Goal: Task Accomplishment & Management: Complete application form

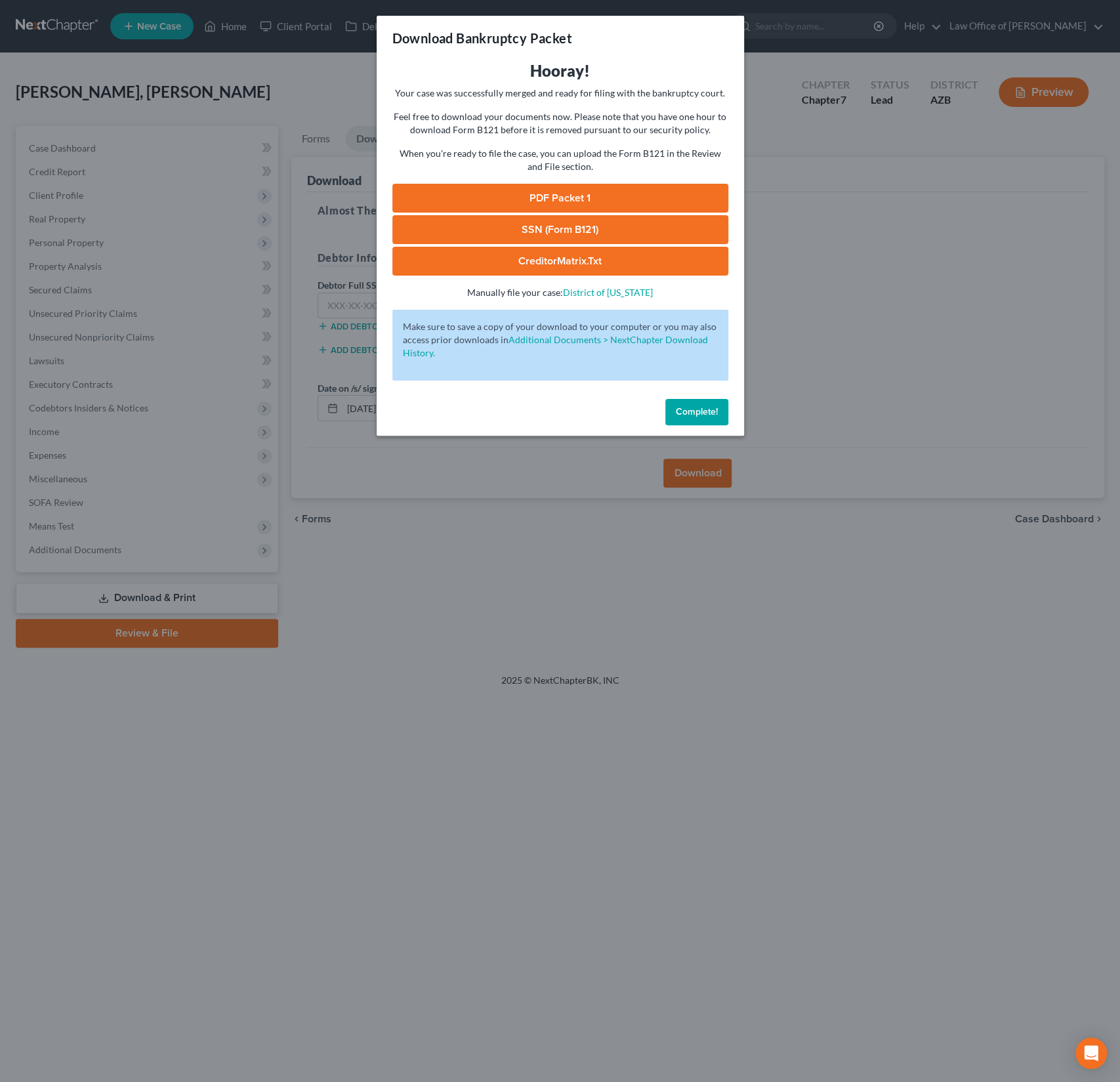
click at [700, 408] on span "Complete!" at bounding box center [697, 411] width 42 height 11
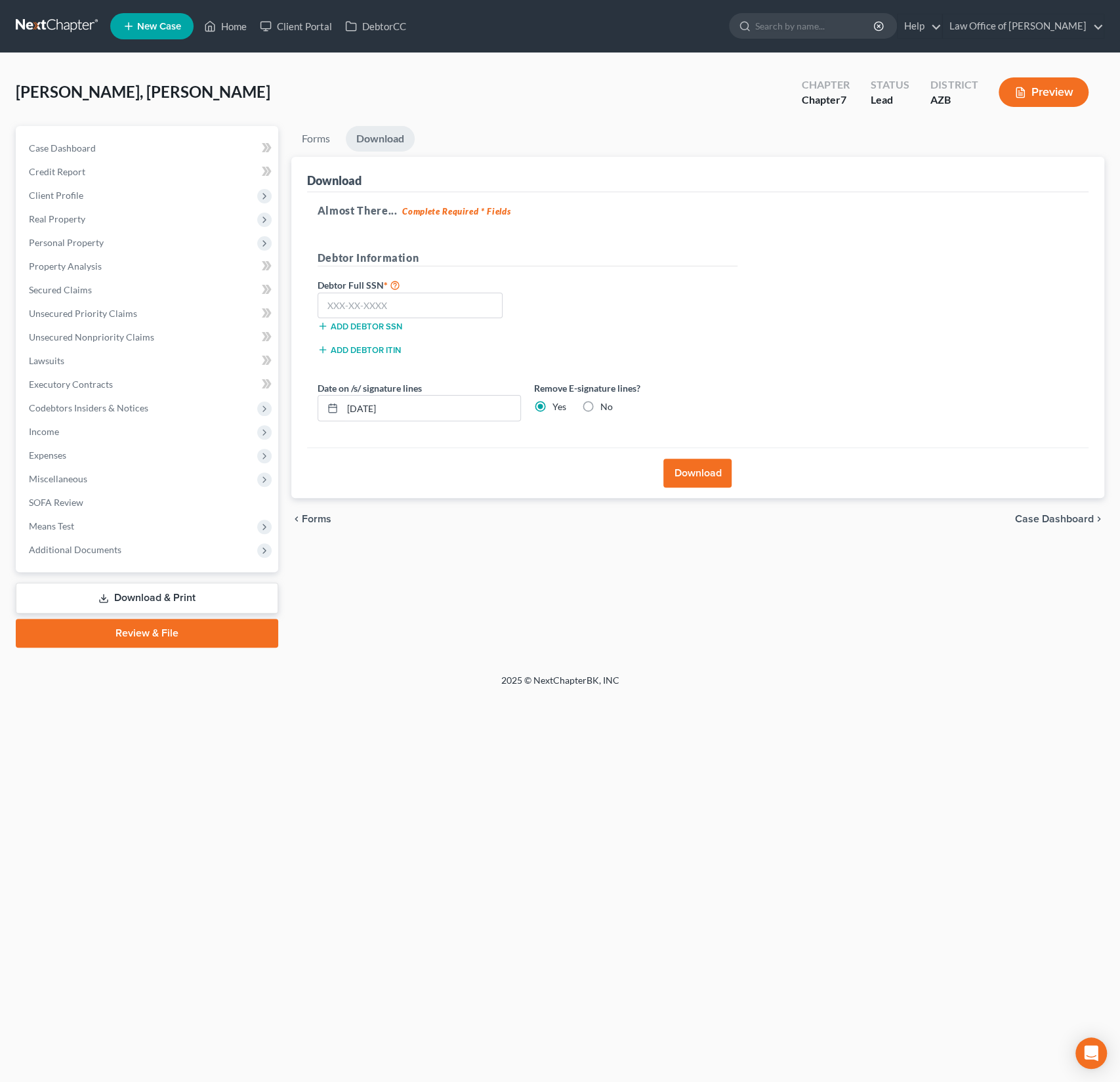
click at [220, 100] on div "[PERSON_NAME], [PERSON_NAME] Upgraded Chapter Chapter 7 Status Lead District [G…" at bounding box center [560, 98] width 1088 height 57
click at [228, 20] on link "Home" at bounding box center [225, 26] width 56 height 23
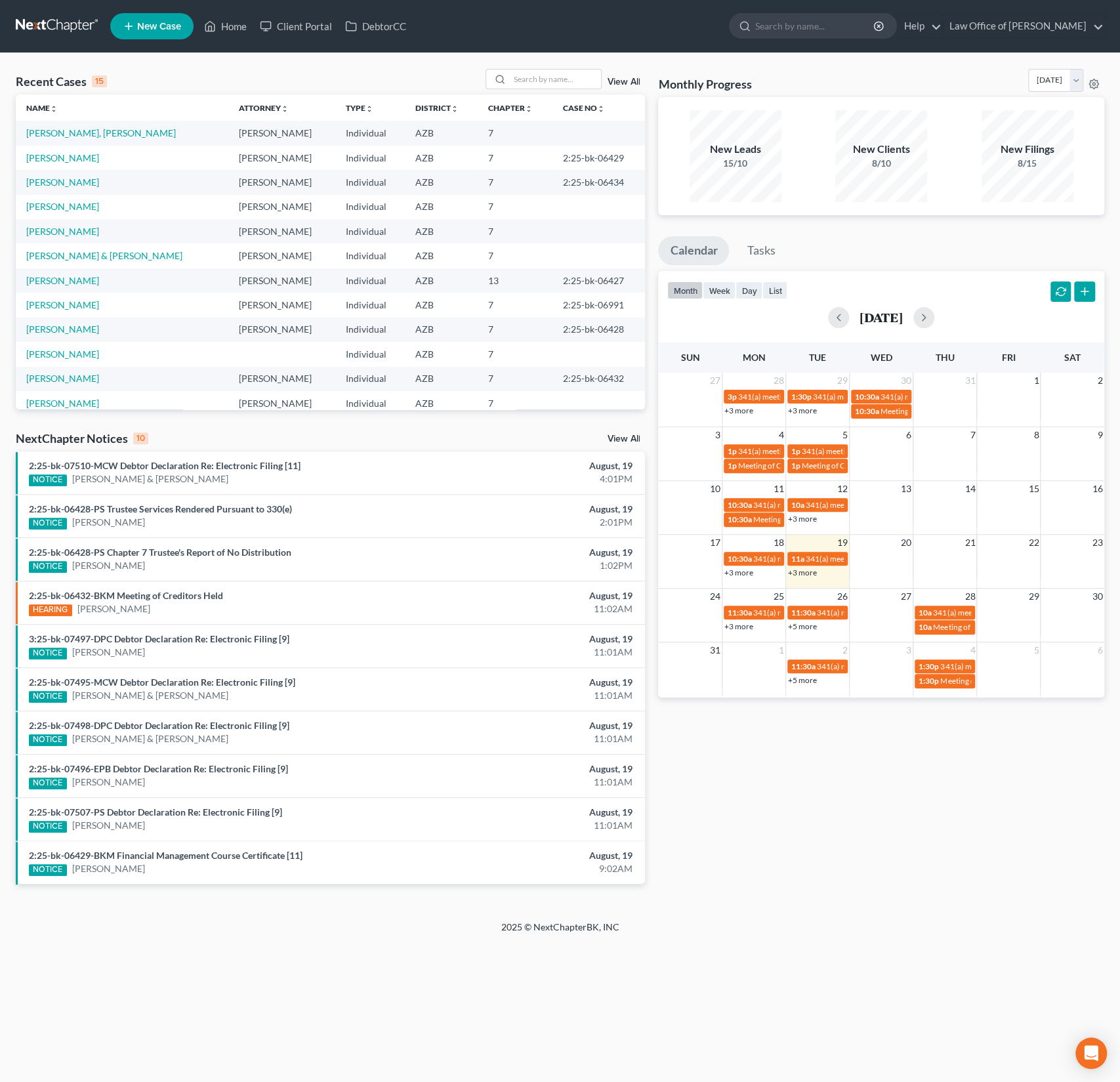
click at [531, 92] on div "Recent Cases 15 View All" at bounding box center [330, 82] width 629 height 26
click at [538, 83] on input "search" at bounding box center [555, 78] width 92 height 19
type input "cairney"
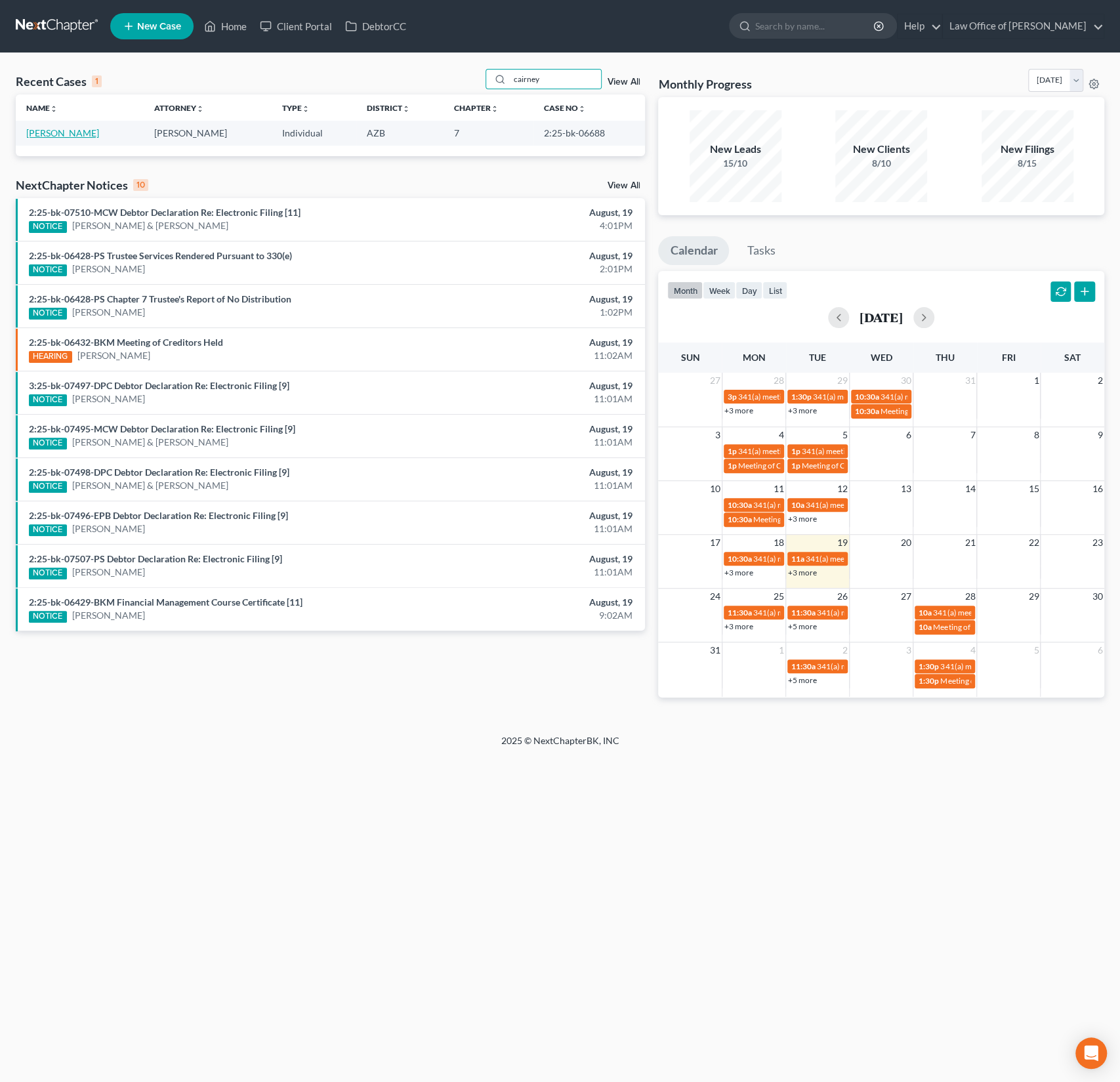
click at [59, 128] on link "[PERSON_NAME]" at bounding box center [62, 133] width 72 height 11
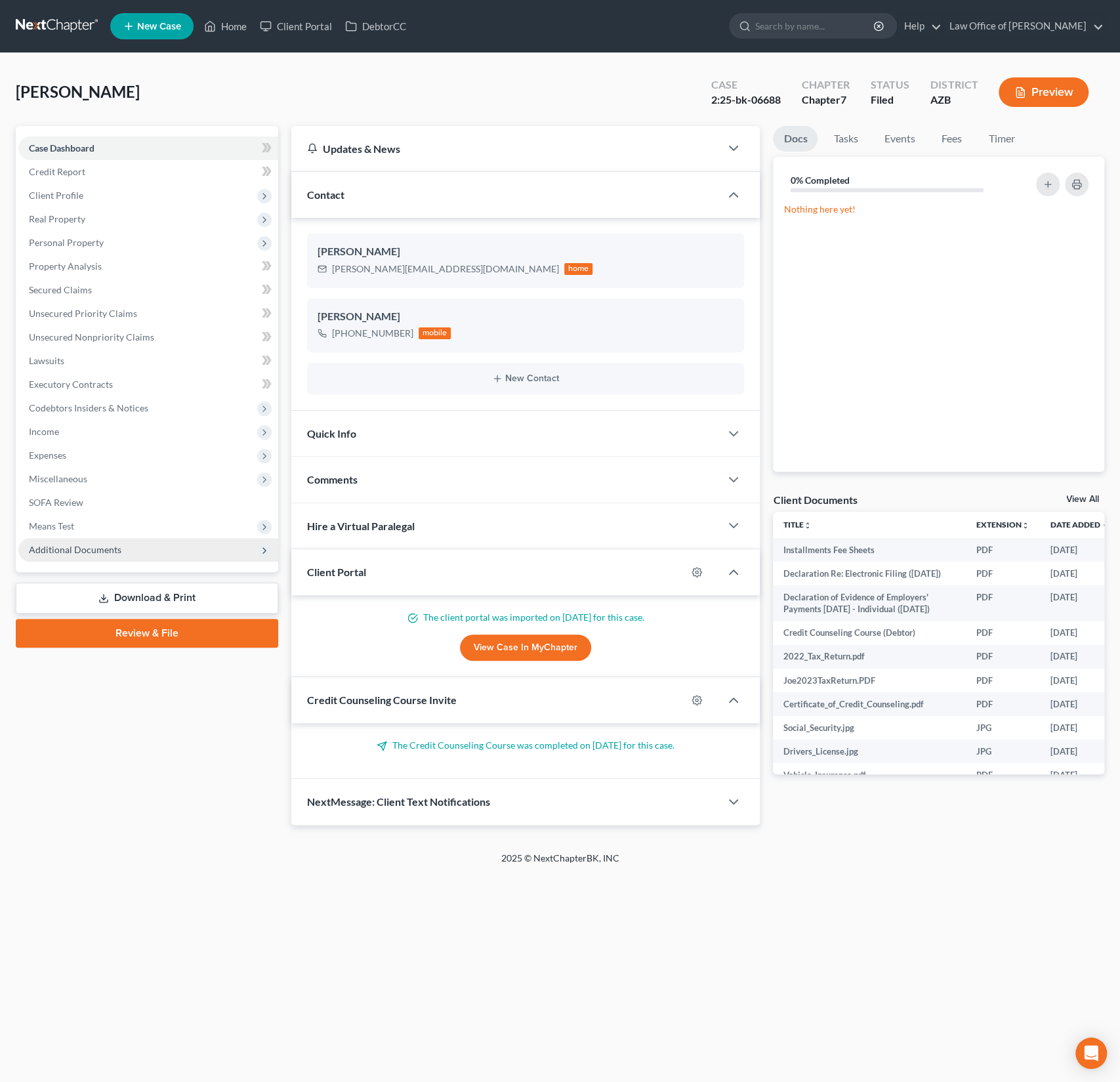
click at [72, 538] on span "Additional Documents" at bounding box center [148, 550] width 260 height 23
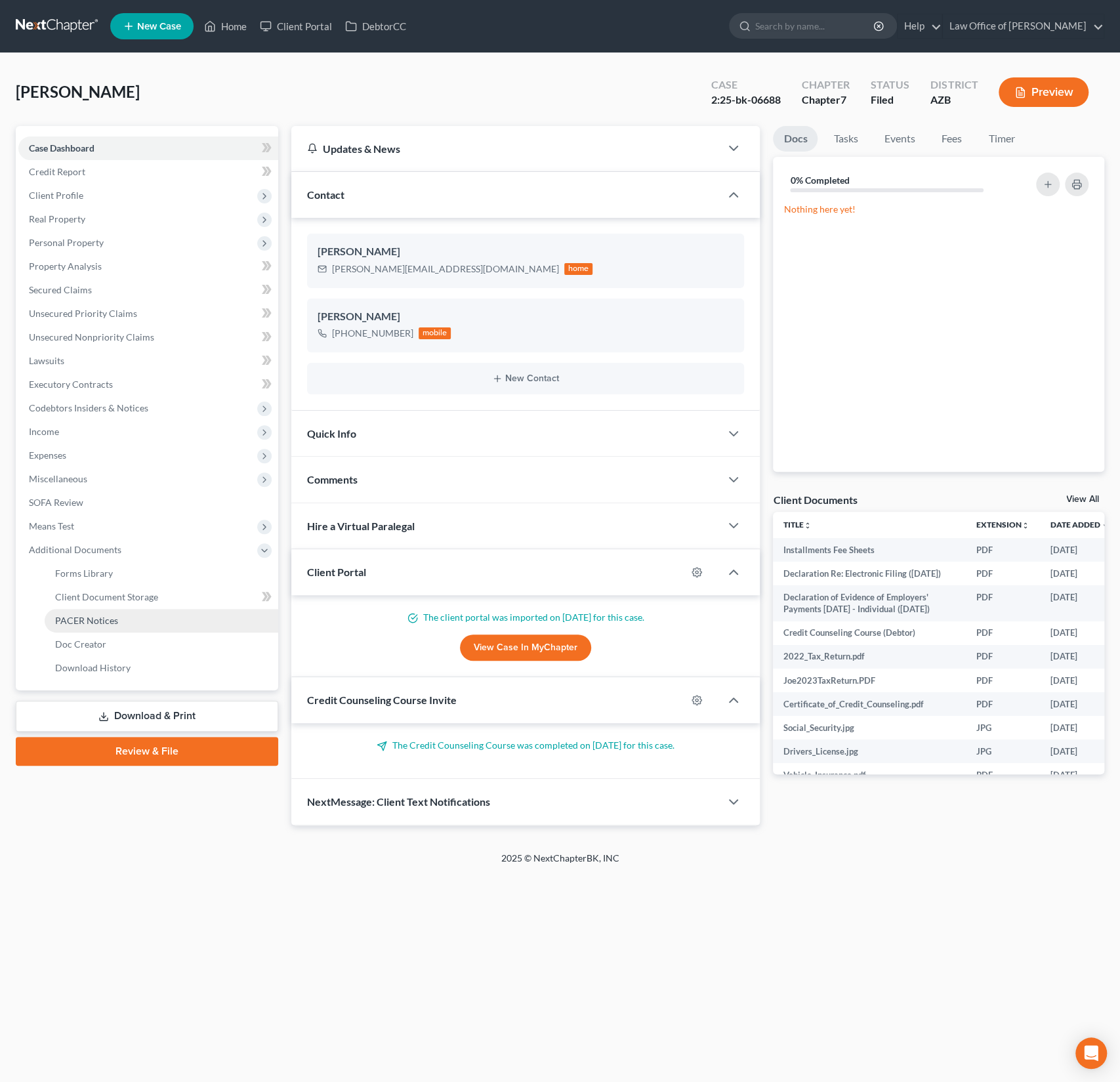
click at [98, 622] on span "PACER Notices" at bounding box center [87, 620] width 63 height 11
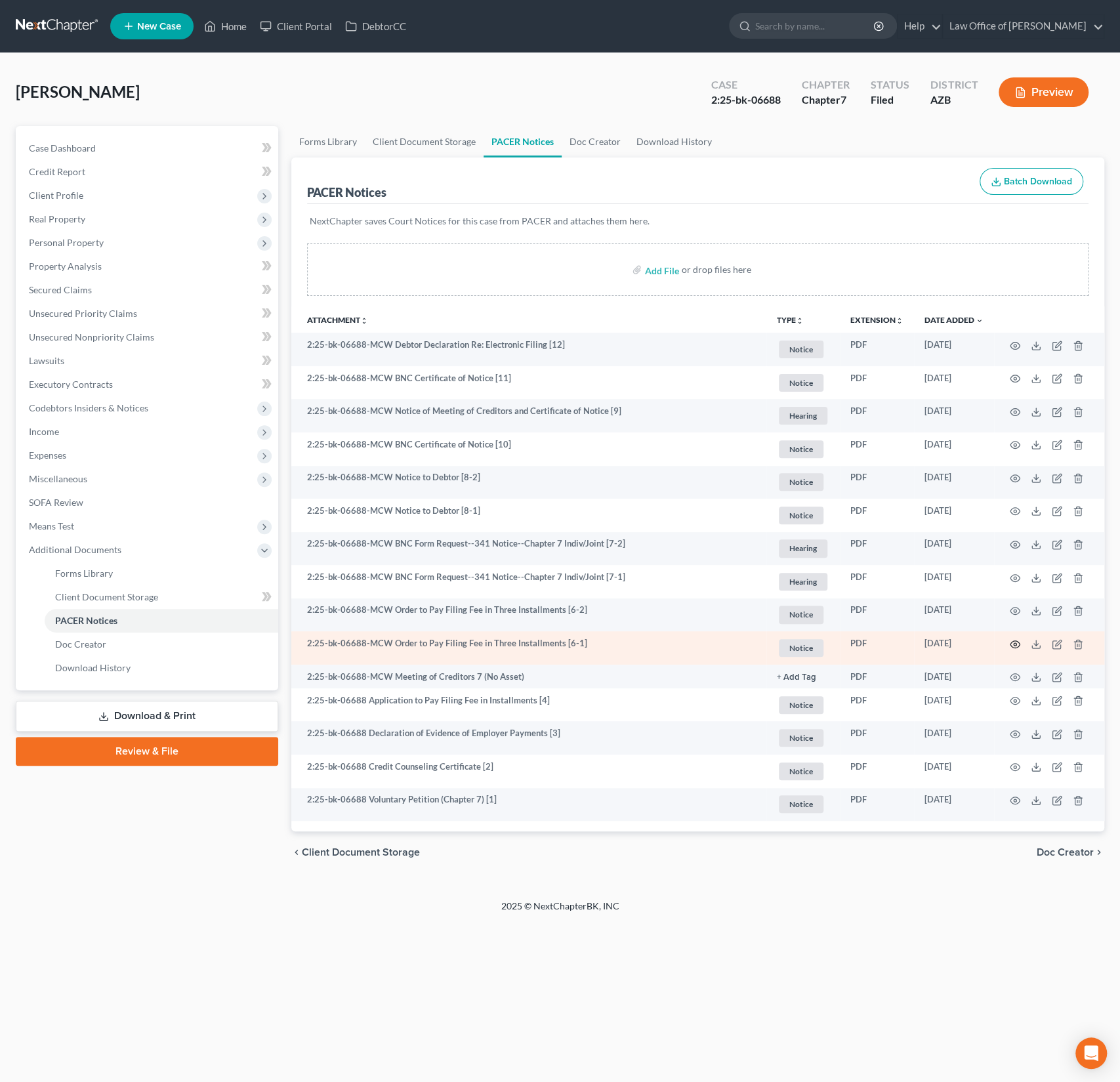
click at [1016, 643] on icon "button" at bounding box center [1015, 644] width 11 height 11
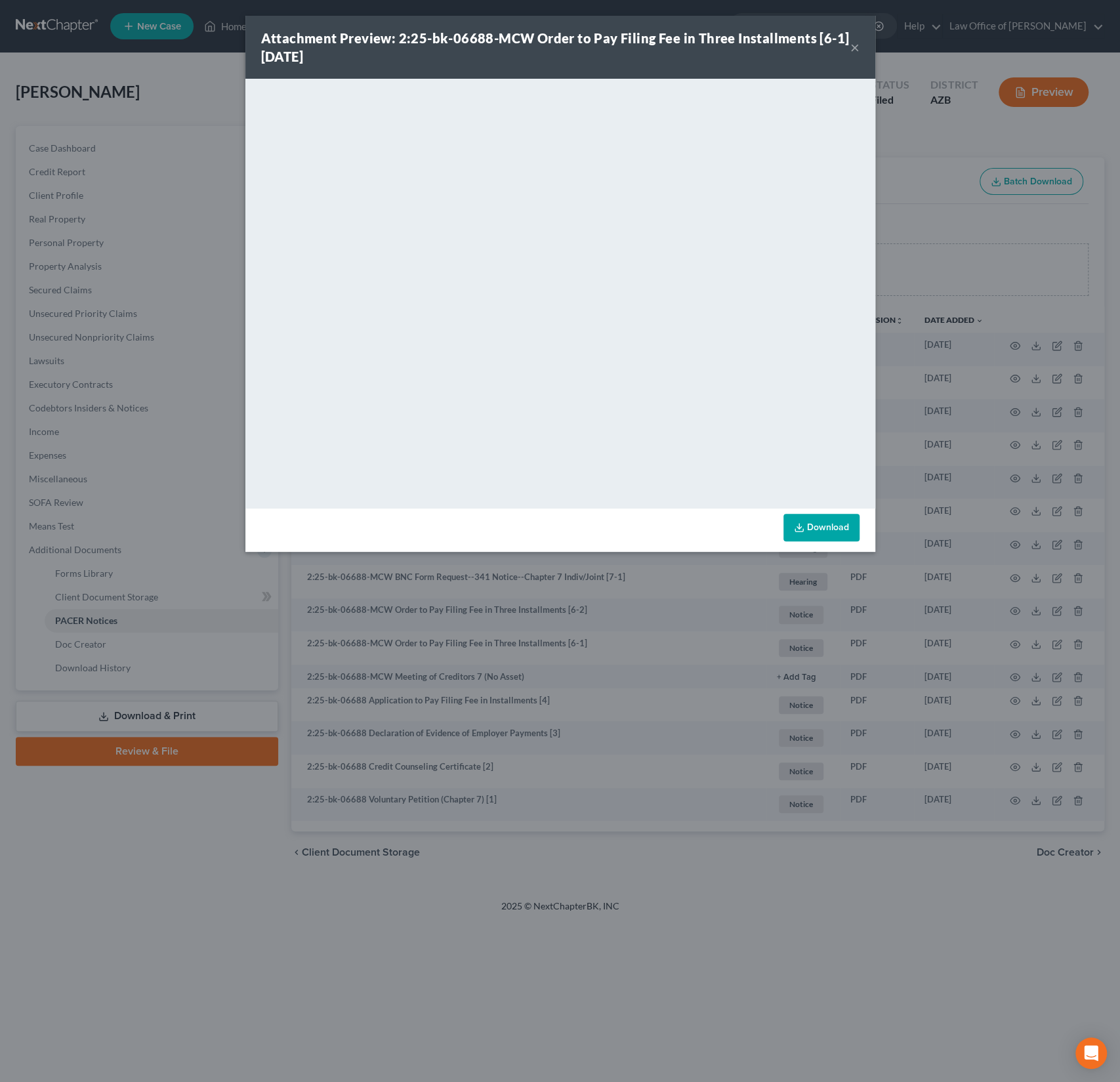
click at [854, 48] on button "×" at bounding box center [854, 47] width 9 height 16
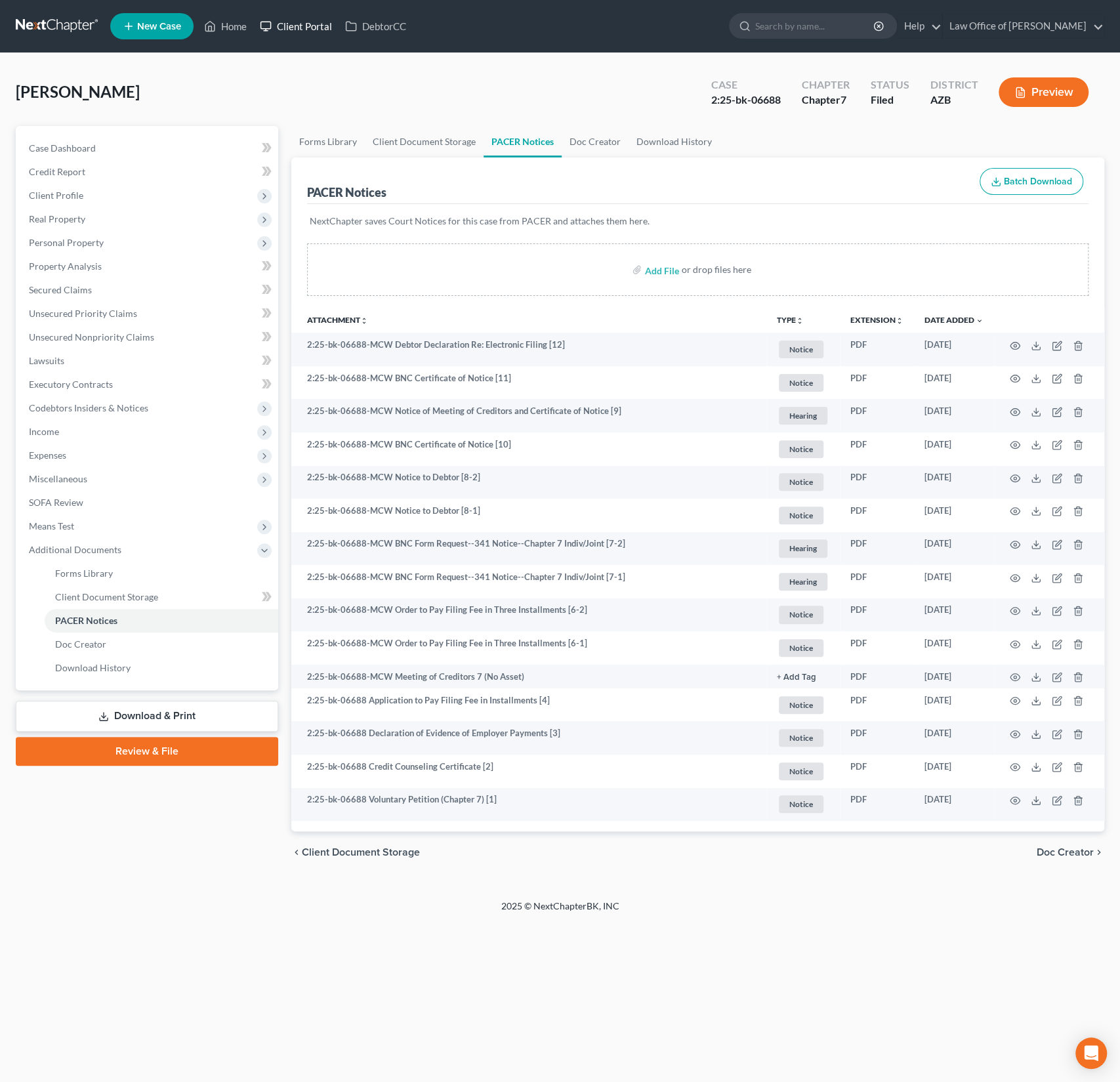
click at [325, 22] on link "Client Portal" at bounding box center [296, 26] width 85 height 23
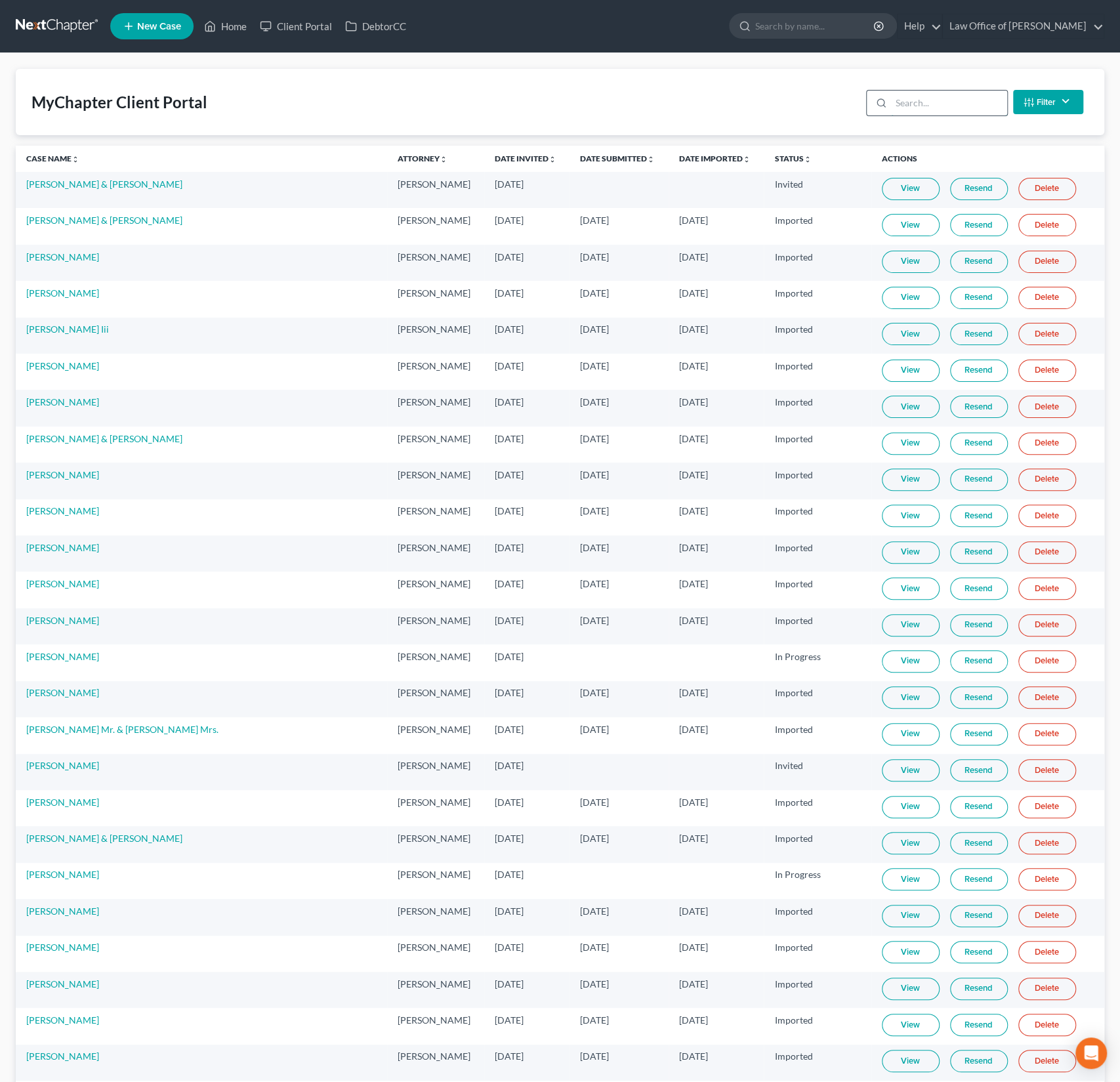
click at [918, 113] on input "search" at bounding box center [948, 103] width 116 height 25
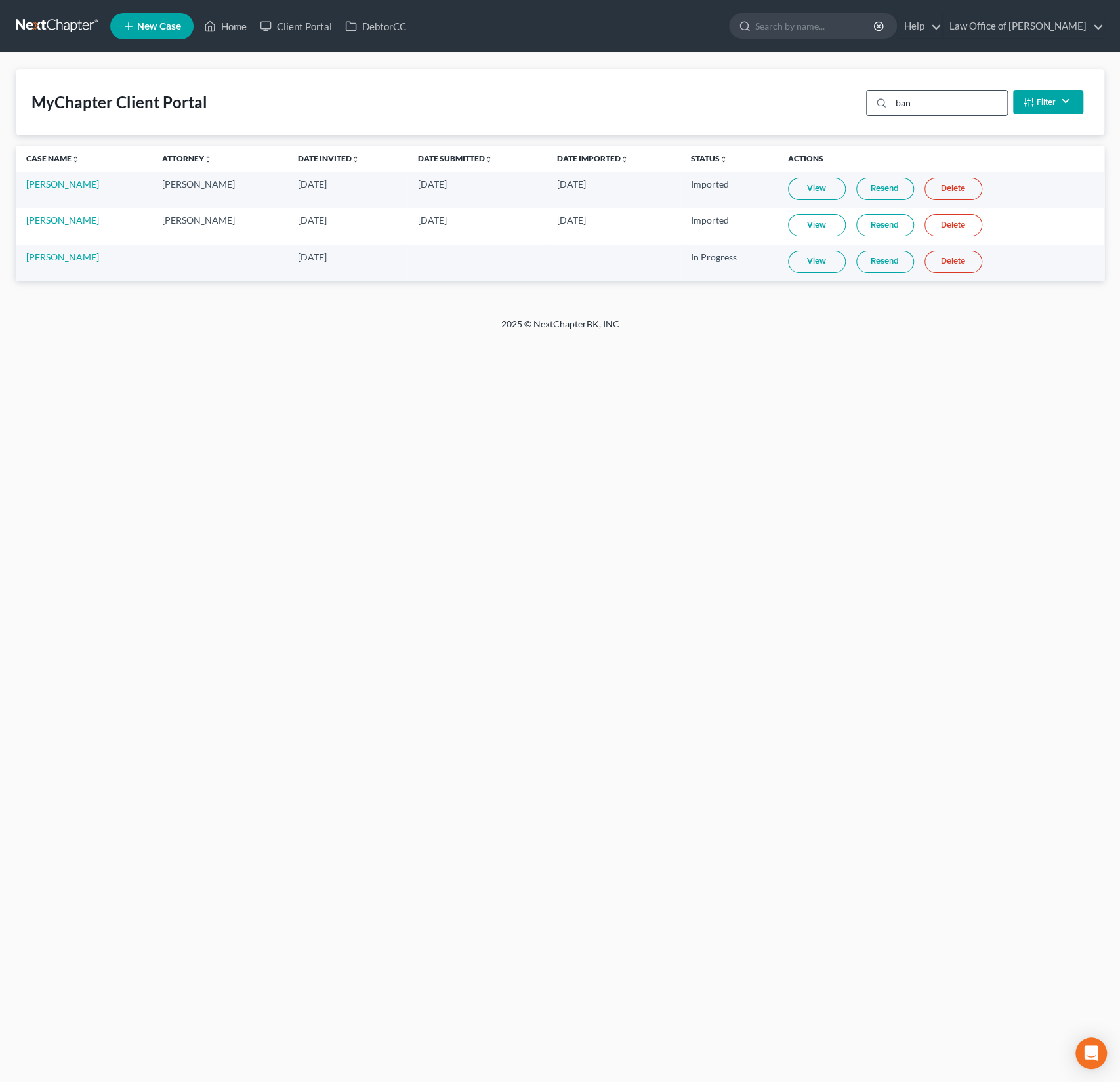
type input "ban"
click at [812, 254] on link "View" at bounding box center [816, 262] width 58 height 23
click at [234, 32] on link "Home" at bounding box center [225, 26] width 56 height 23
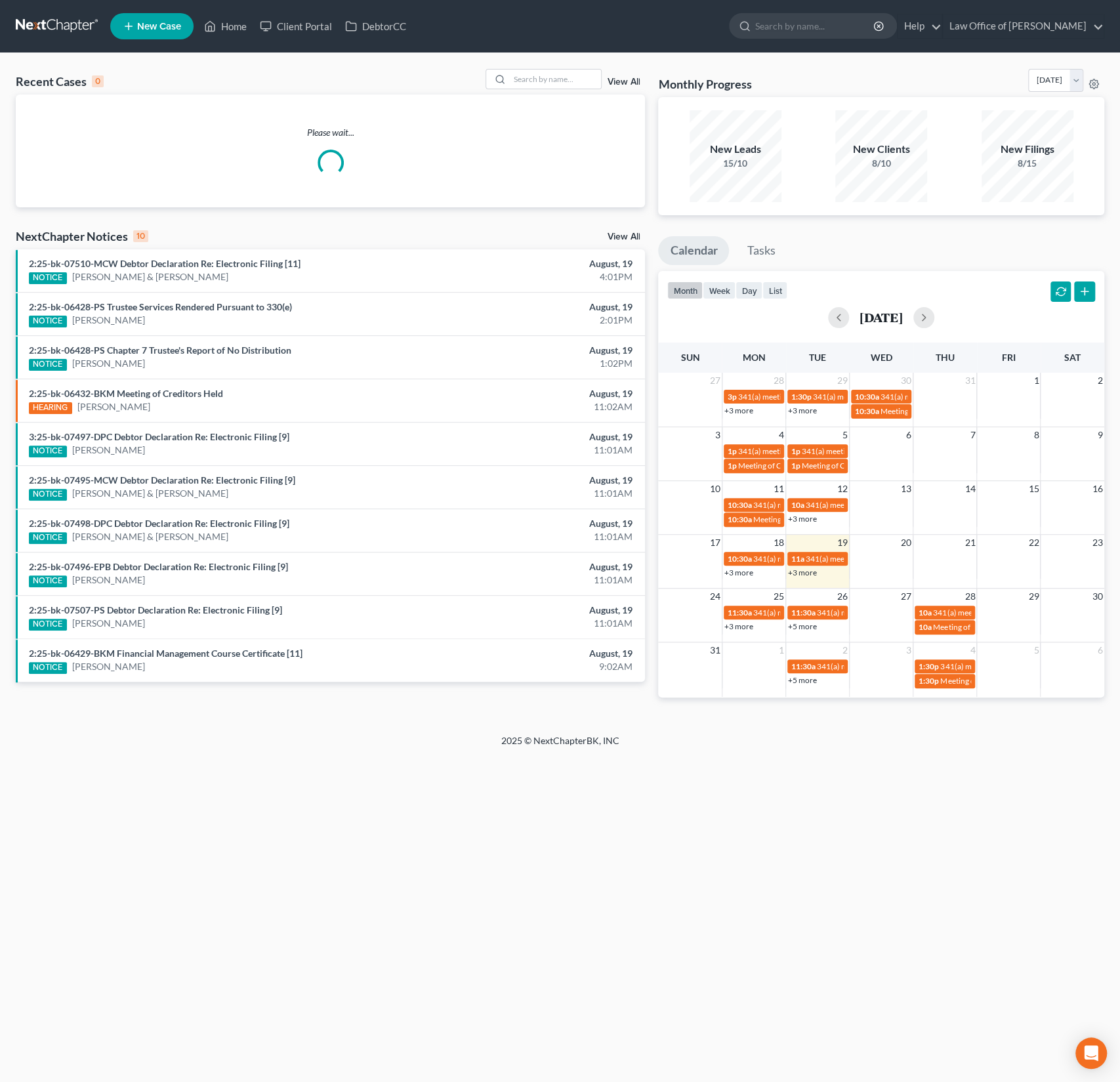
click at [543, 92] on div "Recent Cases 0 View All" at bounding box center [330, 82] width 629 height 26
click at [545, 82] on input "search" at bounding box center [555, 78] width 92 height 19
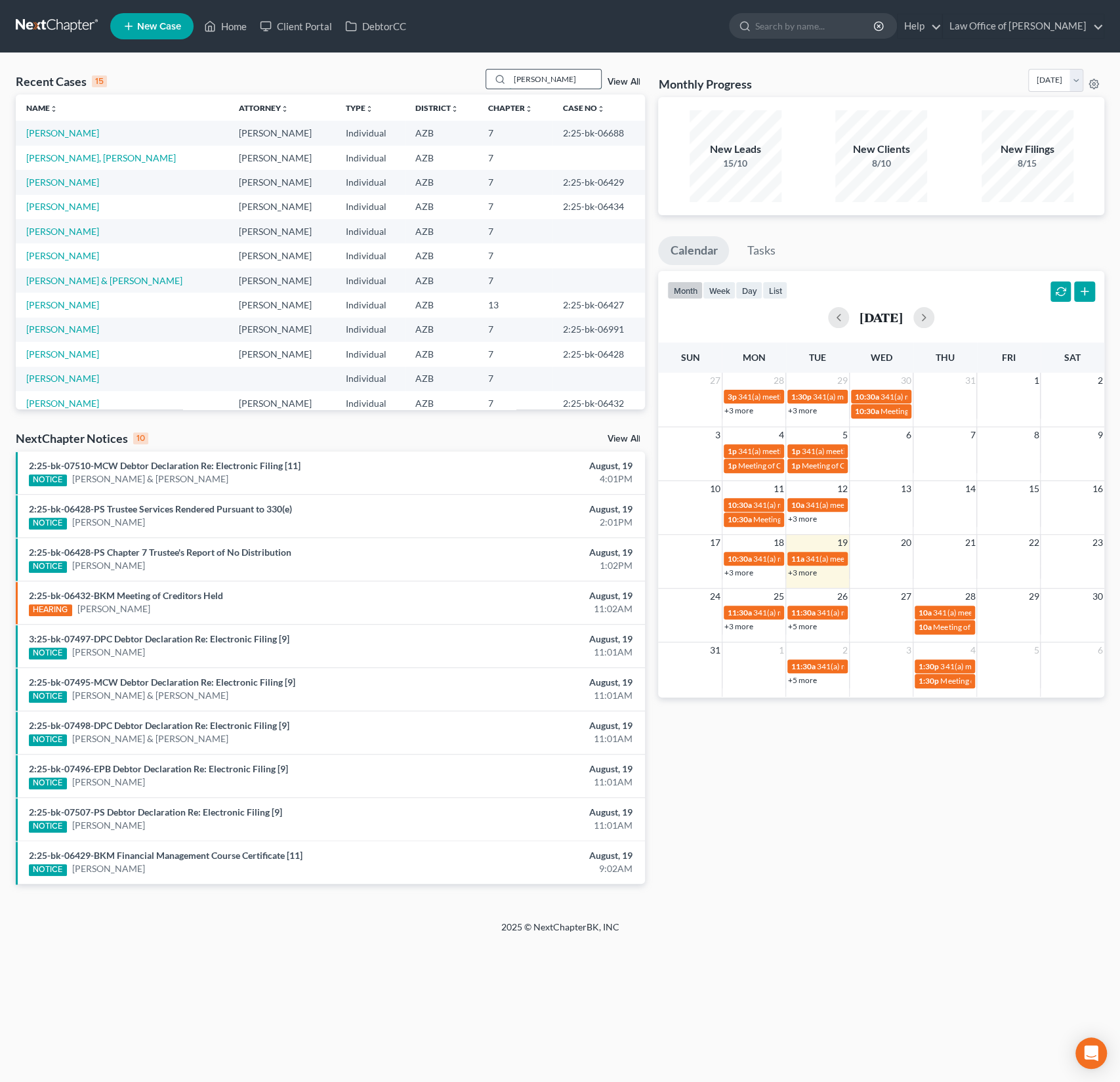
type input "[PERSON_NAME]"
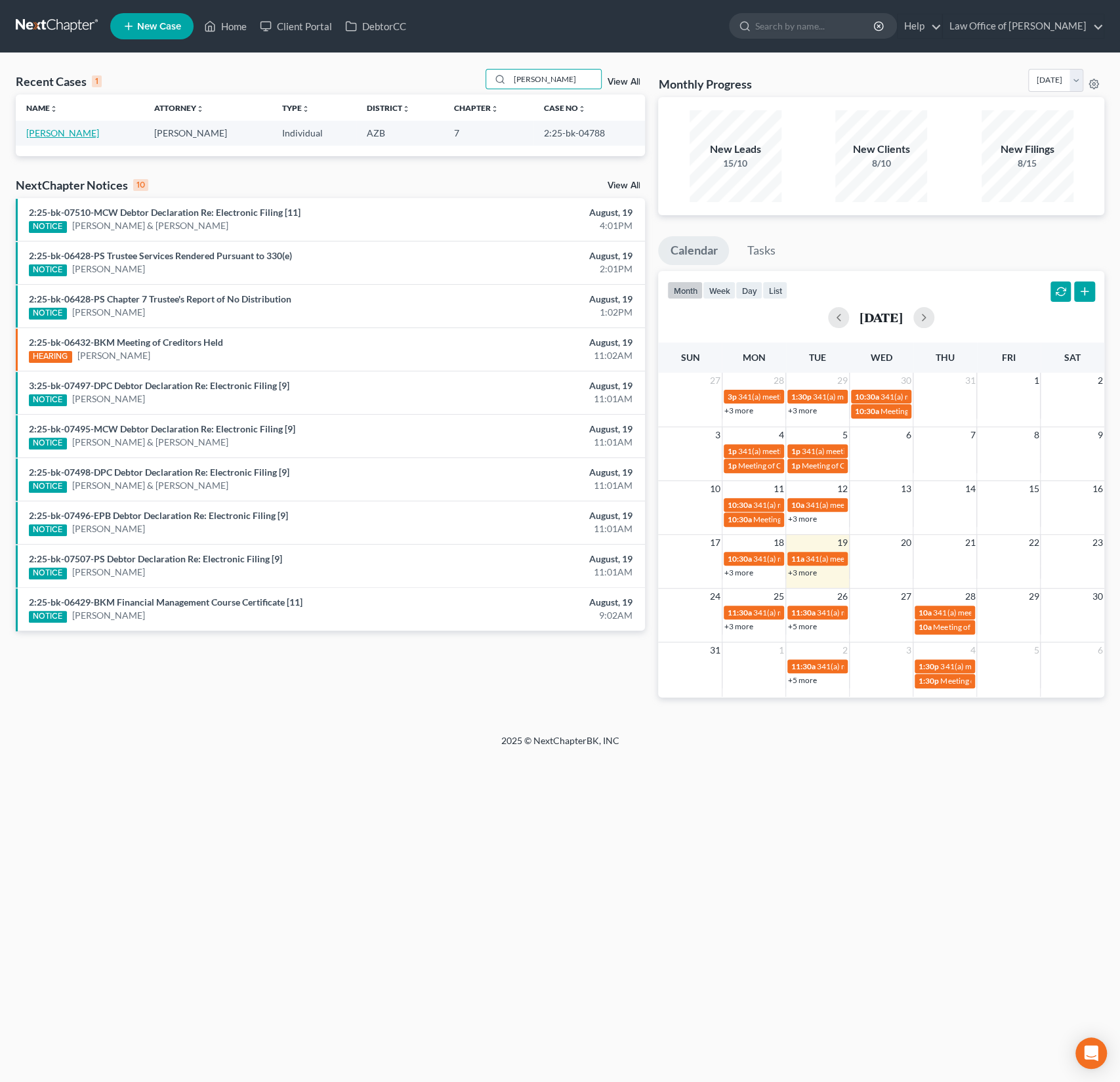
click at [73, 135] on link "[PERSON_NAME]" at bounding box center [62, 133] width 72 height 11
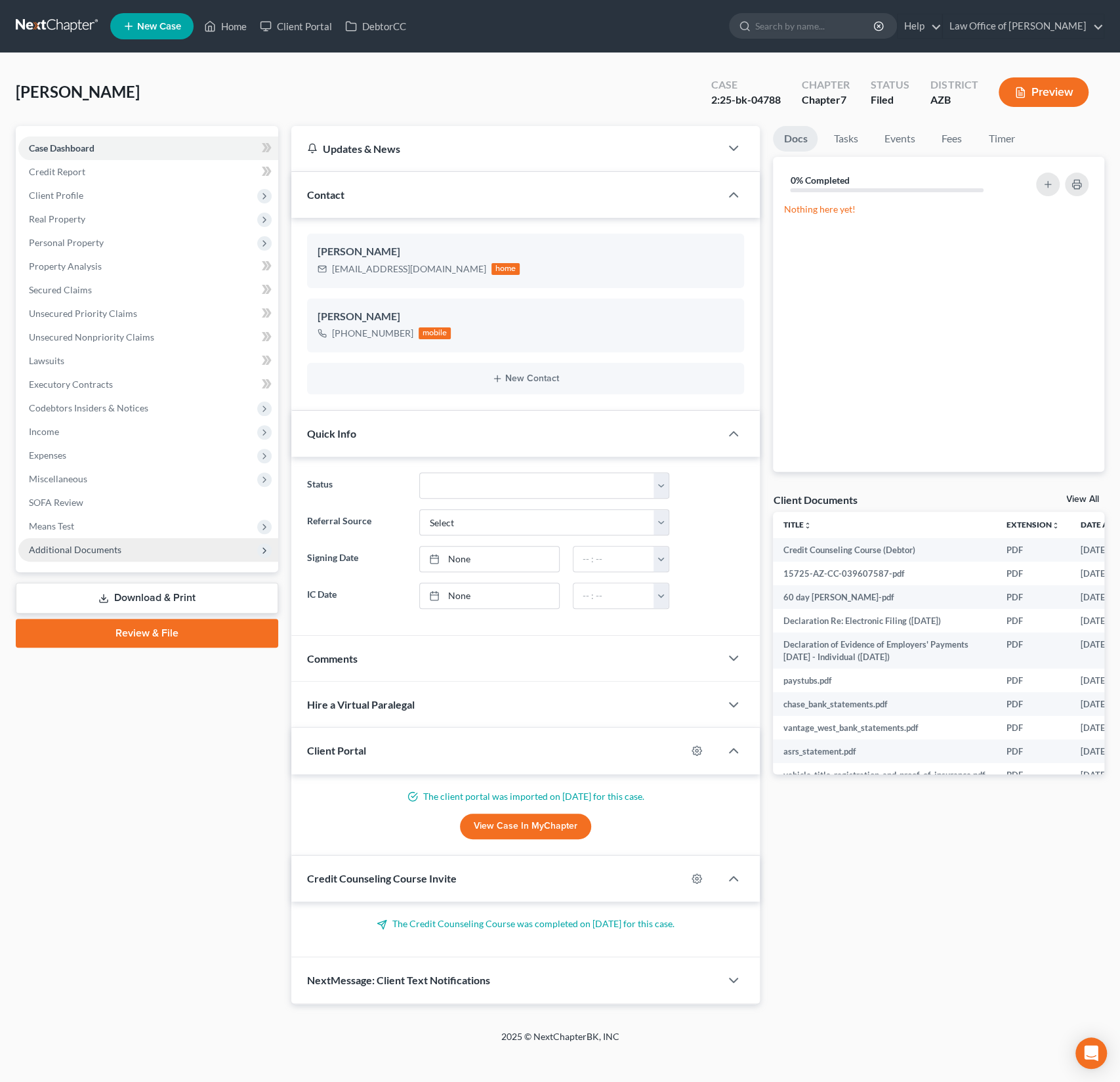
click at [78, 557] on span "Additional Documents" at bounding box center [148, 550] width 260 height 23
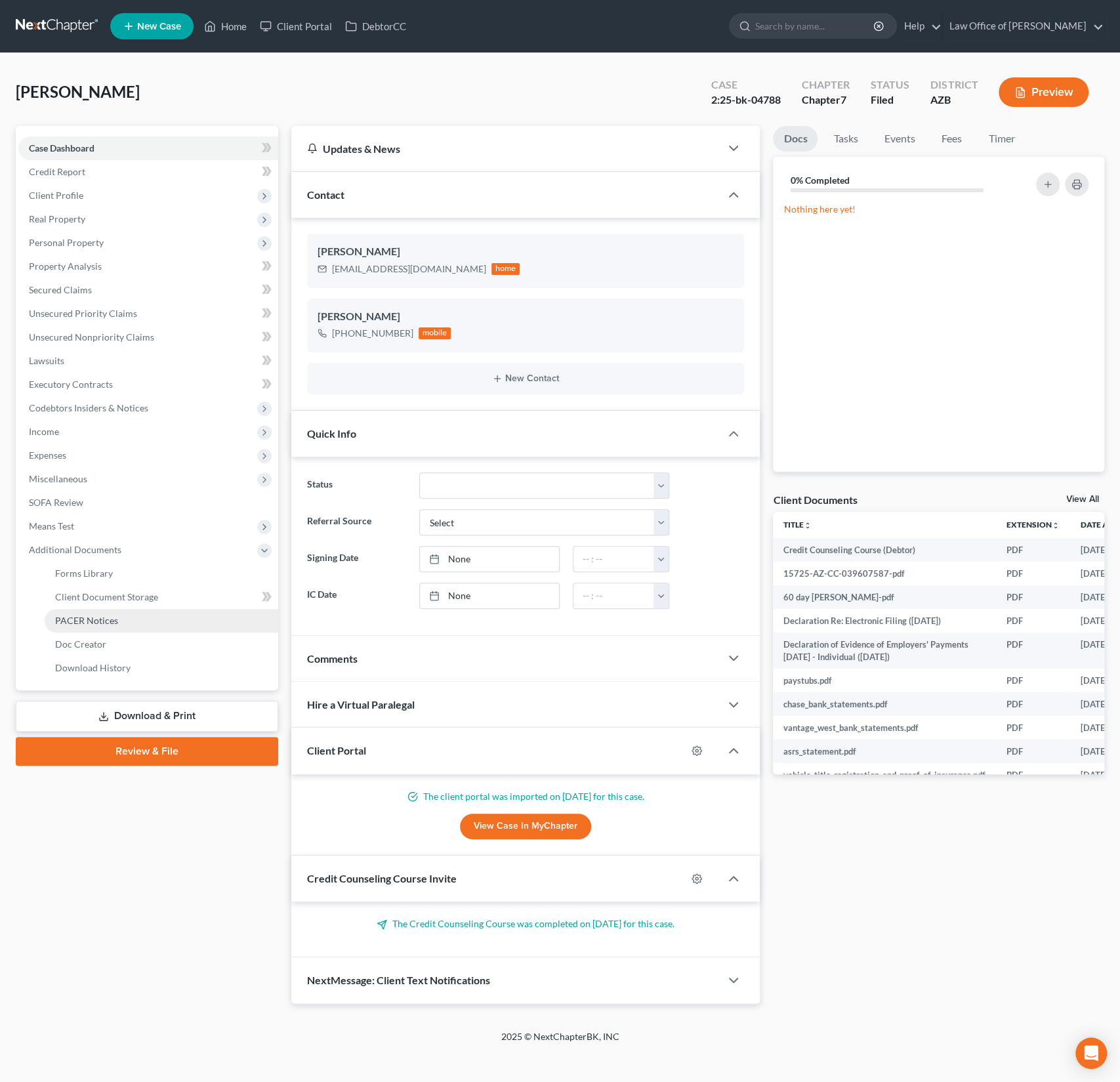
click at [100, 619] on span "PACER Notices" at bounding box center [87, 620] width 63 height 11
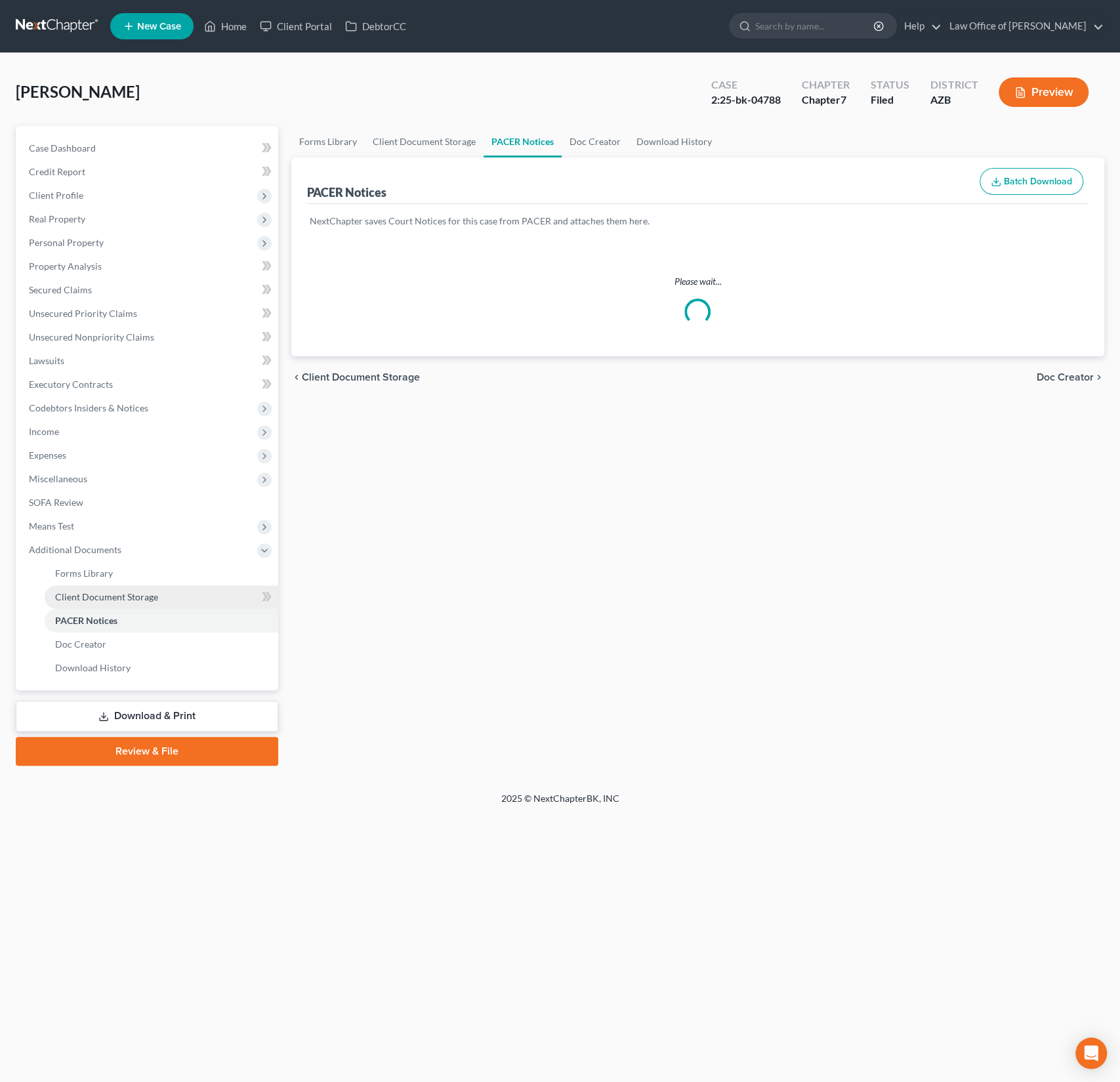
click at [101, 589] on link "Client Document Storage" at bounding box center [162, 597] width 233 height 23
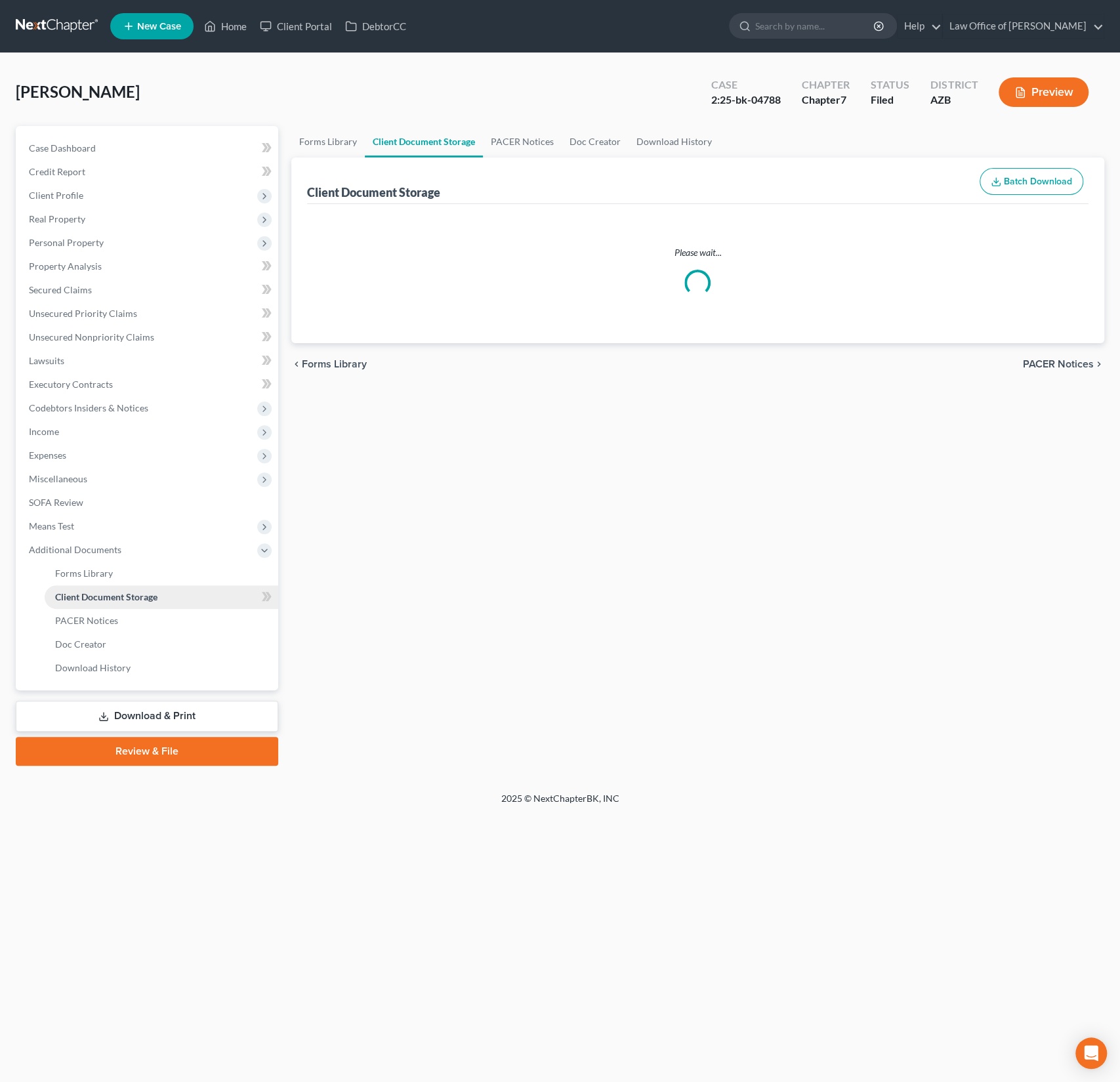
select select "18"
select select "14"
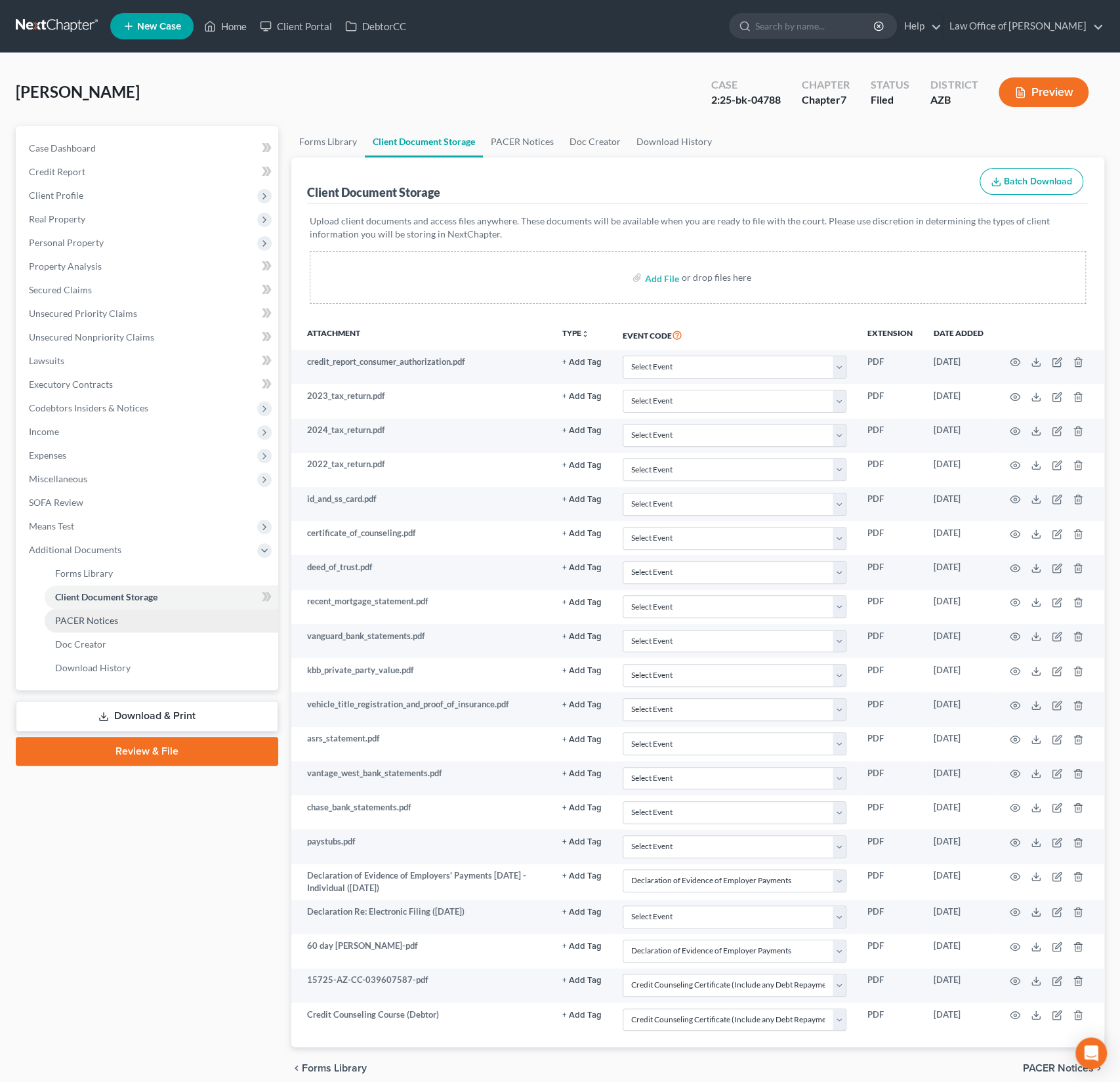
click at [98, 623] on span "PACER Notices" at bounding box center [87, 620] width 63 height 11
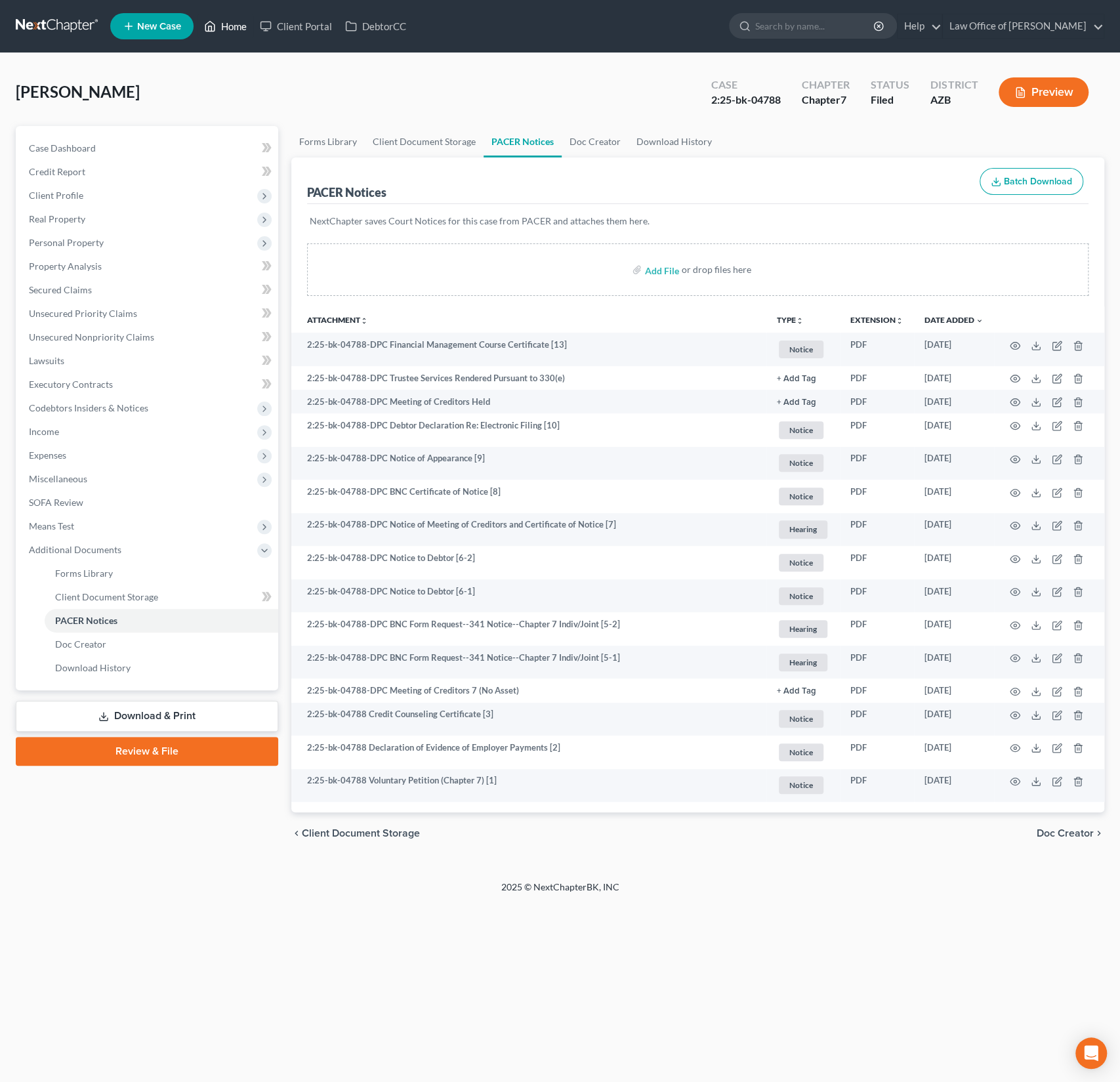
click at [242, 30] on link "Home" at bounding box center [225, 26] width 56 height 23
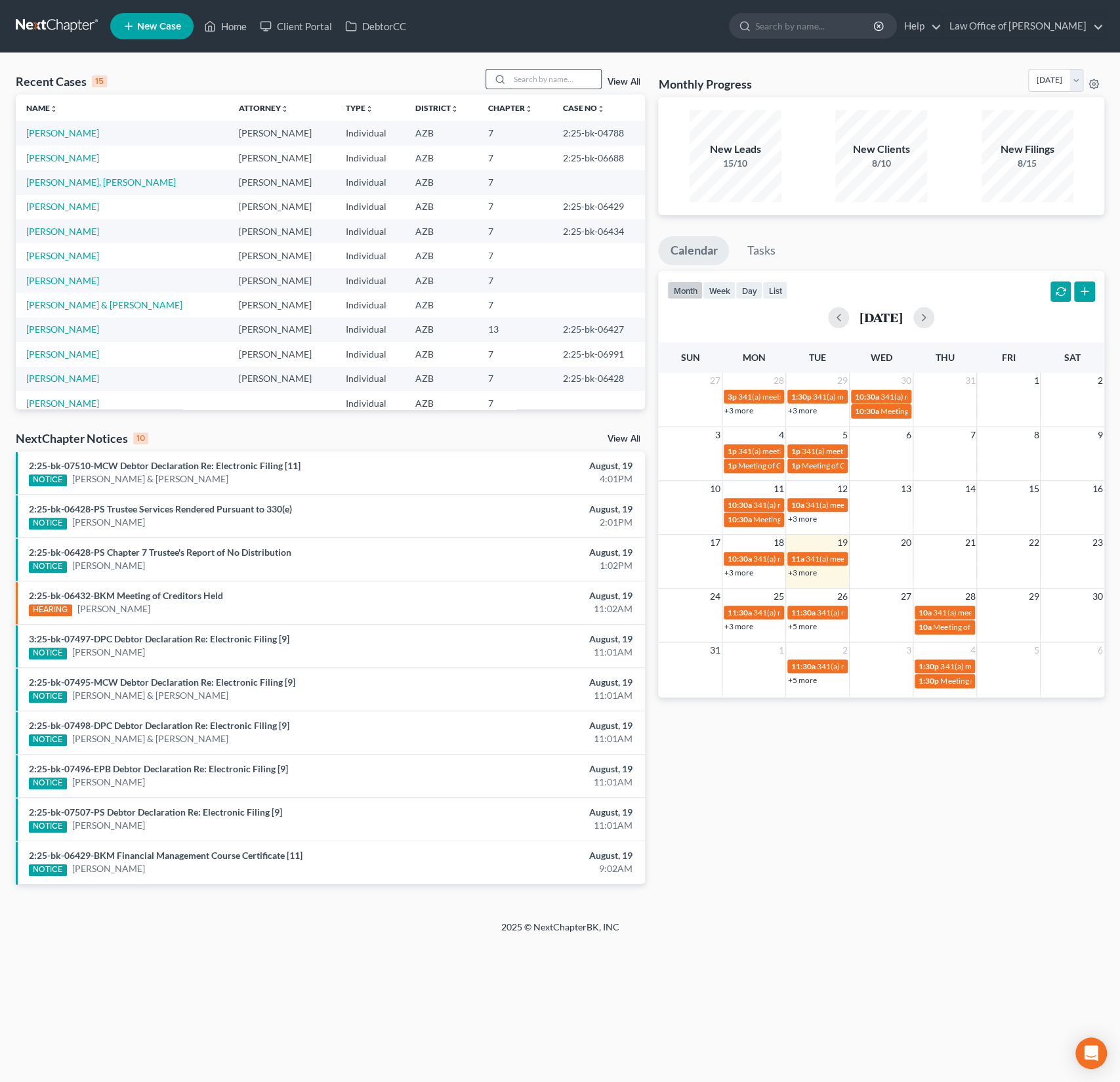
click at [533, 83] on input "search" at bounding box center [555, 78] width 92 height 19
click at [535, 83] on input "search" at bounding box center [555, 78] width 92 height 19
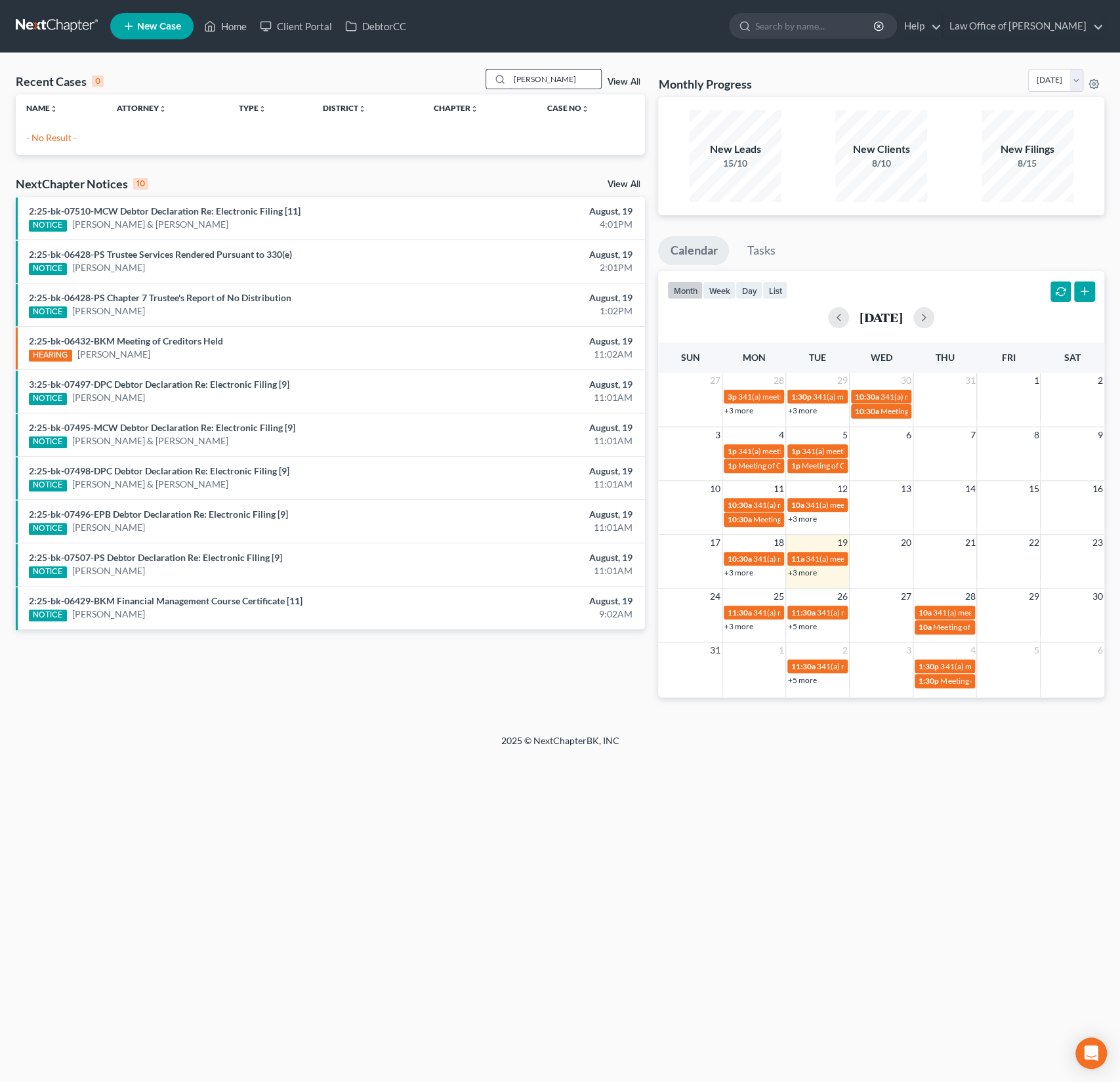
type input "[PERSON_NAME]"
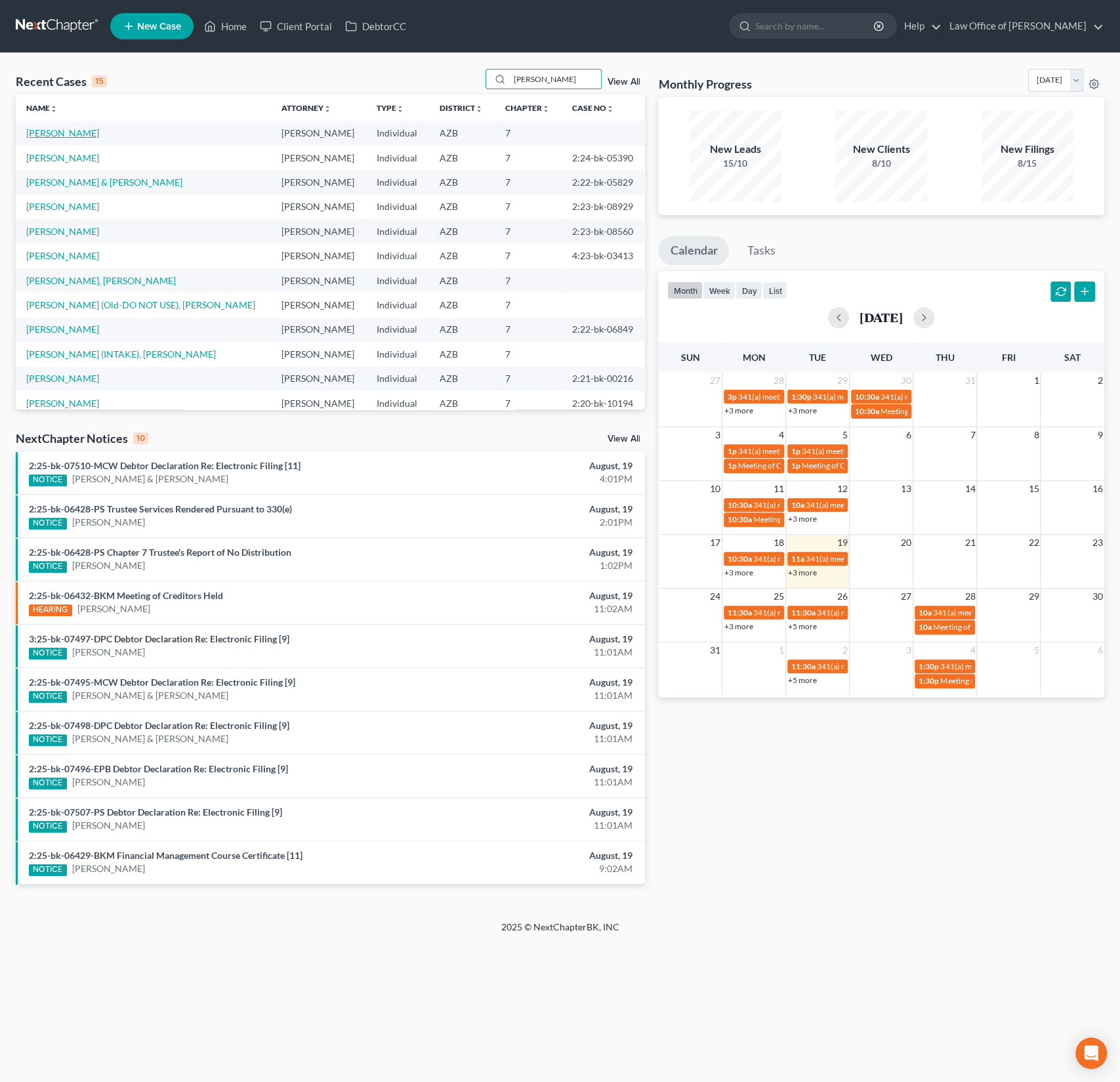
click at [73, 134] on link "[PERSON_NAME]" at bounding box center [62, 133] width 72 height 11
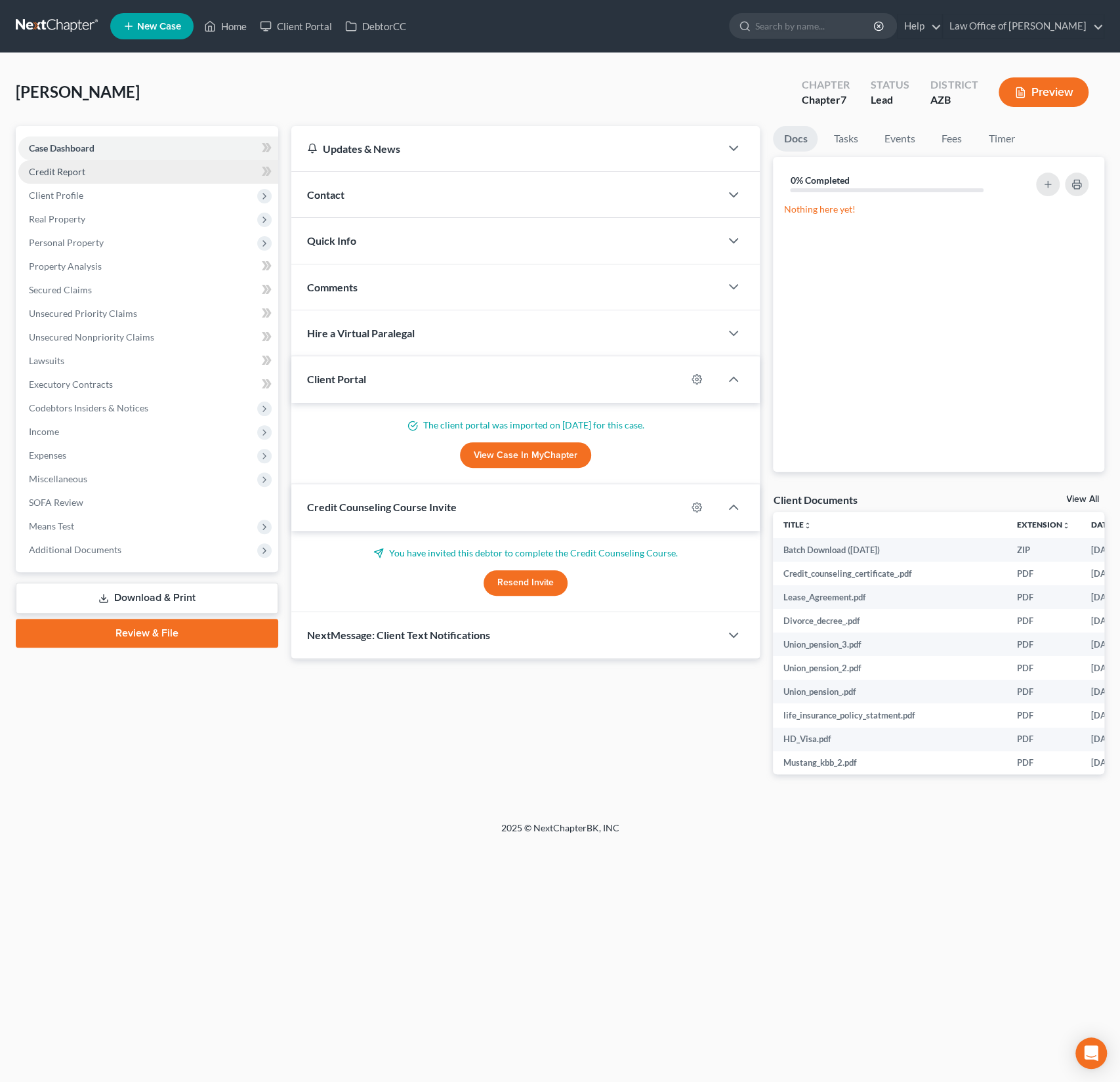
click at [71, 167] on span "Credit Report" at bounding box center [58, 171] width 57 height 11
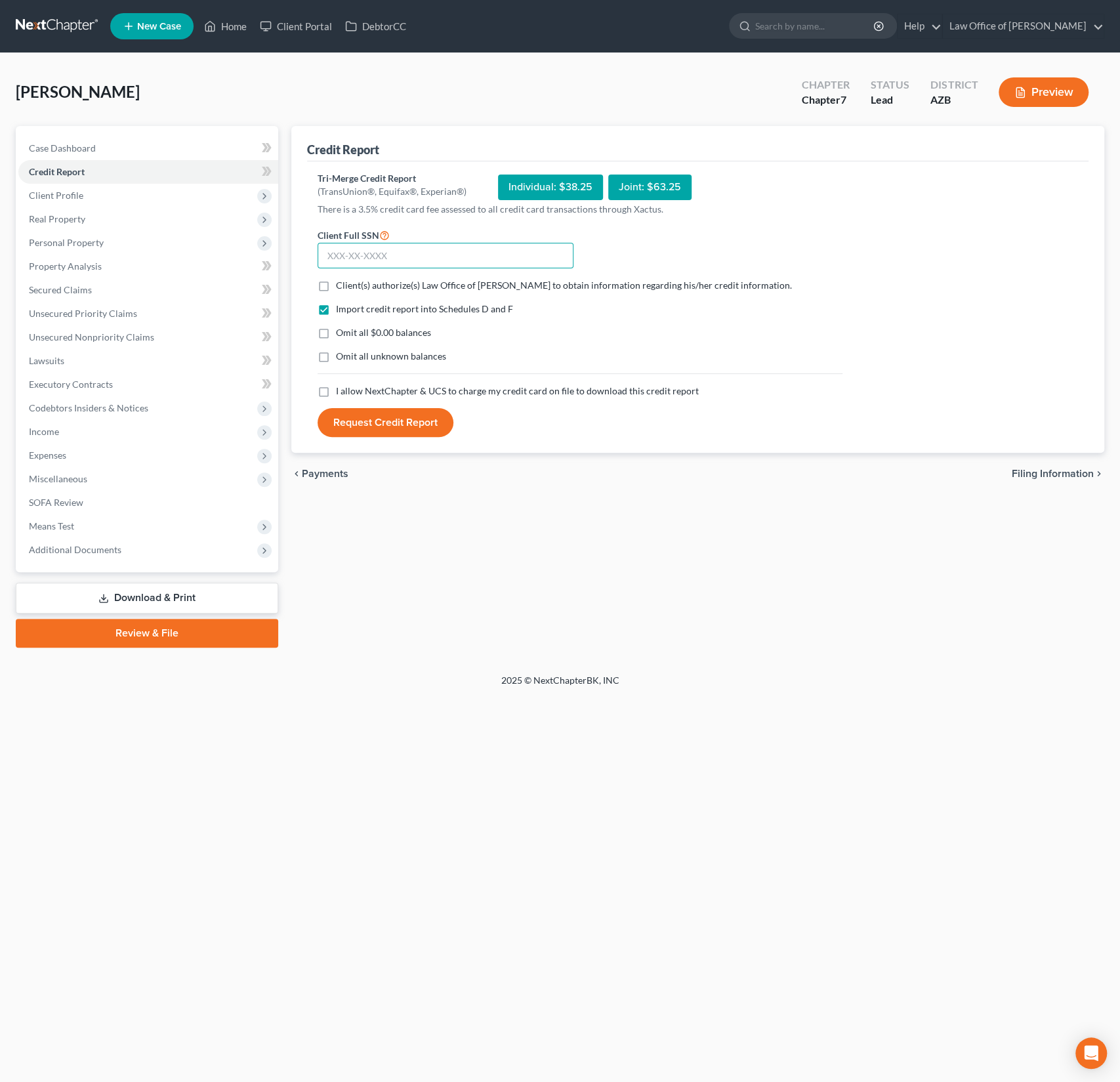
click at [388, 255] on input "text" at bounding box center [445, 255] width 256 height 26
type input "621-30-1000"
click at [344, 288] on span "Client(s) authorize(s) Law Office of [PERSON_NAME] to obtain information regard…" at bounding box center [563, 284] width 456 height 11
click at [344, 288] on input "Client(s) authorize(s) Law Office of [PERSON_NAME] to obtain information regard…" at bounding box center [345, 283] width 8 height 8
checkbox input "true"
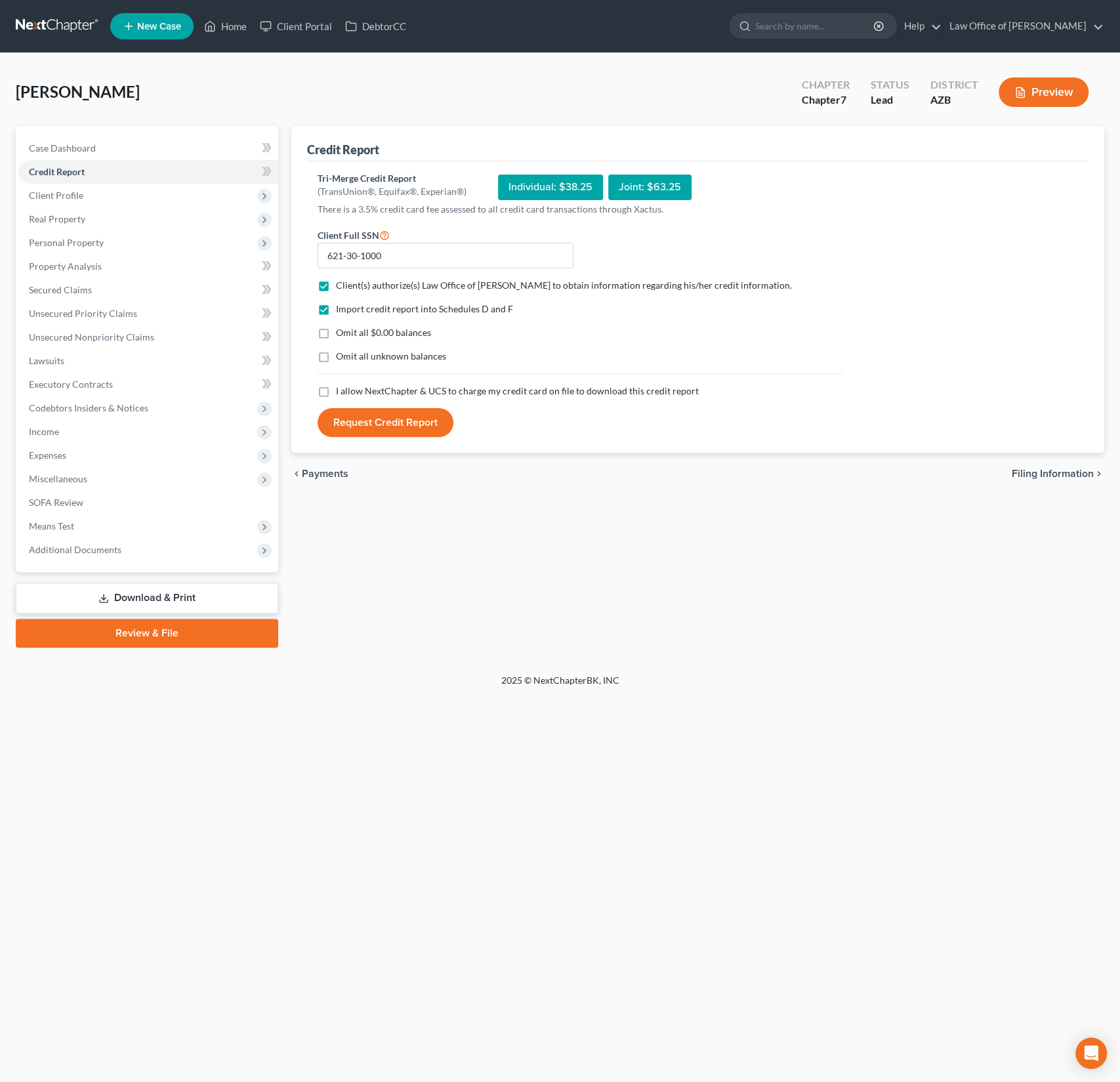
click at [336, 391] on label "I allow NextChapter & UCS to charge my credit card on file to download this cre…" at bounding box center [517, 391] width 362 height 13
click at [341, 391] on input "I allow NextChapter & UCS to charge my credit card on file to download this cre…" at bounding box center [345, 388] width 8 height 8
checkbox input "true"
click at [362, 424] on button "Request Credit Report" at bounding box center [385, 423] width 136 height 29
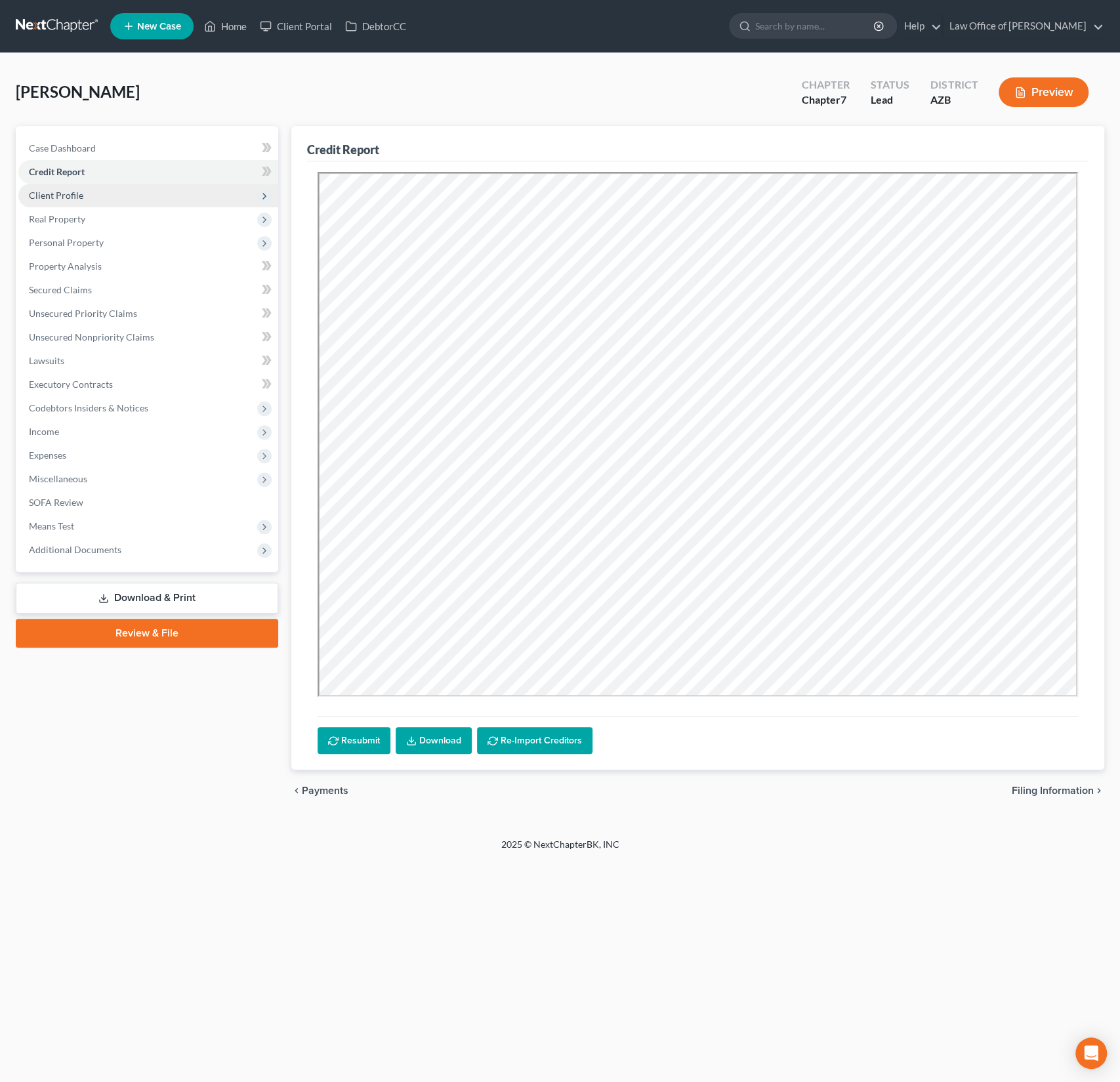
click at [57, 198] on span "Client Profile" at bounding box center [56, 195] width 54 height 11
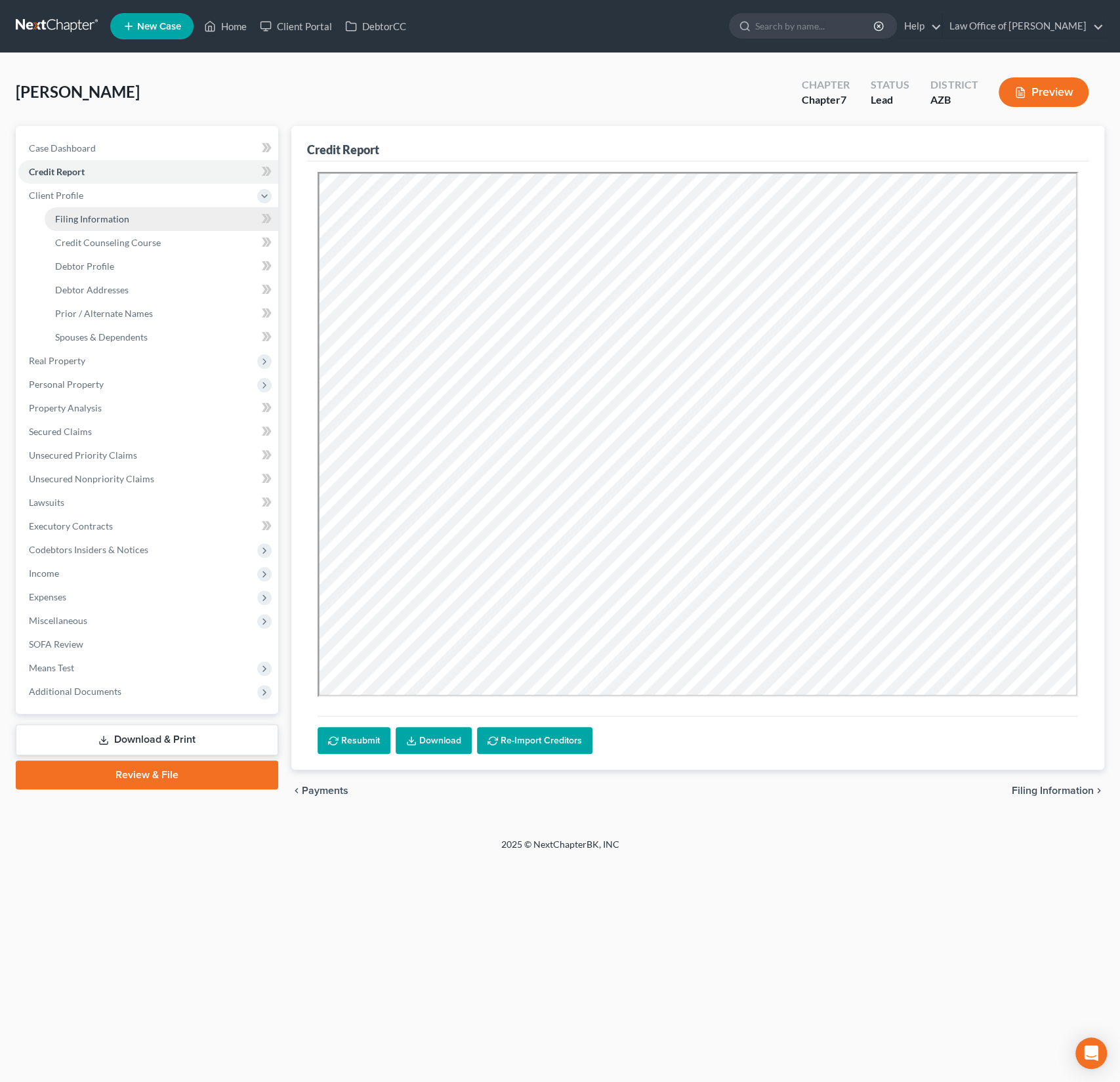
click at [88, 220] on span "Filing Information" at bounding box center [92, 218] width 74 height 11
select select "1"
select select "0"
select select "4"
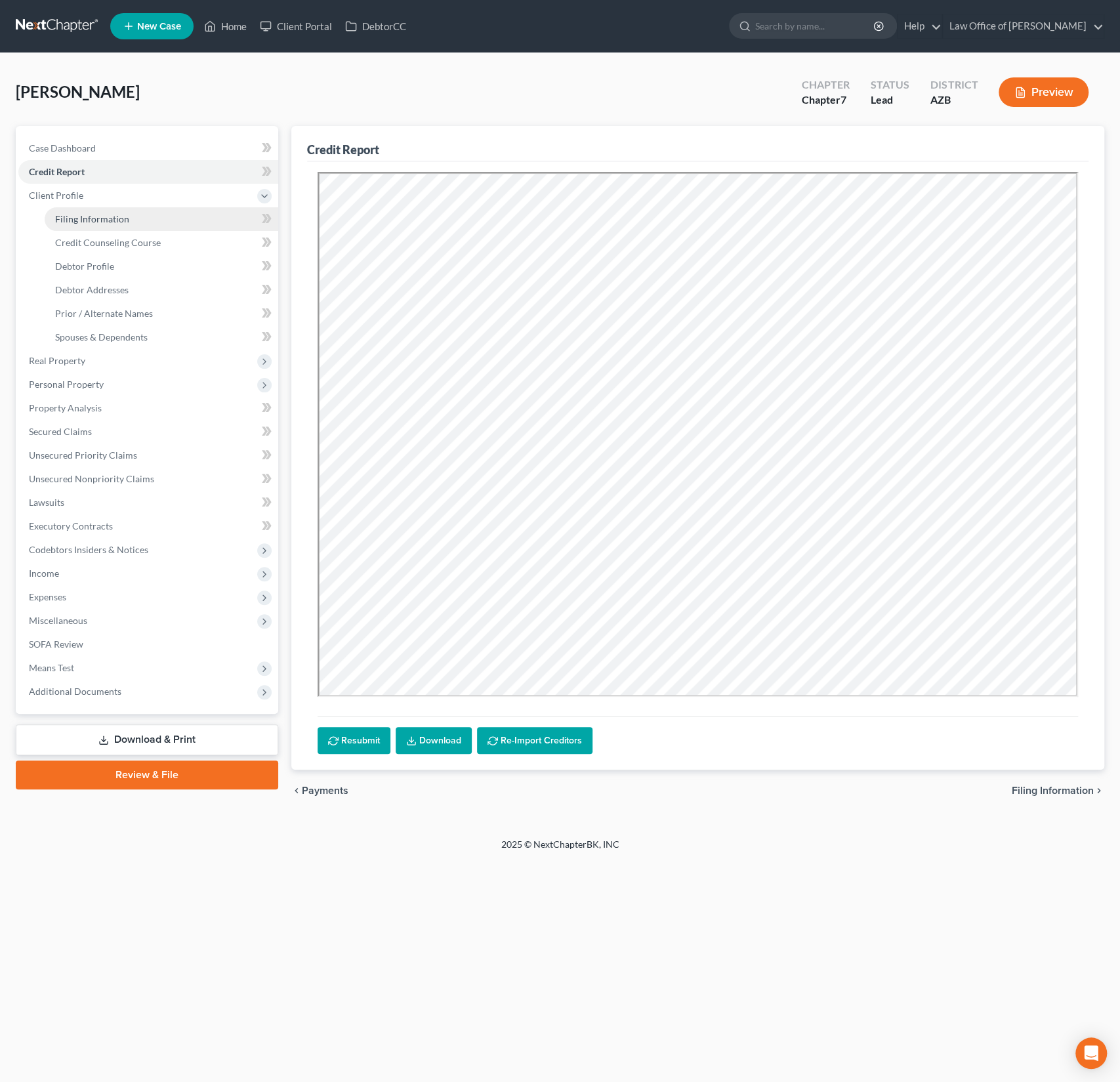
select select "0"
select select "3"
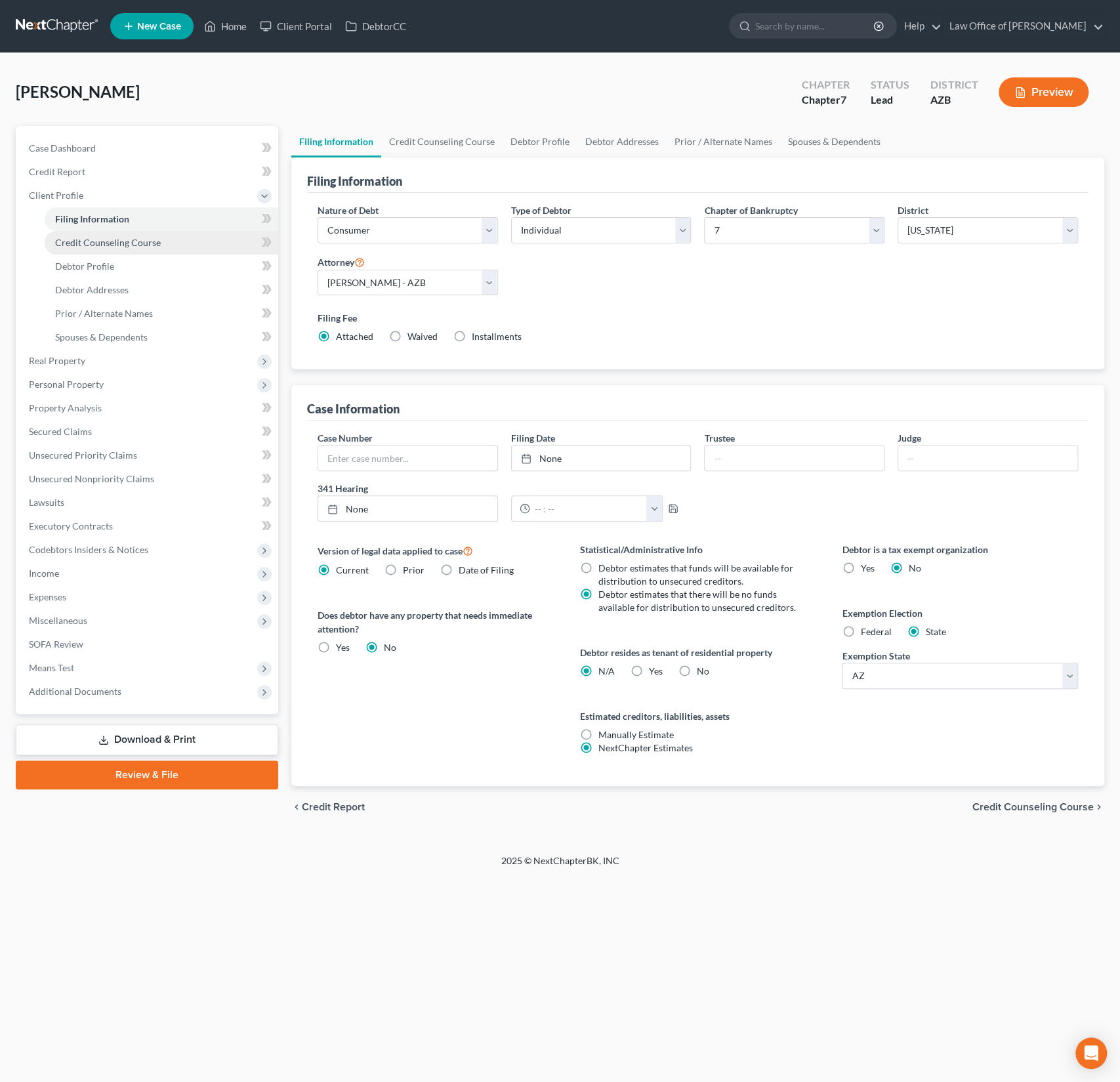
click at [101, 239] on span "Credit Counseling Course" at bounding box center [108, 242] width 106 height 11
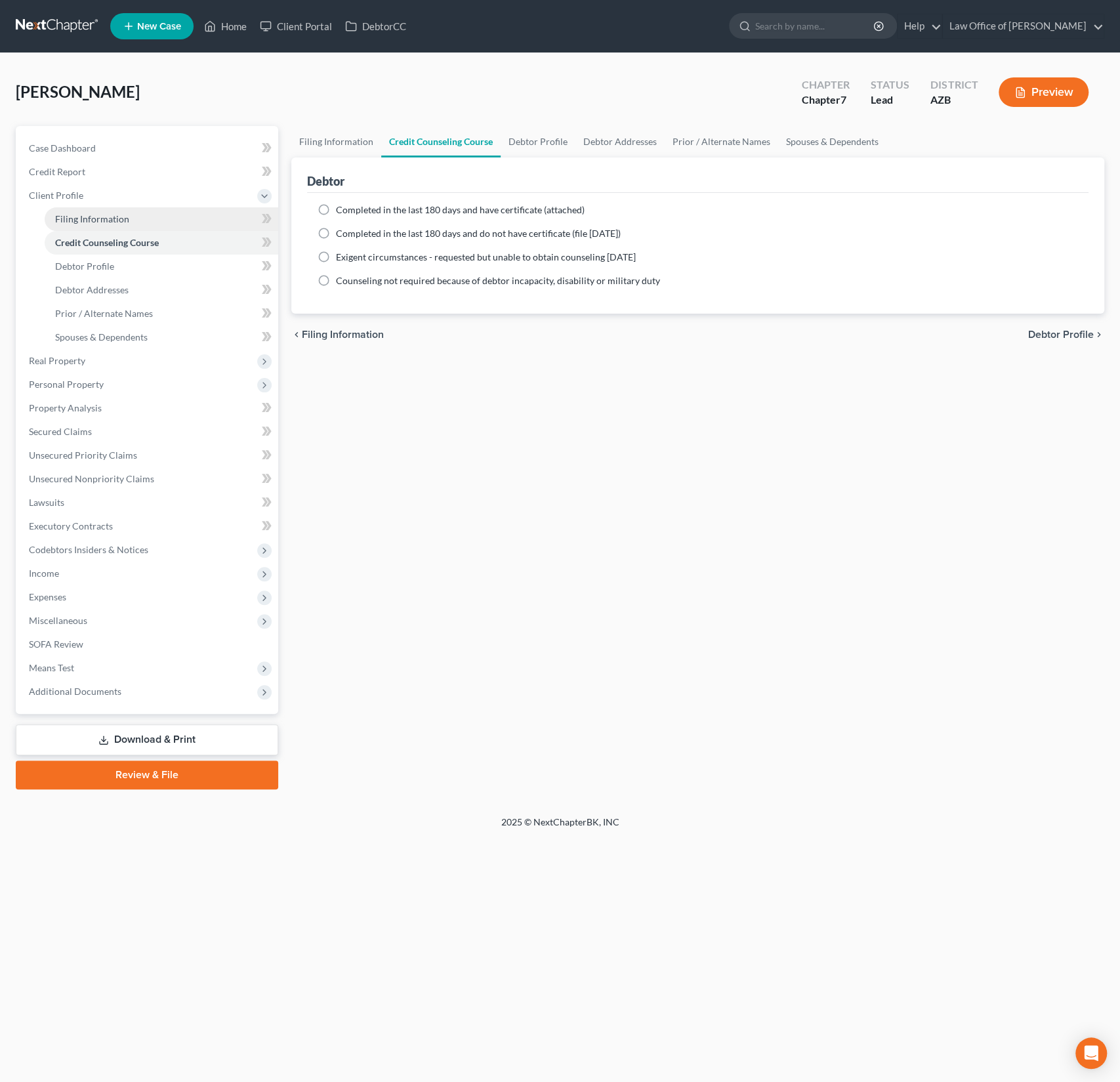
click at [124, 218] on span "Filing Information" at bounding box center [92, 218] width 74 height 11
select select "1"
select select "0"
select select "4"
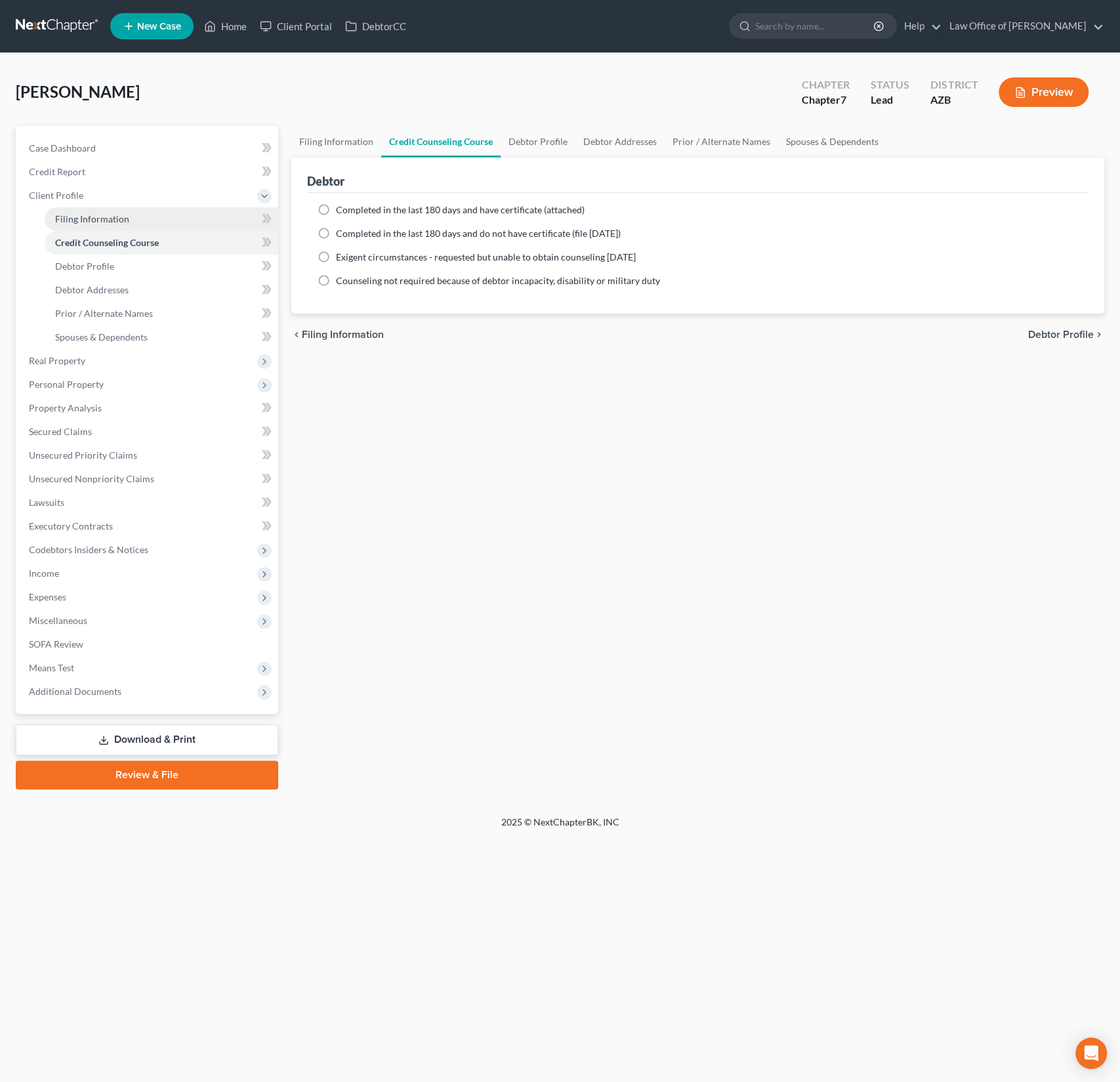
select select "0"
select select "3"
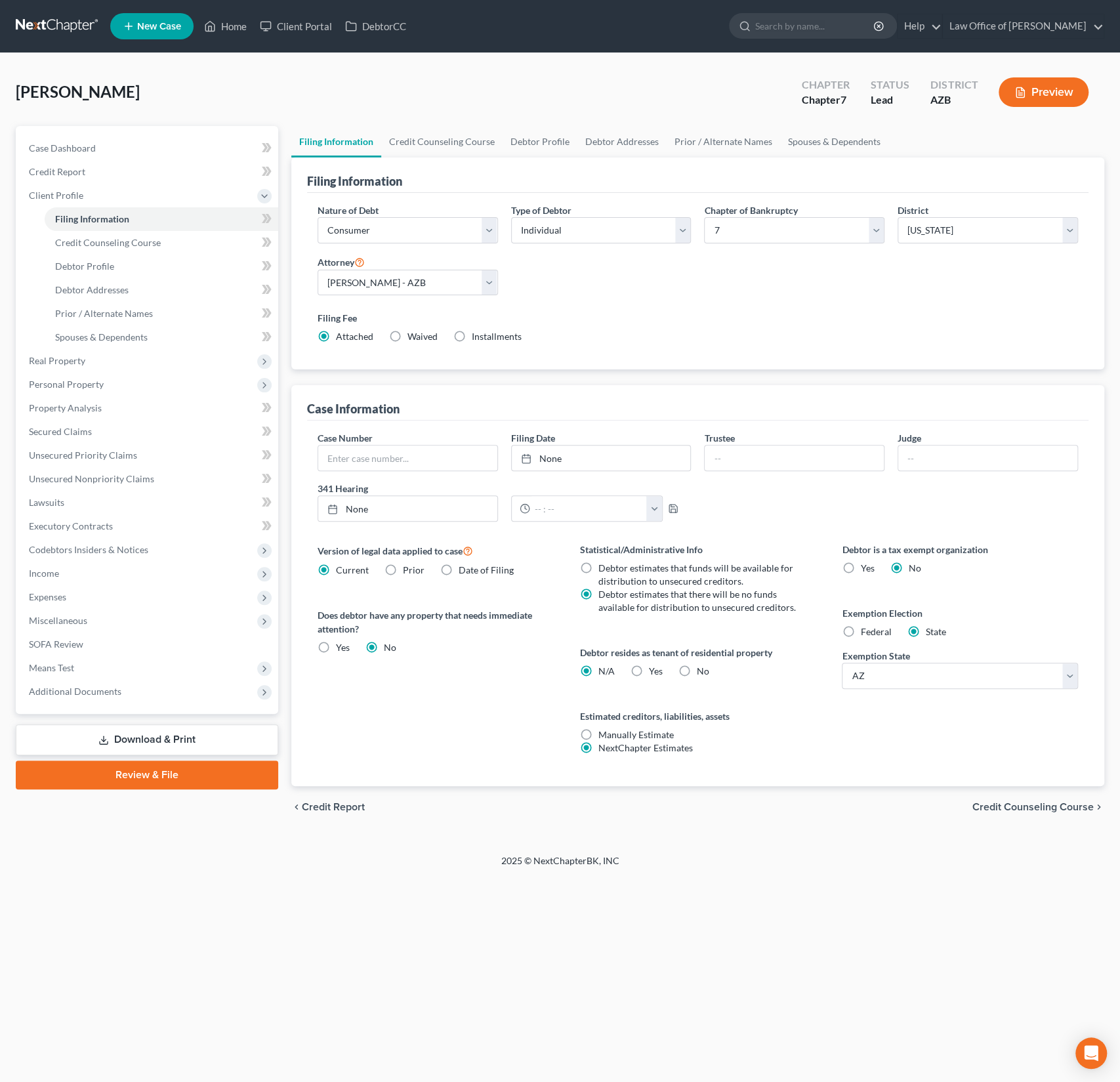
click at [645, 664] on div "Yes Yes" at bounding box center [647, 671] width 32 height 13
click at [649, 671] on label "Yes Yes" at bounding box center [656, 671] width 14 height 13
click at [654, 671] on input "Yes Yes" at bounding box center [658, 669] width 8 height 8
radio input "true"
radio input "false"
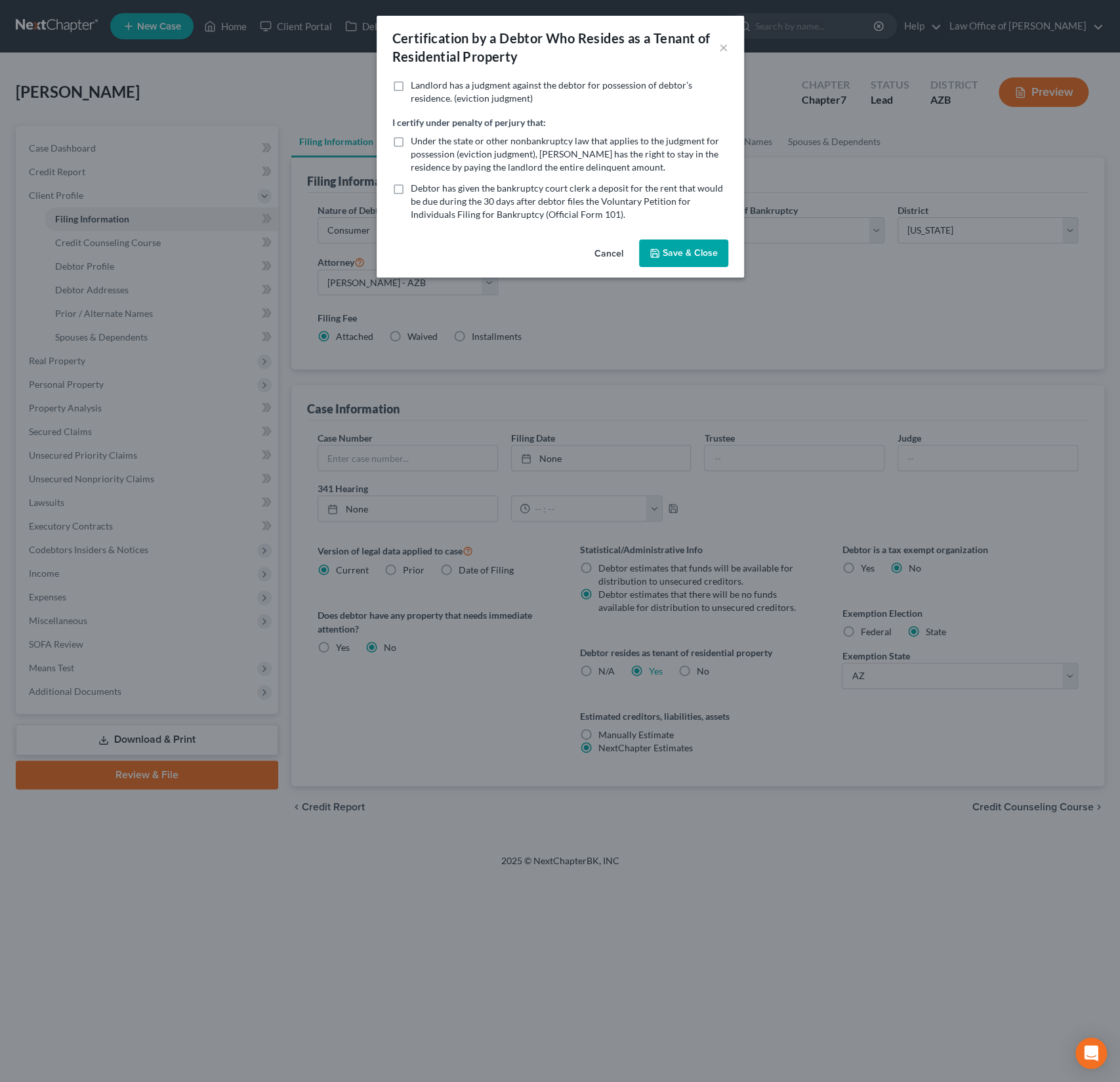
click at [698, 257] on button "Save & Close" at bounding box center [683, 253] width 89 height 28
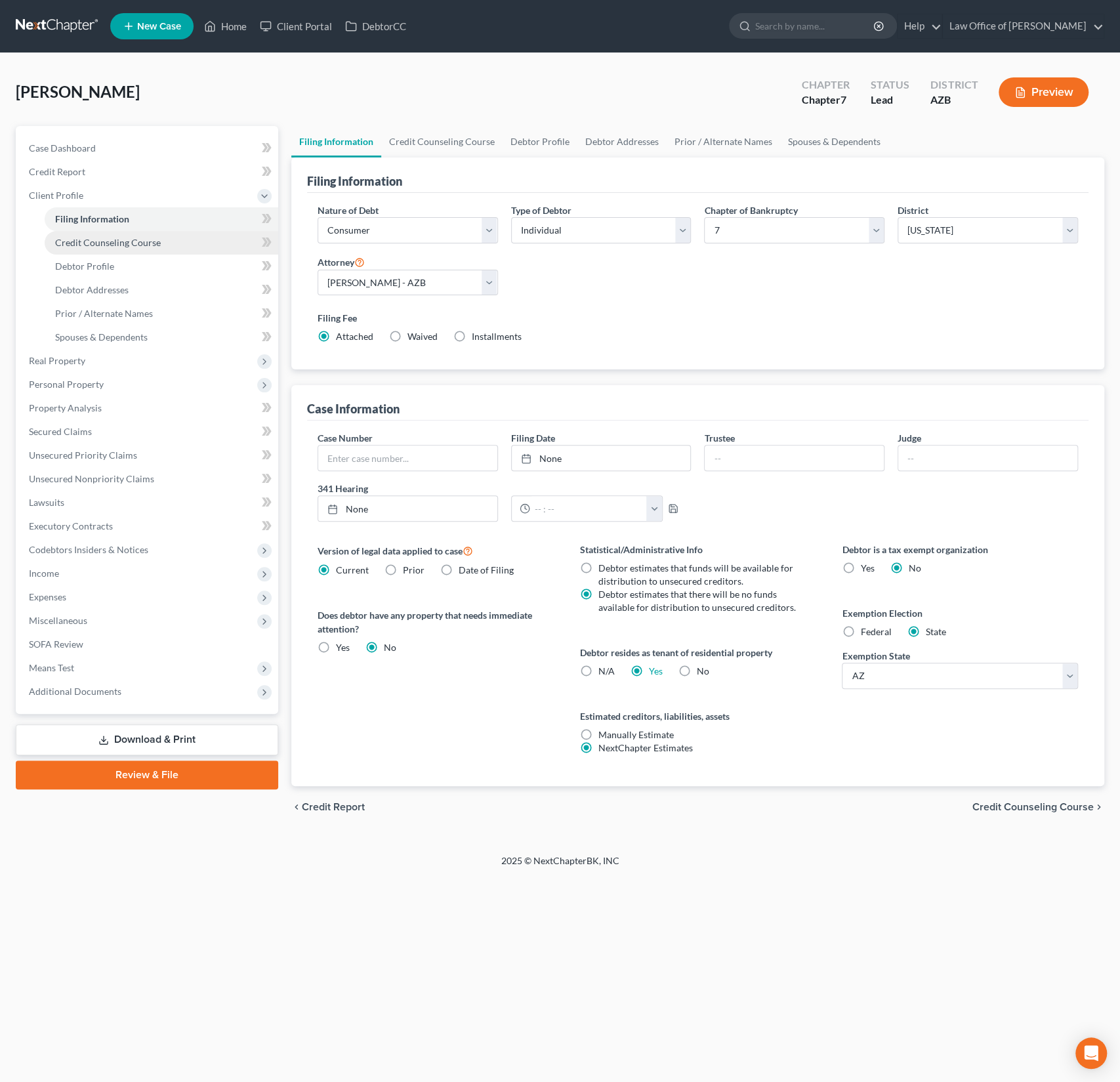
click at [78, 242] on span "Credit Counseling Course" at bounding box center [108, 242] width 106 height 11
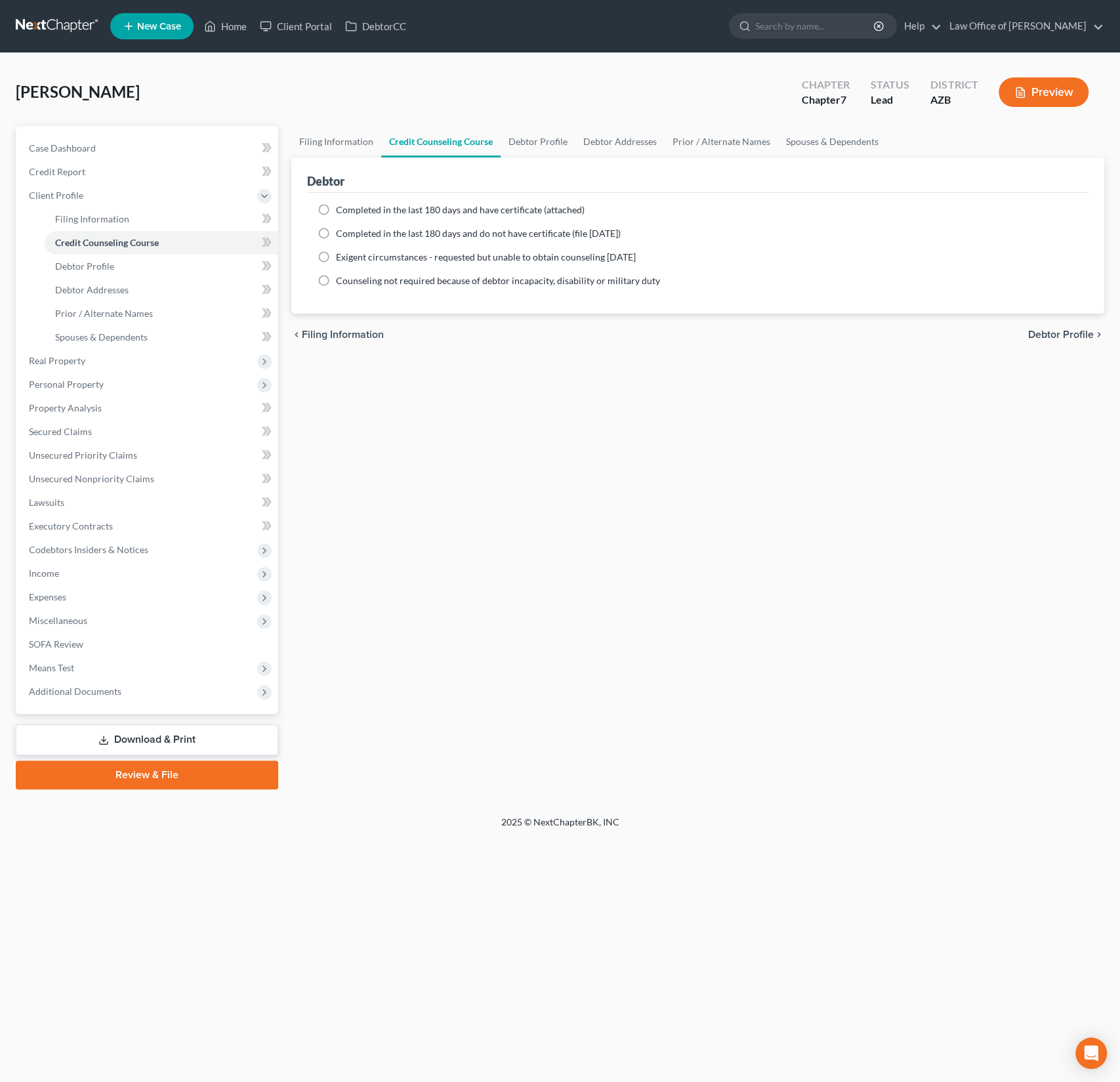
click at [362, 211] on span "Completed in the last 180 days and have certificate (attached)" at bounding box center [460, 209] width 248 height 11
click at [350, 211] on input "Completed in the last 180 days and have certificate (attached)" at bounding box center [345, 208] width 8 height 8
radio input "true"
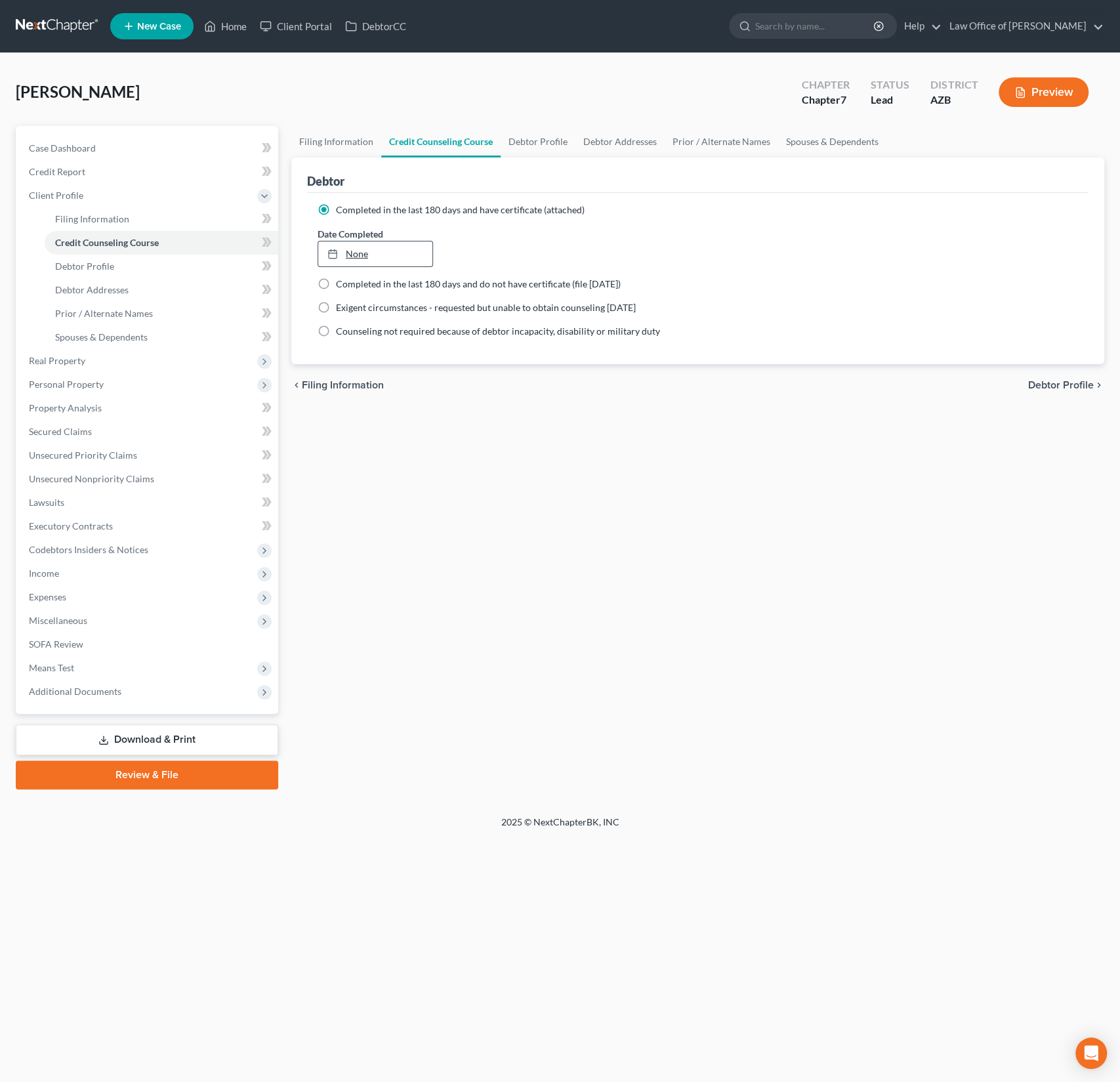
click at [358, 262] on link "None" at bounding box center [376, 254] width 115 height 25
click at [80, 269] on span "Debtor Profile" at bounding box center [84, 266] width 59 height 11
select select "0"
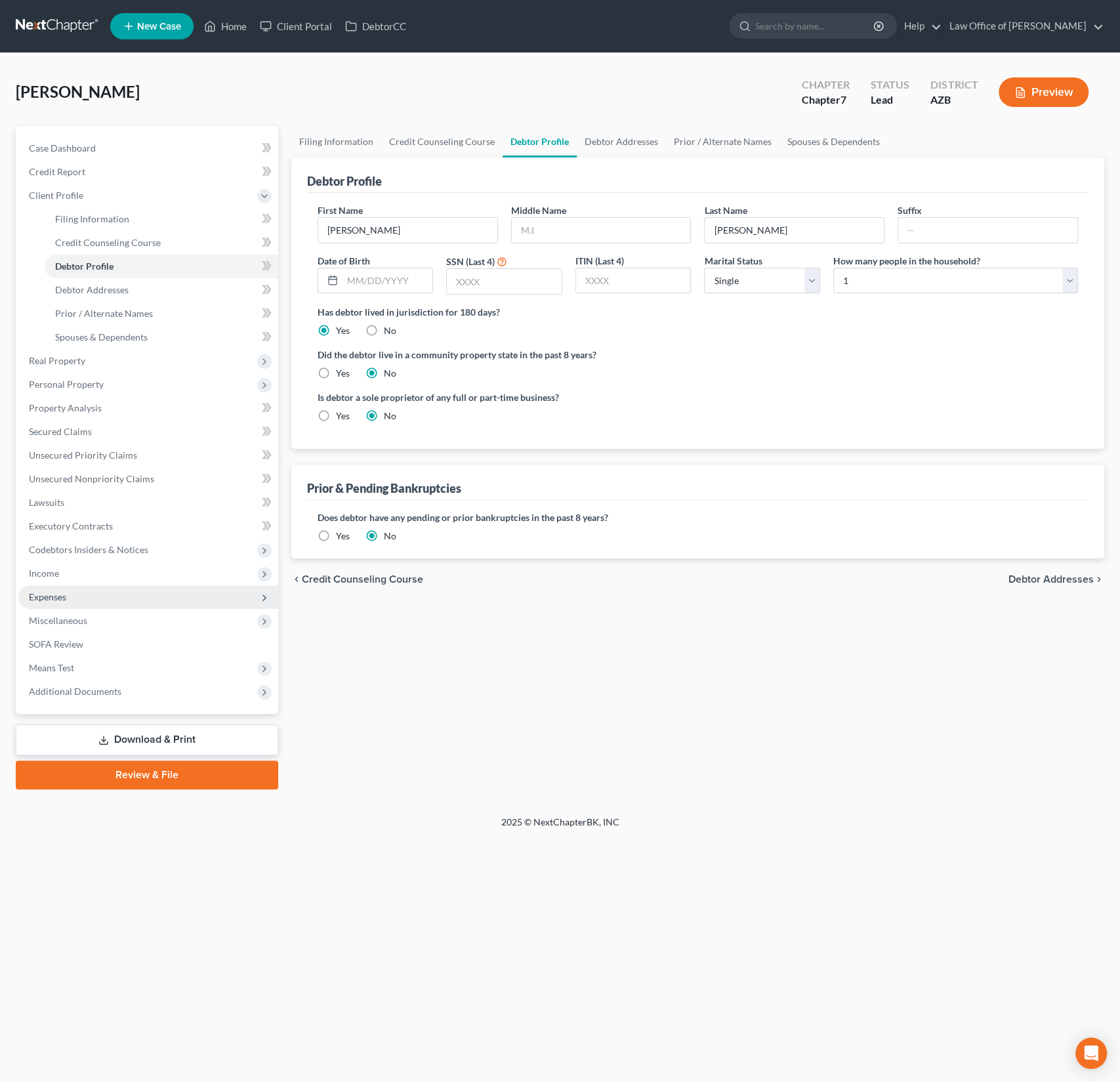
click at [60, 593] on span "Expenses" at bounding box center [48, 596] width 38 height 11
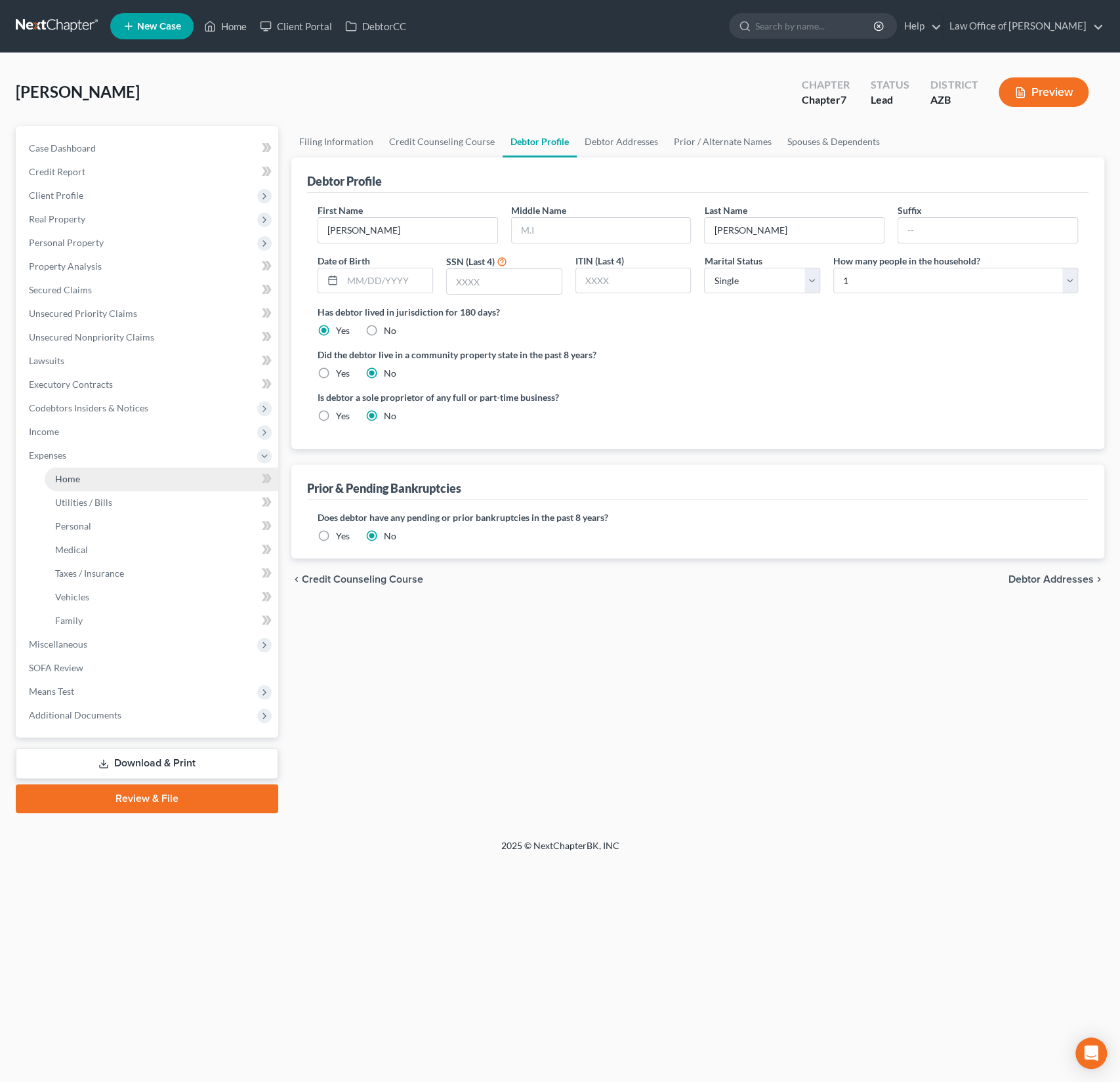
click at [71, 481] on span "Home" at bounding box center [68, 478] width 25 height 11
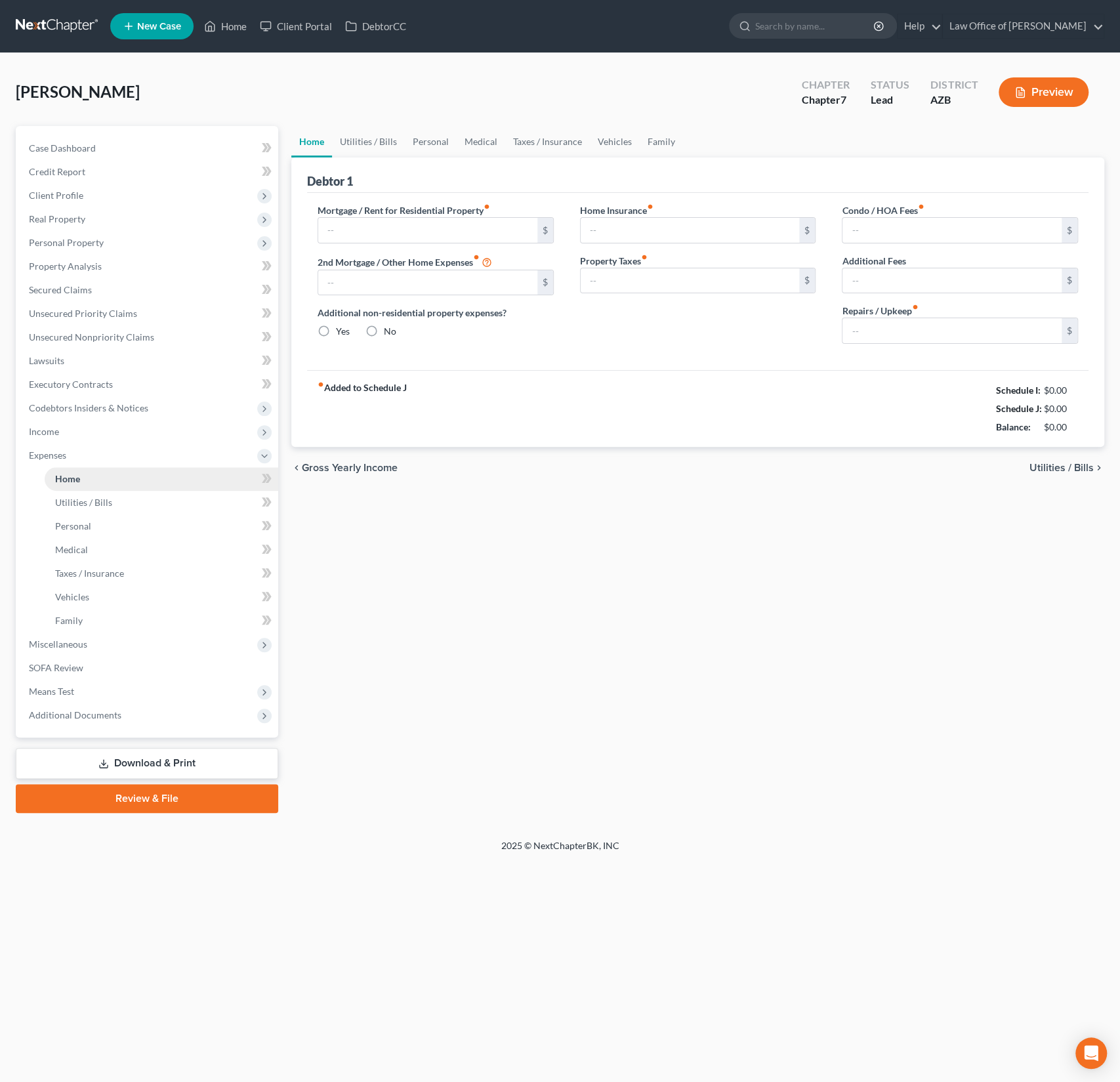
type input "1,430.00"
type input "0.00"
radio input "true"
type input "110.00"
type input "0.00"
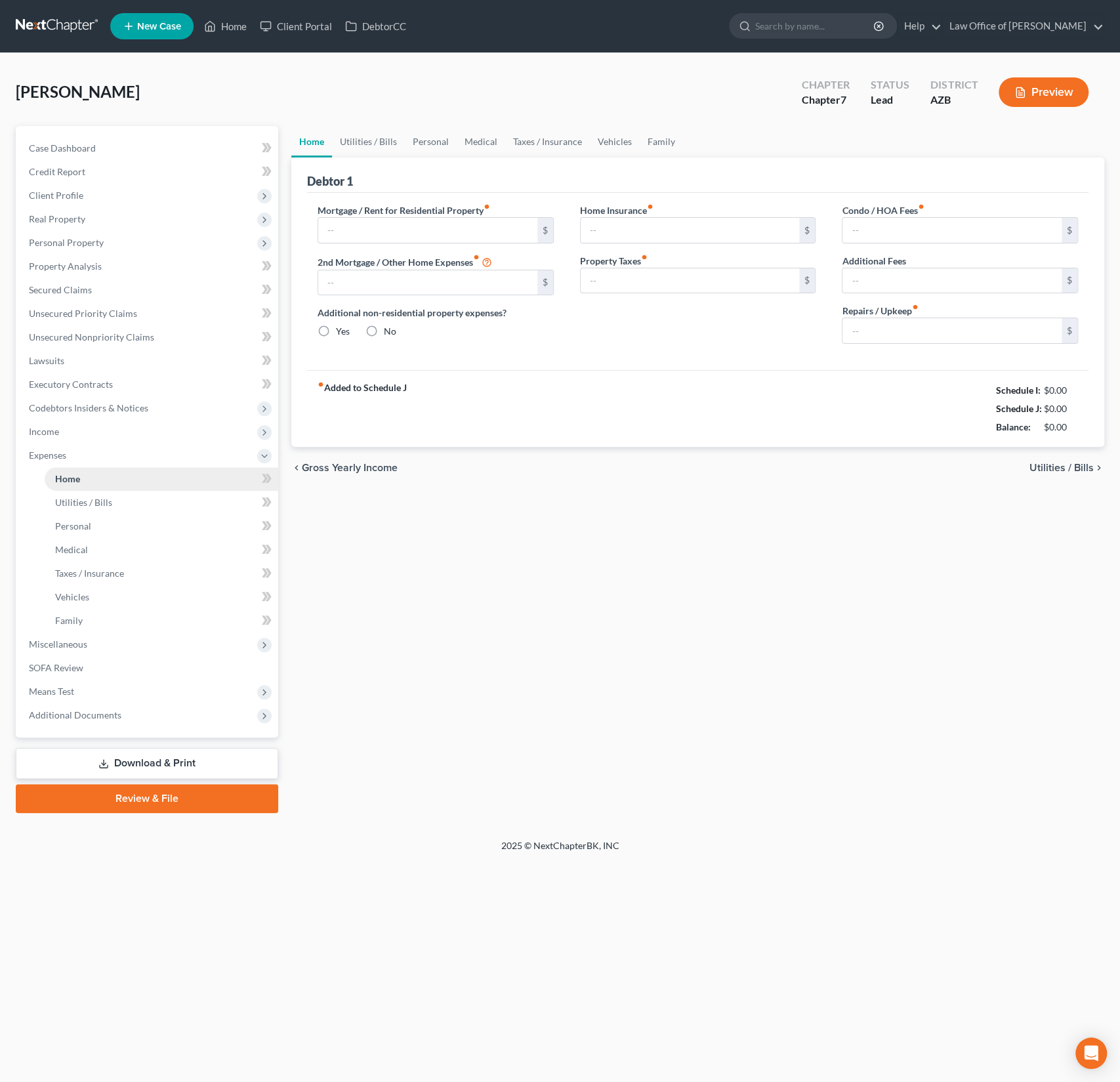
type input "0.00"
type input "40.00"
click at [70, 201] on span "Client Profile" at bounding box center [148, 195] width 260 height 23
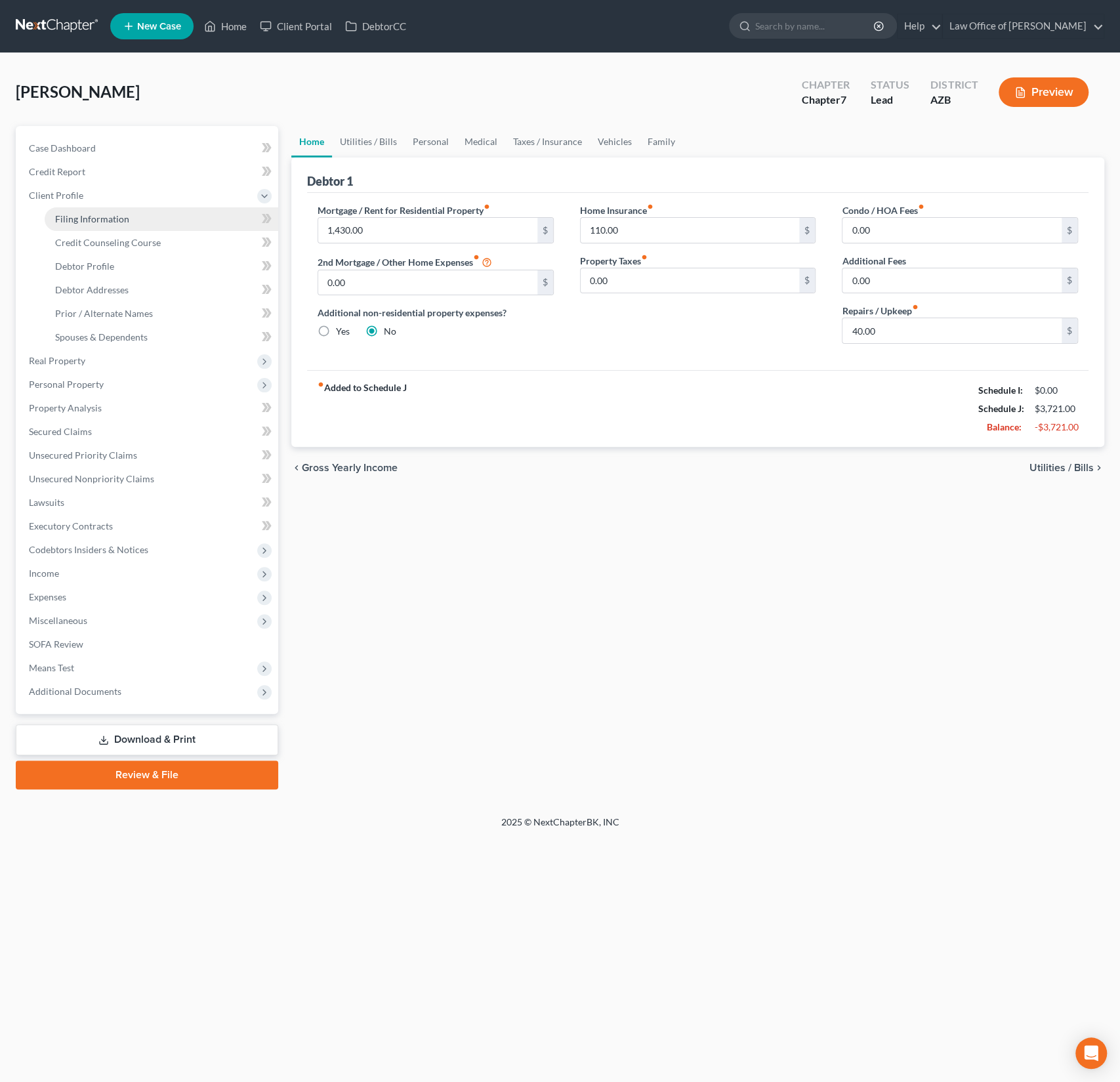
click at [98, 219] on span "Filing Information" at bounding box center [92, 218] width 74 height 11
select select "1"
select select "0"
select select "4"
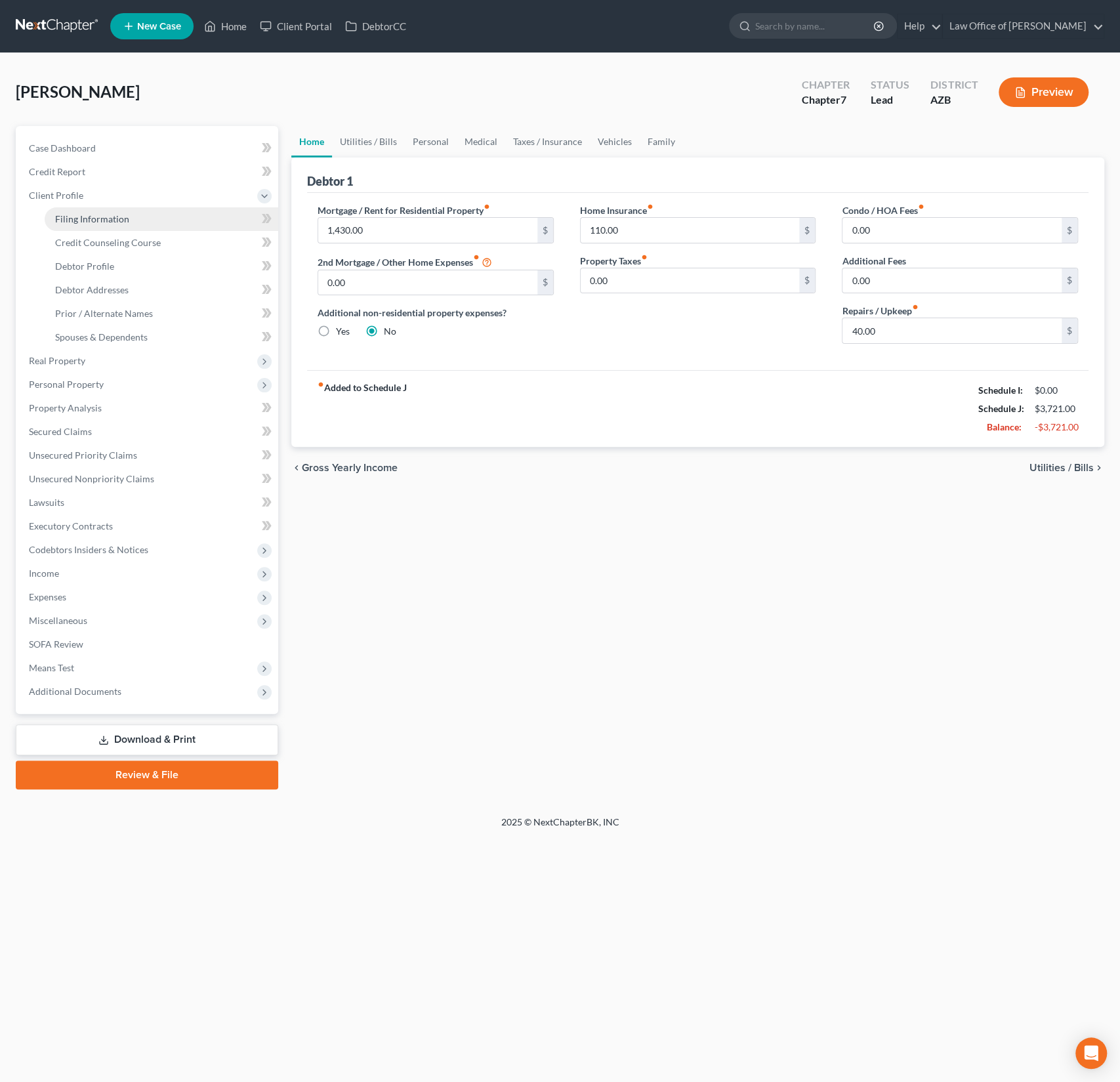
select select "0"
select select "3"
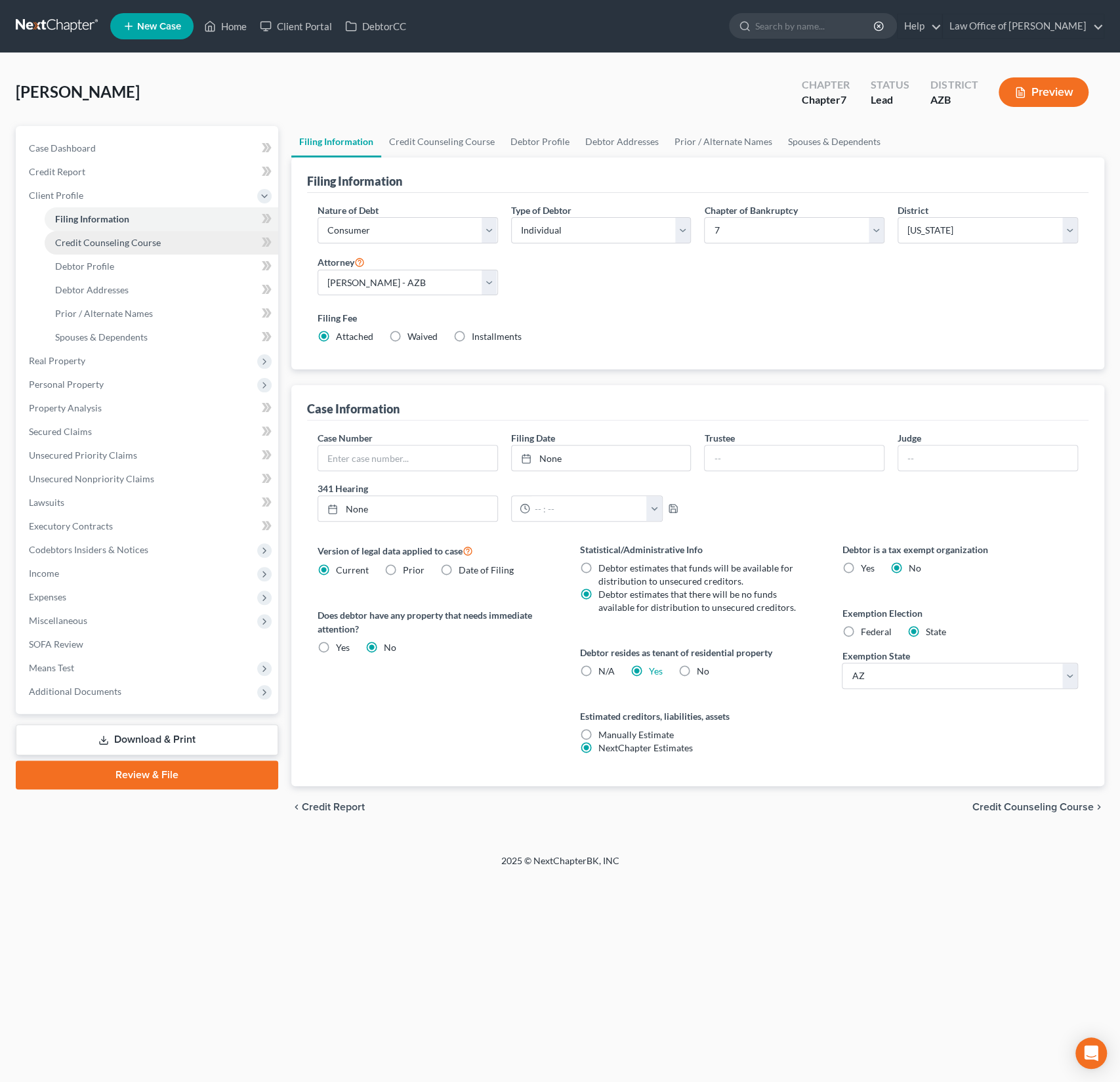
click at [105, 245] on span "Credit Counseling Course" at bounding box center [108, 242] width 106 height 11
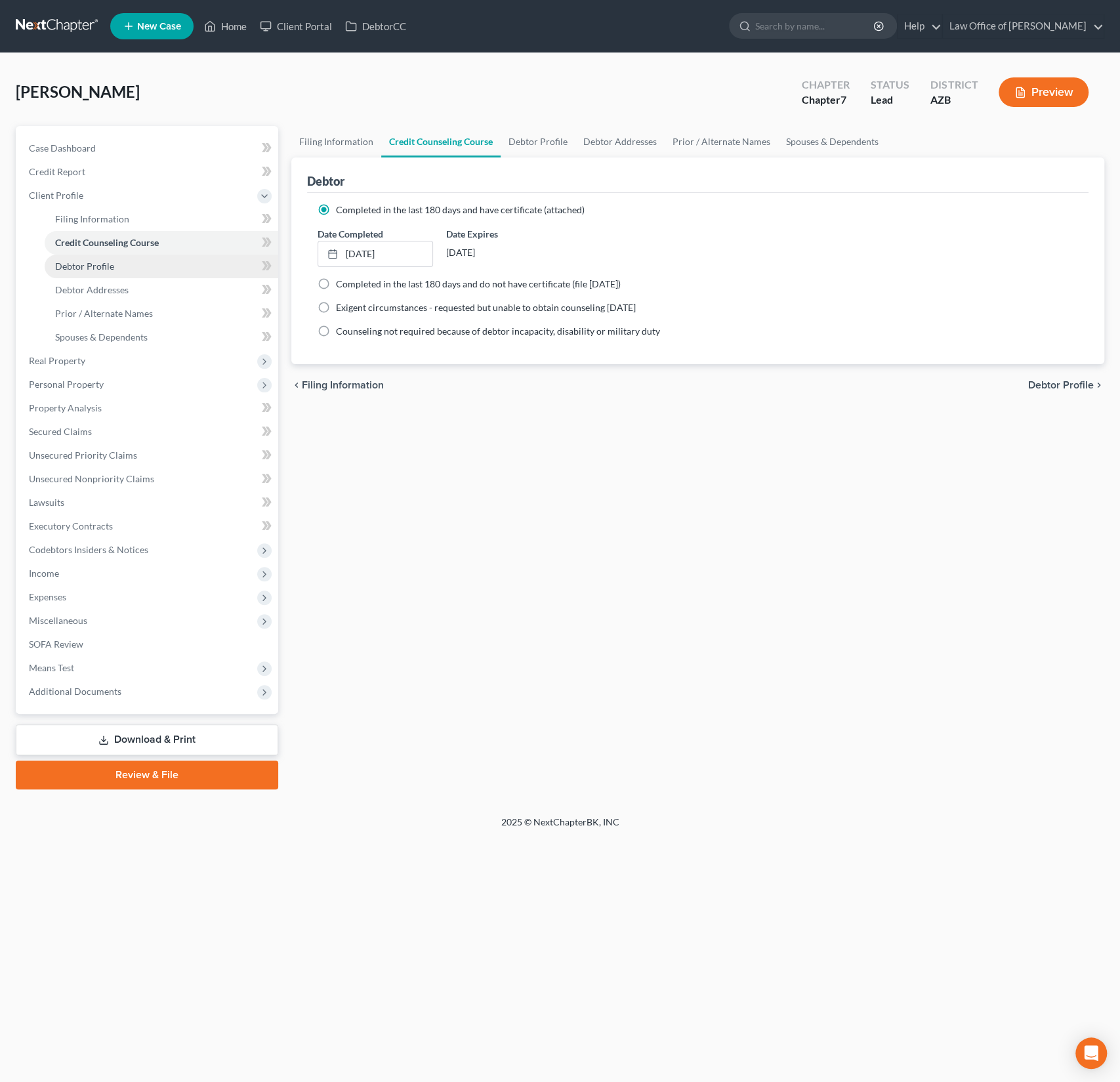
click at [98, 258] on link "Debtor Profile" at bounding box center [162, 266] width 233 height 23
select select "0"
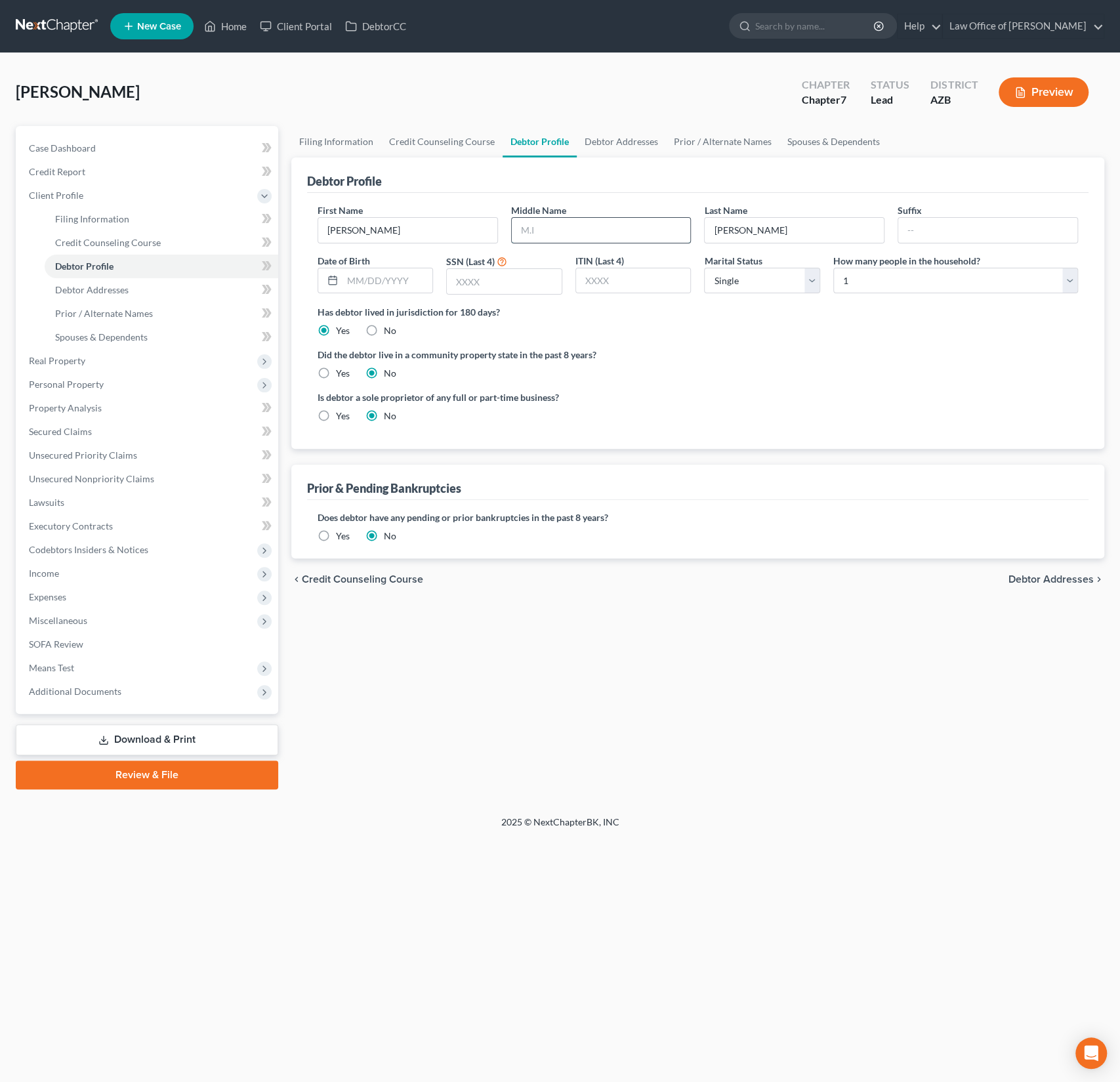
click at [541, 227] on input "text" at bounding box center [601, 230] width 179 height 25
type input "R"
click at [382, 280] on input "text" at bounding box center [388, 281] width 91 height 25
type input "[DATE]"
click at [503, 275] on input "text" at bounding box center [504, 282] width 115 height 25
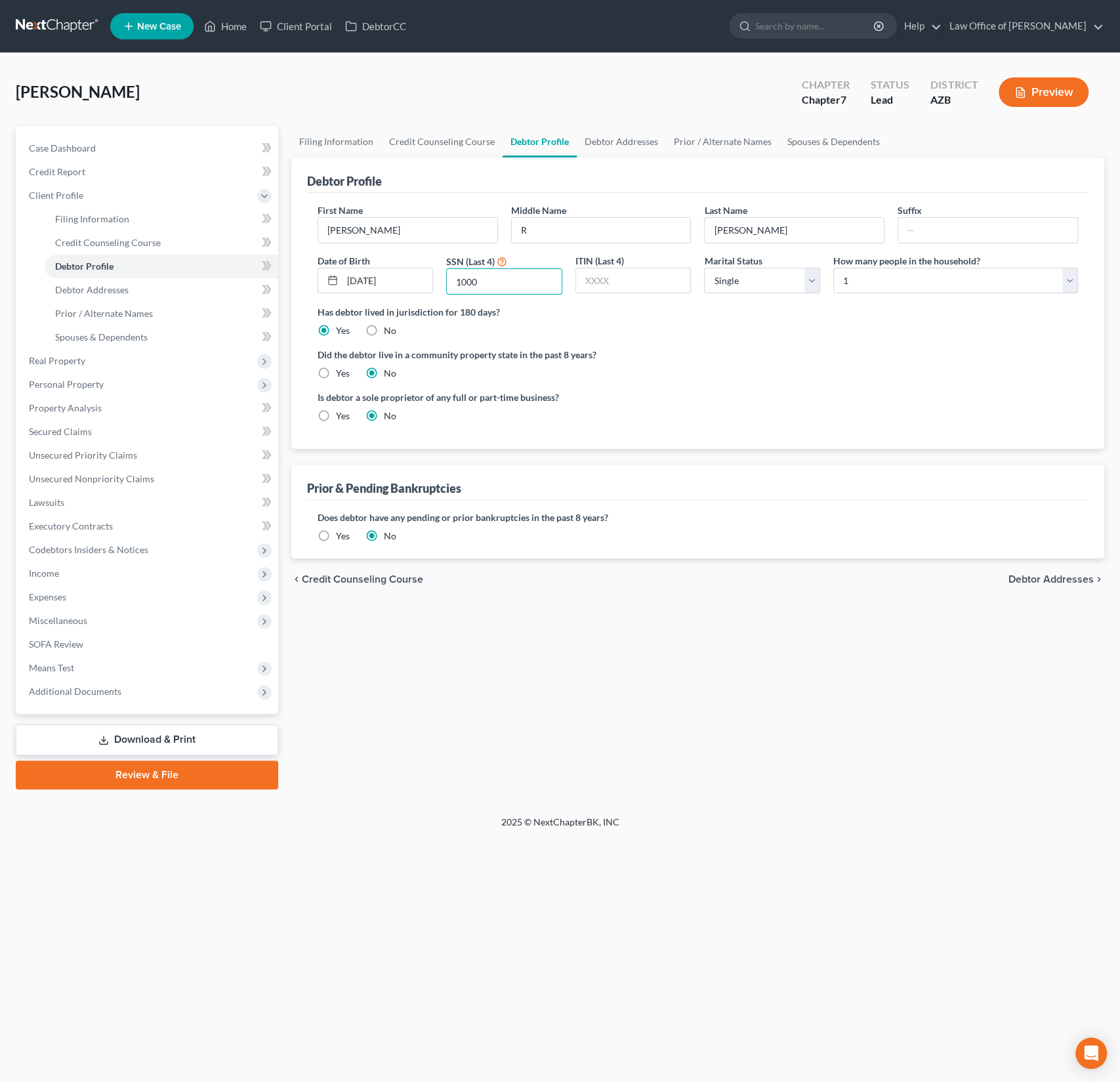
type input "1000"
click at [332, 381] on ng-include "First Name [PERSON_NAME] Middle Name R Last Name [PERSON_NAME] Date of Birth [D…" at bounding box center [698, 318] width 760 height 230
click at [336, 378] on label "Yes" at bounding box center [342, 373] width 14 height 13
click at [341, 375] on input "Yes" at bounding box center [345, 371] width 8 height 8
radio input "true"
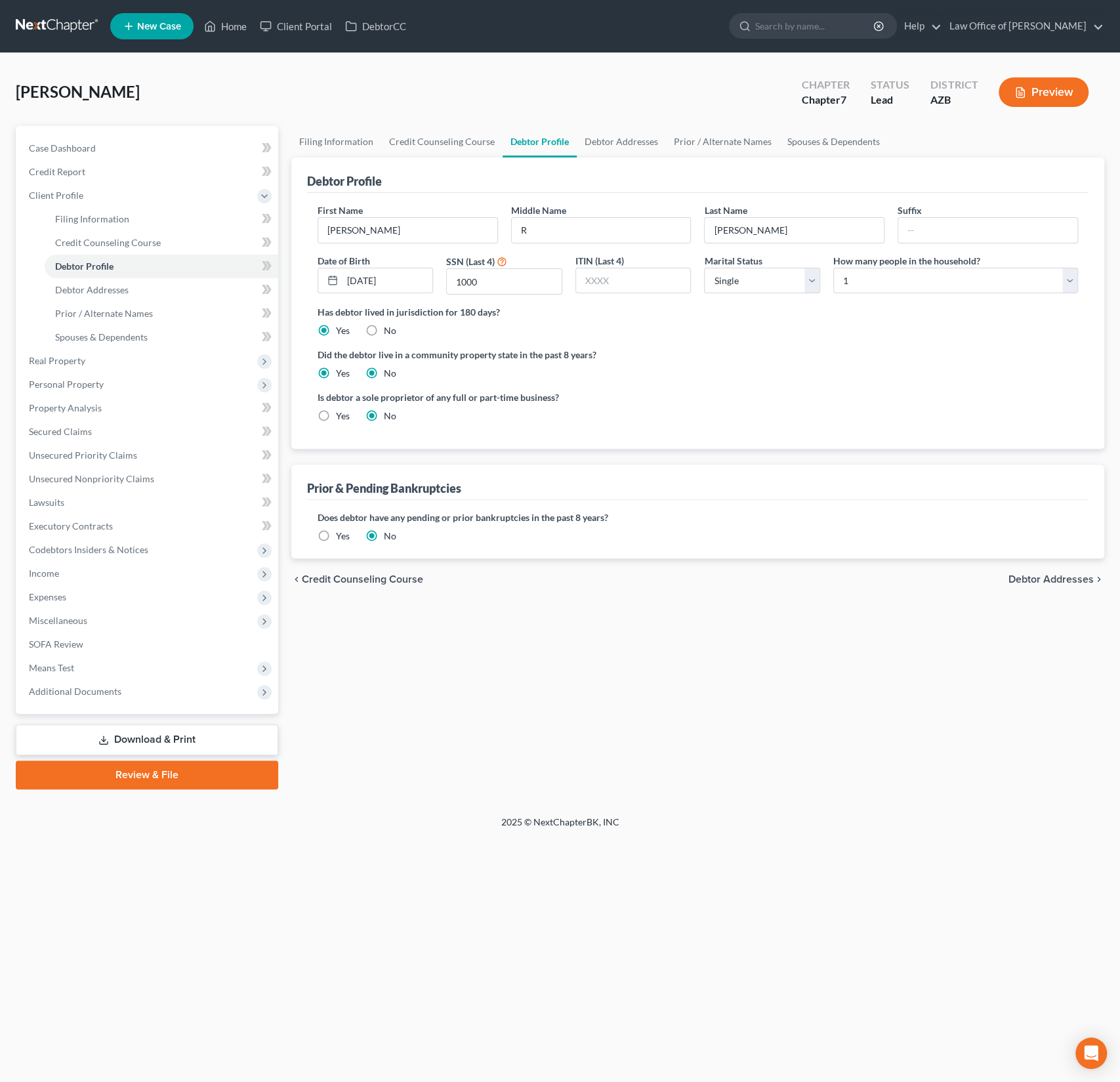
radio input "false"
click at [121, 297] on link "Debtor Addresses" at bounding box center [162, 290] width 233 height 23
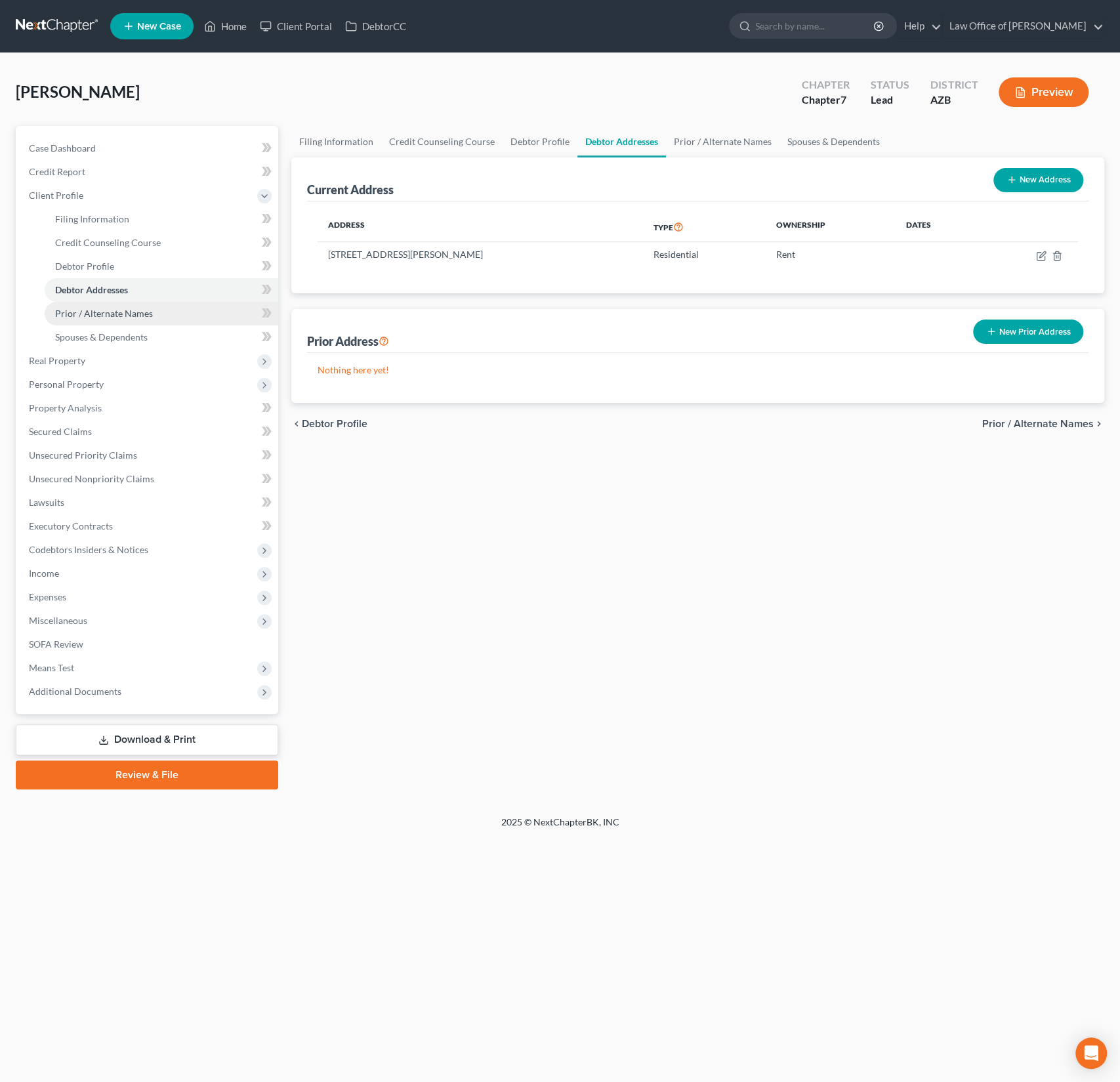
click at [103, 302] on link "Prior / Alternate Names" at bounding box center [162, 313] width 233 height 23
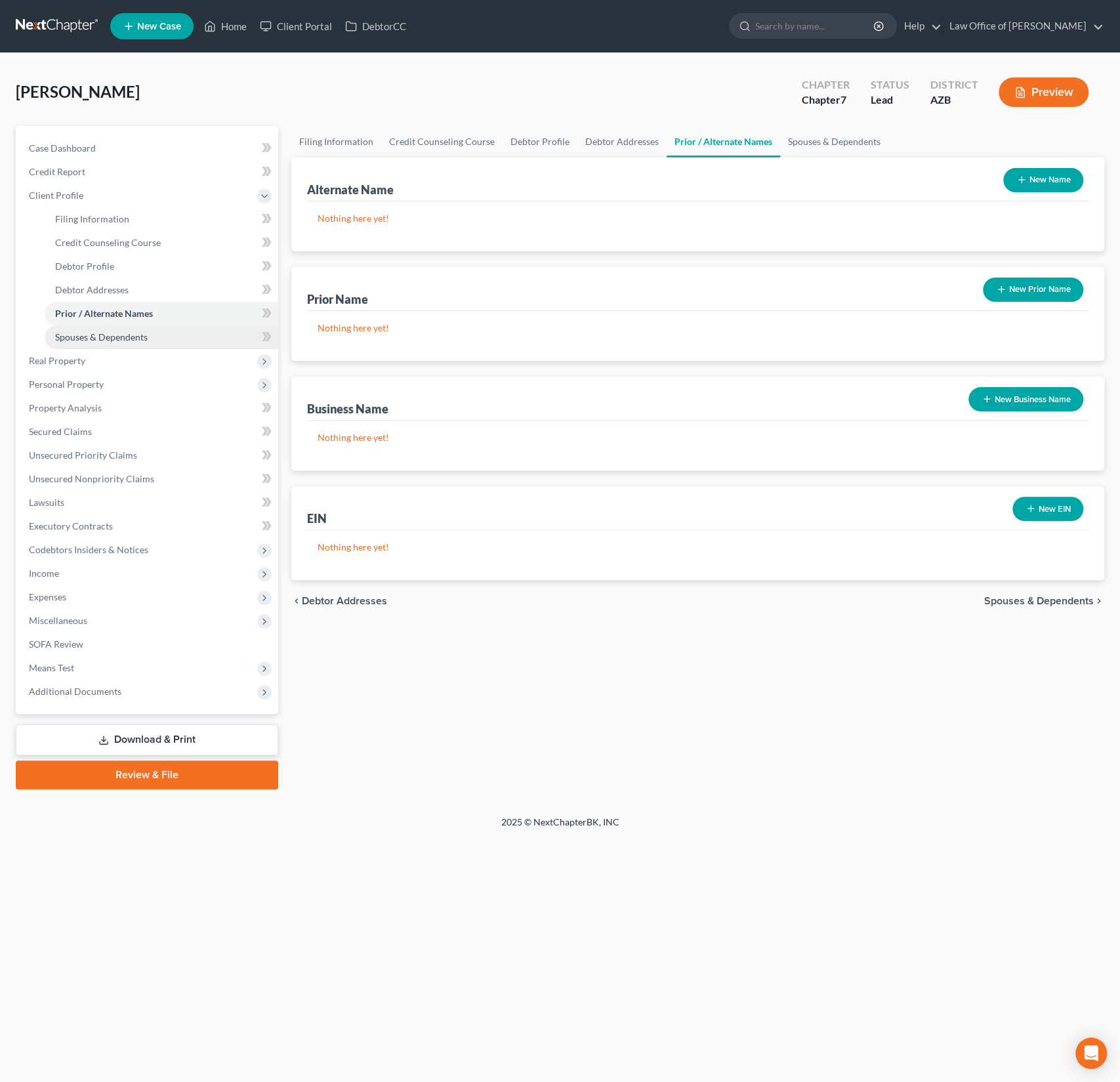
click at [93, 335] on span "Spouses & Dependents" at bounding box center [101, 337] width 92 height 11
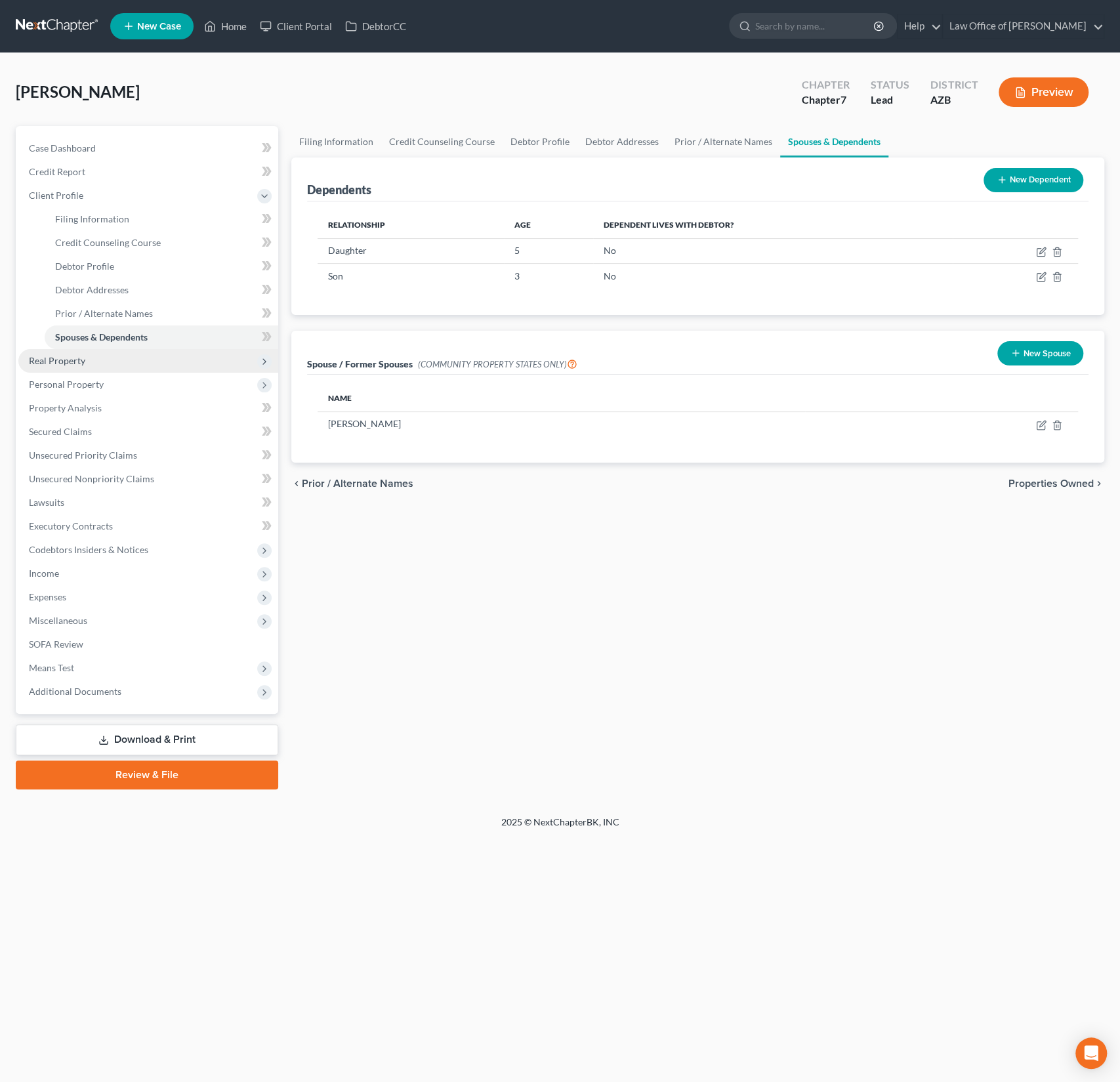
click at [78, 353] on span "Real Property" at bounding box center [148, 361] width 260 height 23
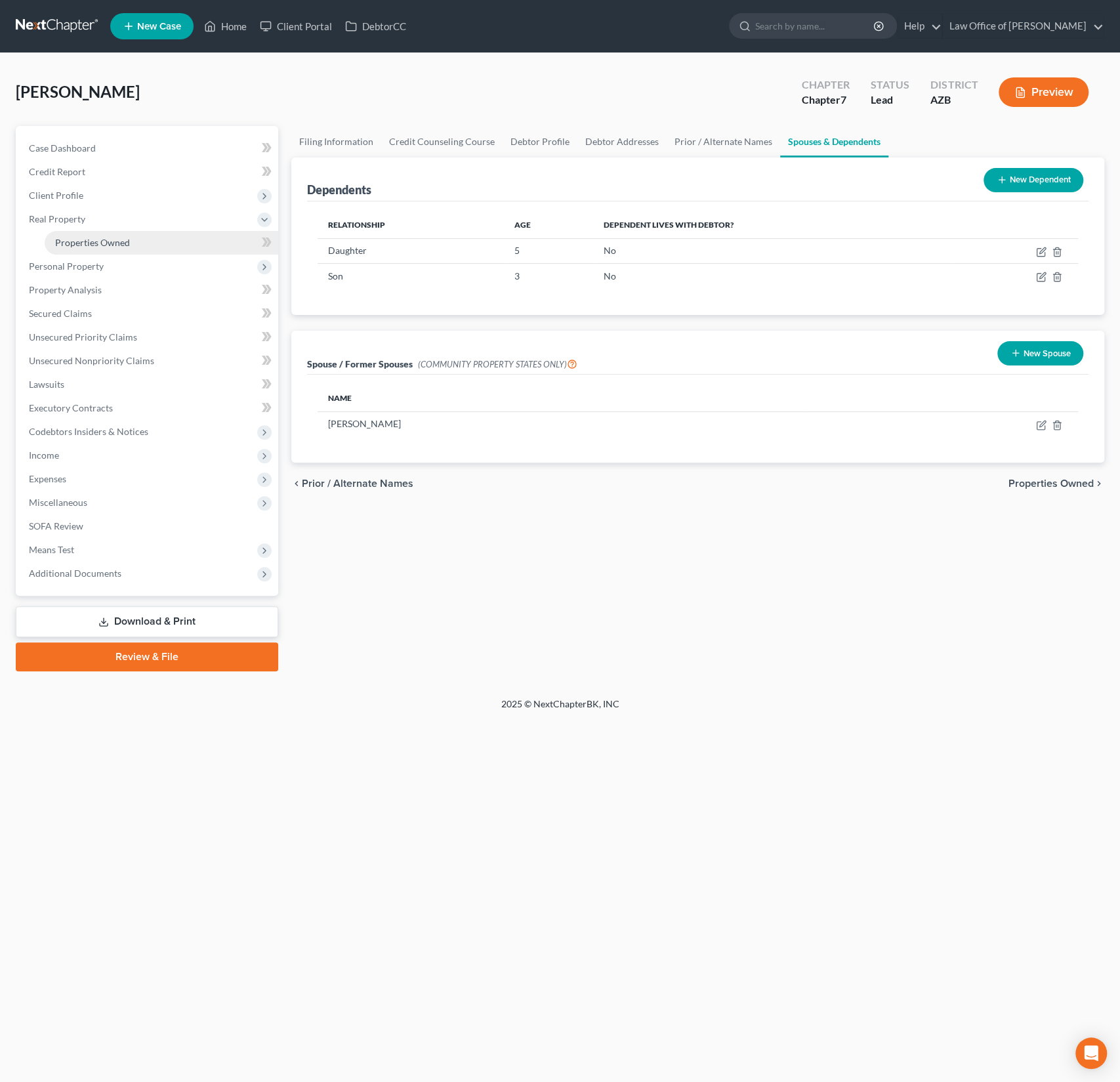
click at [98, 242] on span "Properties Owned" at bounding box center [92, 242] width 75 height 11
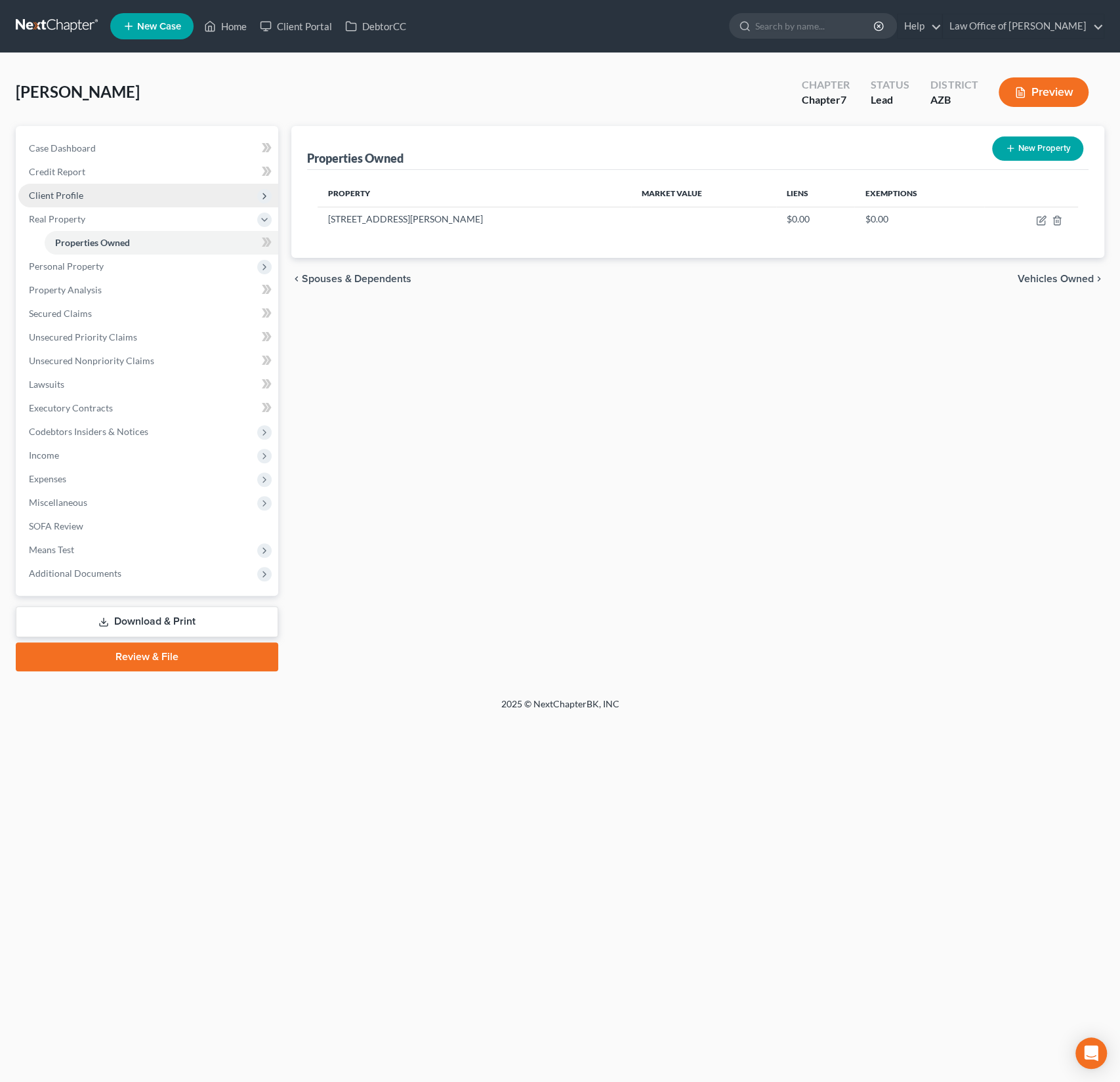
click at [69, 188] on span "Client Profile" at bounding box center [148, 195] width 260 height 23
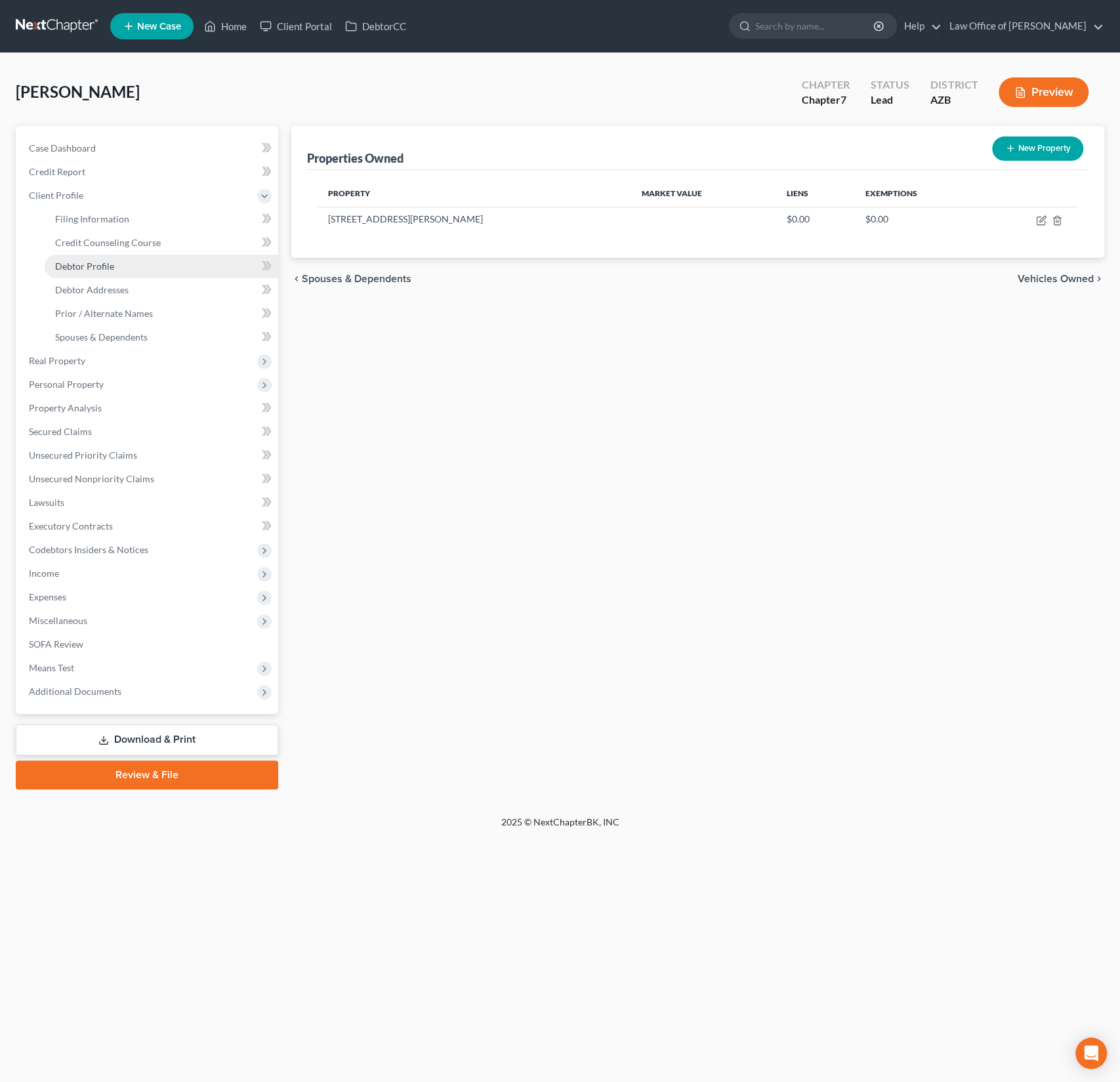
click at [110, 266] on span "Debtor Profile" at bounding box center [84, 266] width 59 height 11
select select "0"
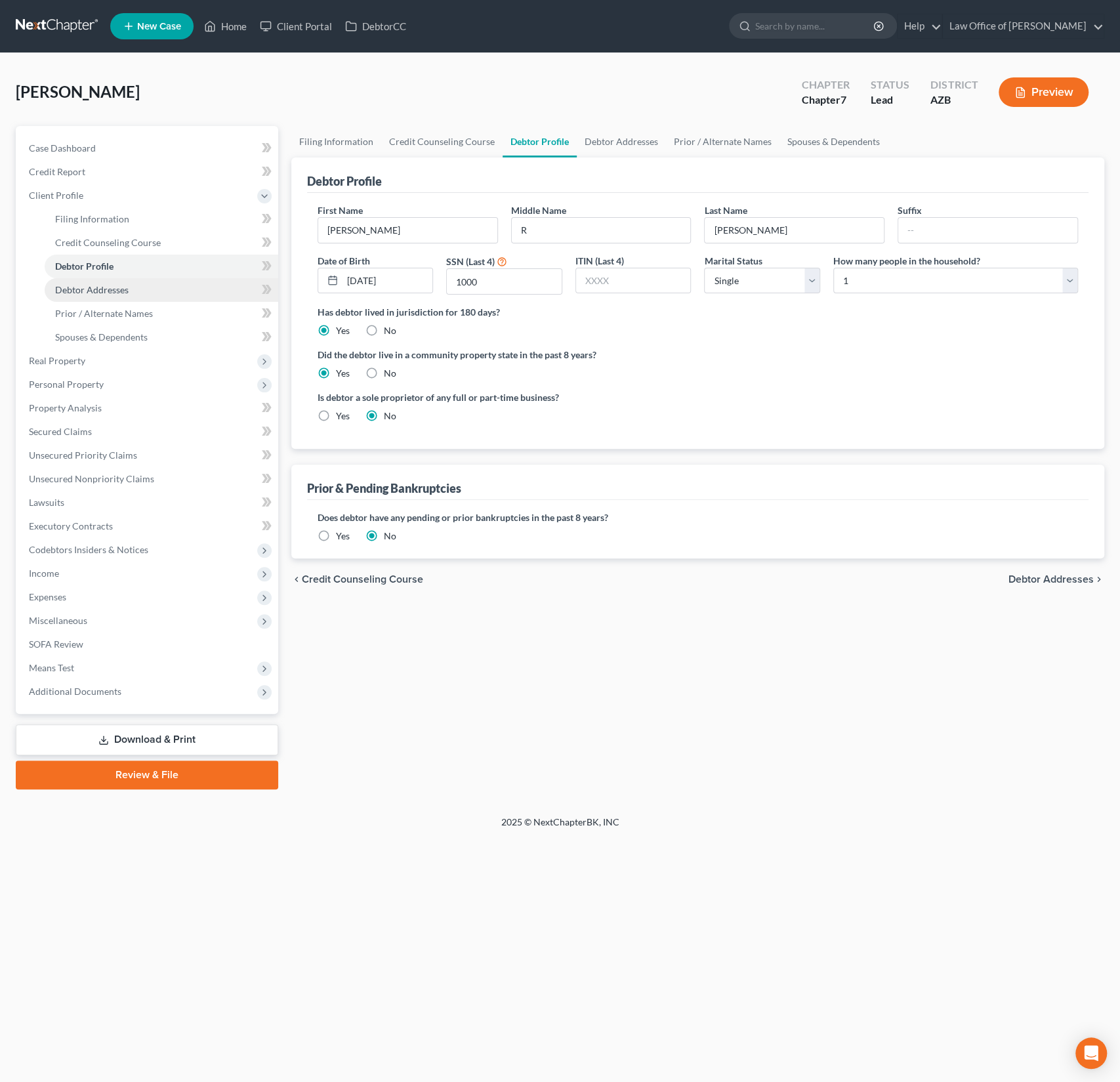
click at [105, 283] on link "Debtor Addresses" at bounding box center [162, 290] width 233 height 23
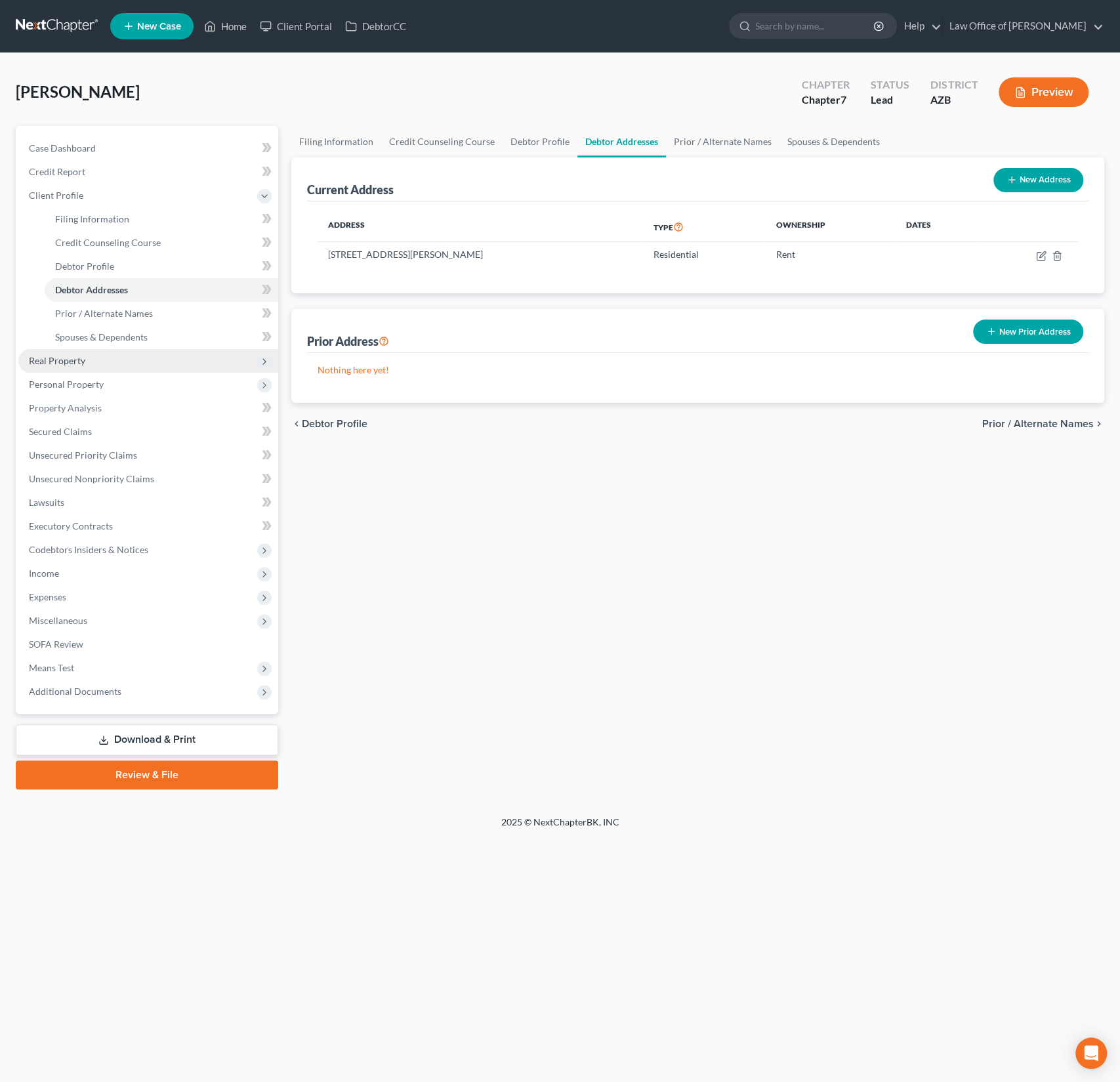
click at [70, 361] on span "Real Property" at bounding box center [58, 360] width 57 height 11
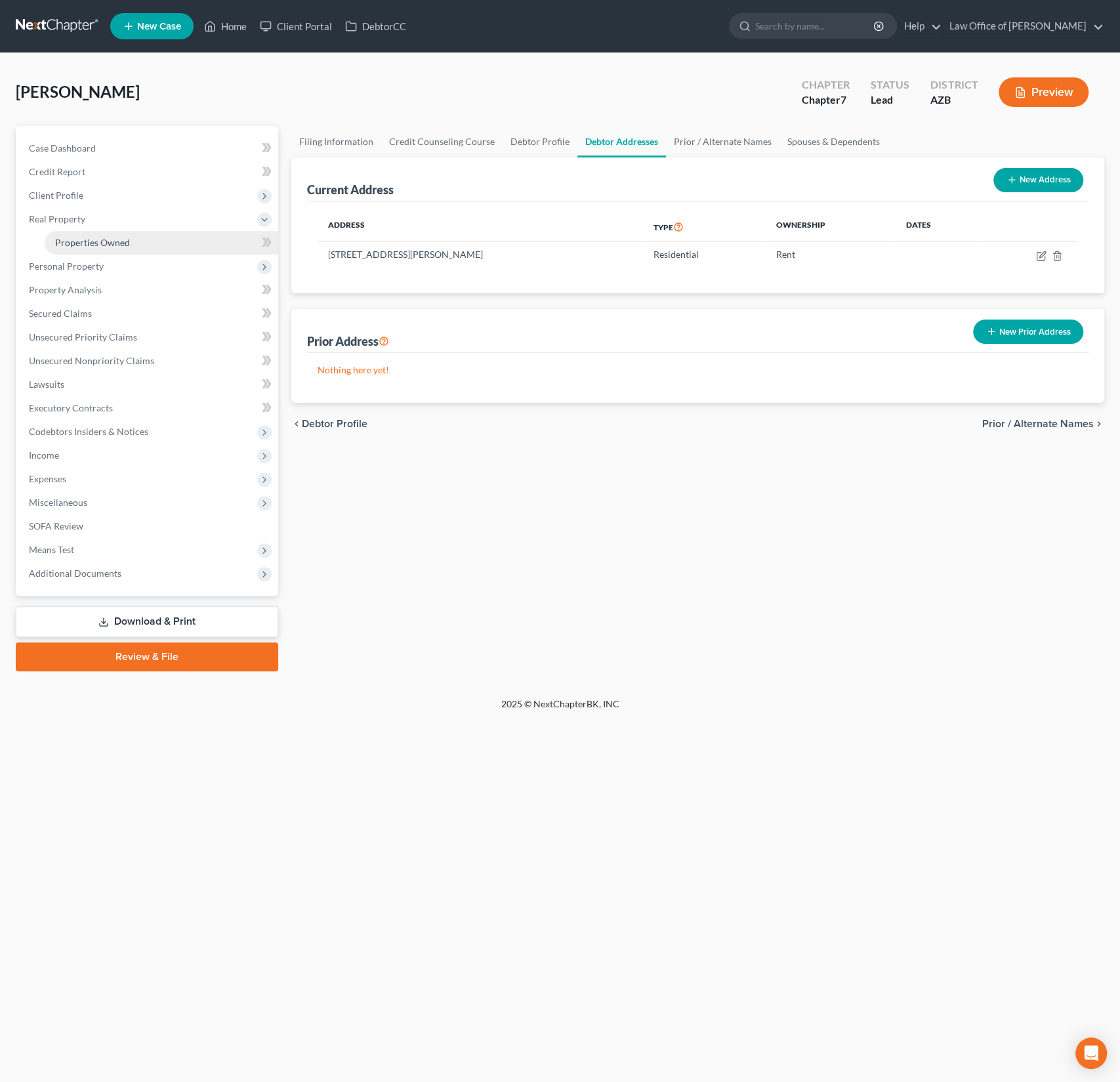
click at [76, 248] on link "Properties Owned" at bounding box center [162, 243] width 233 height 23
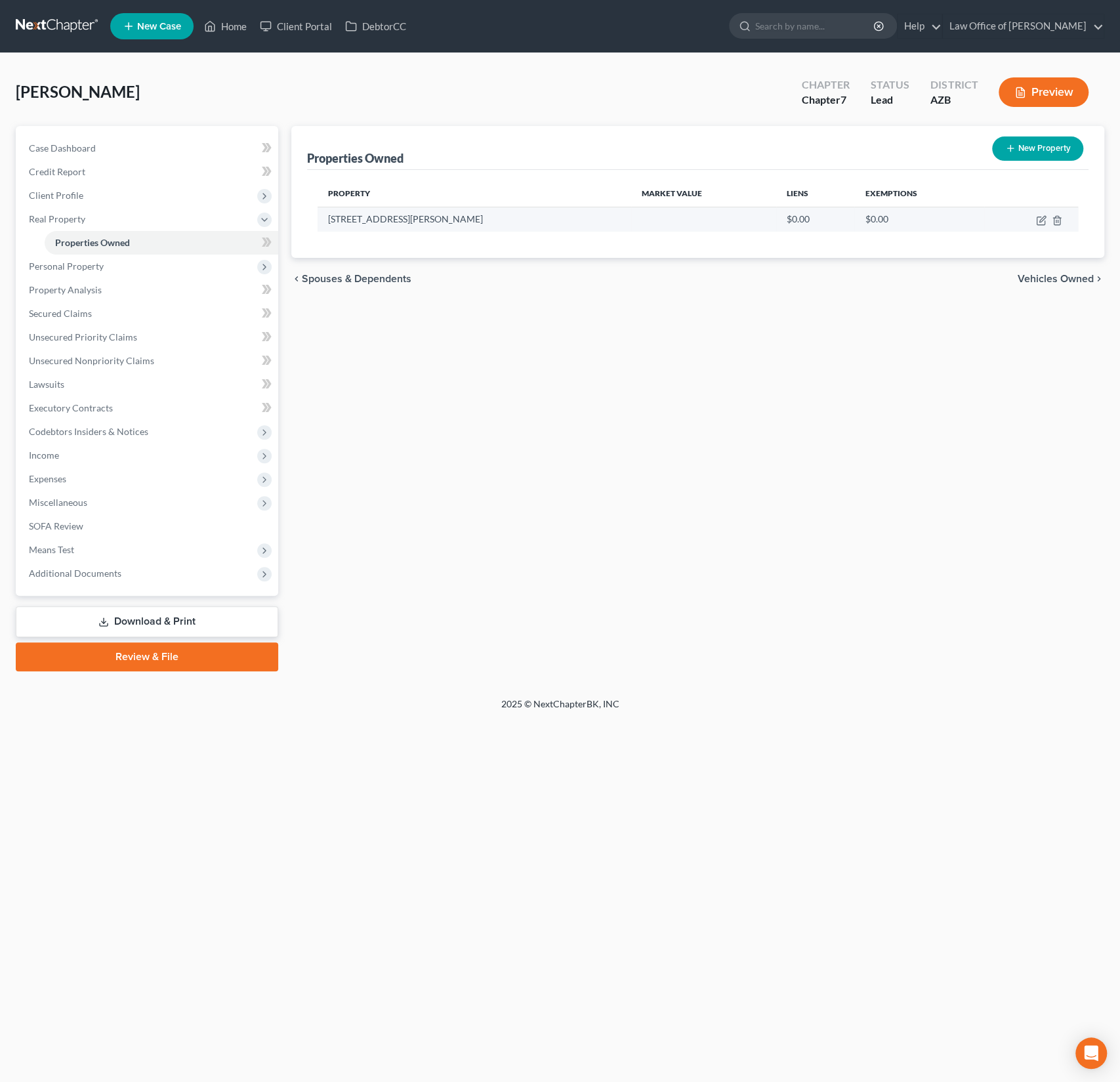
click at [1056, 211] on td at bounding box center [1031, 219] width 94 height 25
click at [1056, 213] on td at bounding box center [1031, 219] width 94 height 25
click at [1056, 218] on polyline "button" at bounding box center [1056, 218] width 8 height 0
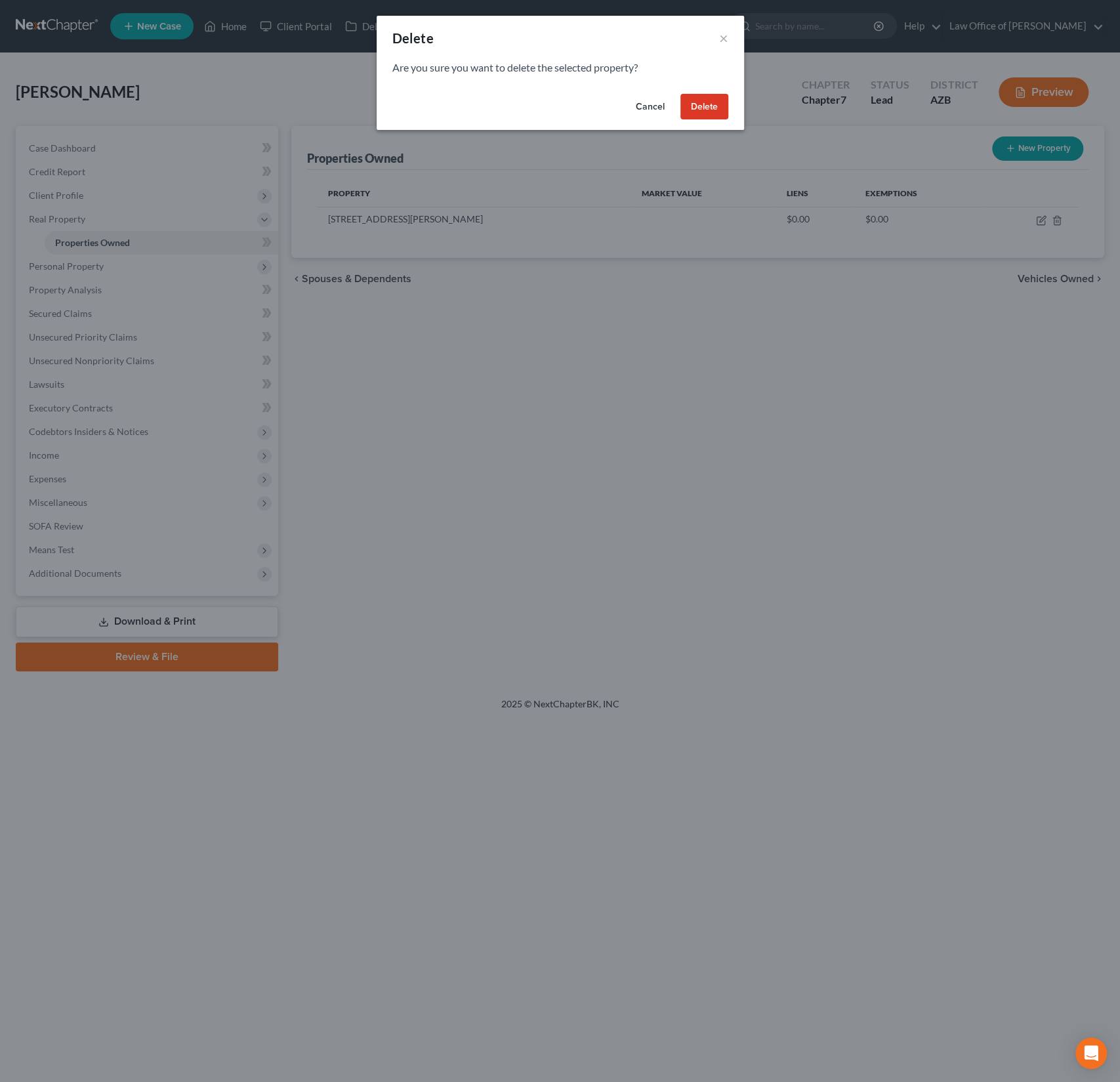
click at [711, 98] on button "Delete" at bounding box center [703, 107] width 48 height 26
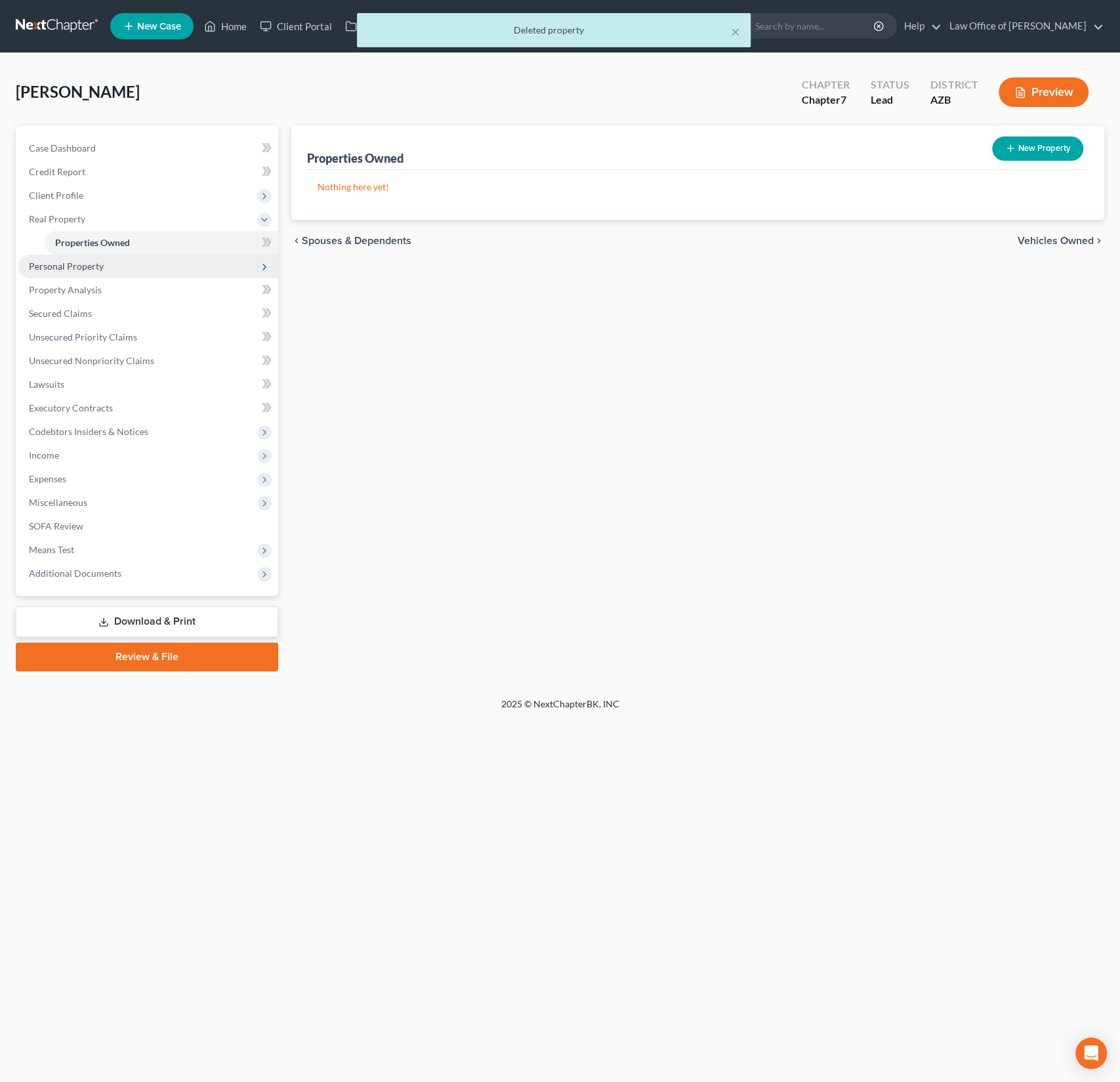
click at [65, 272] on span "Personal Property" at bounding box center [148, 266] width 260 height 23
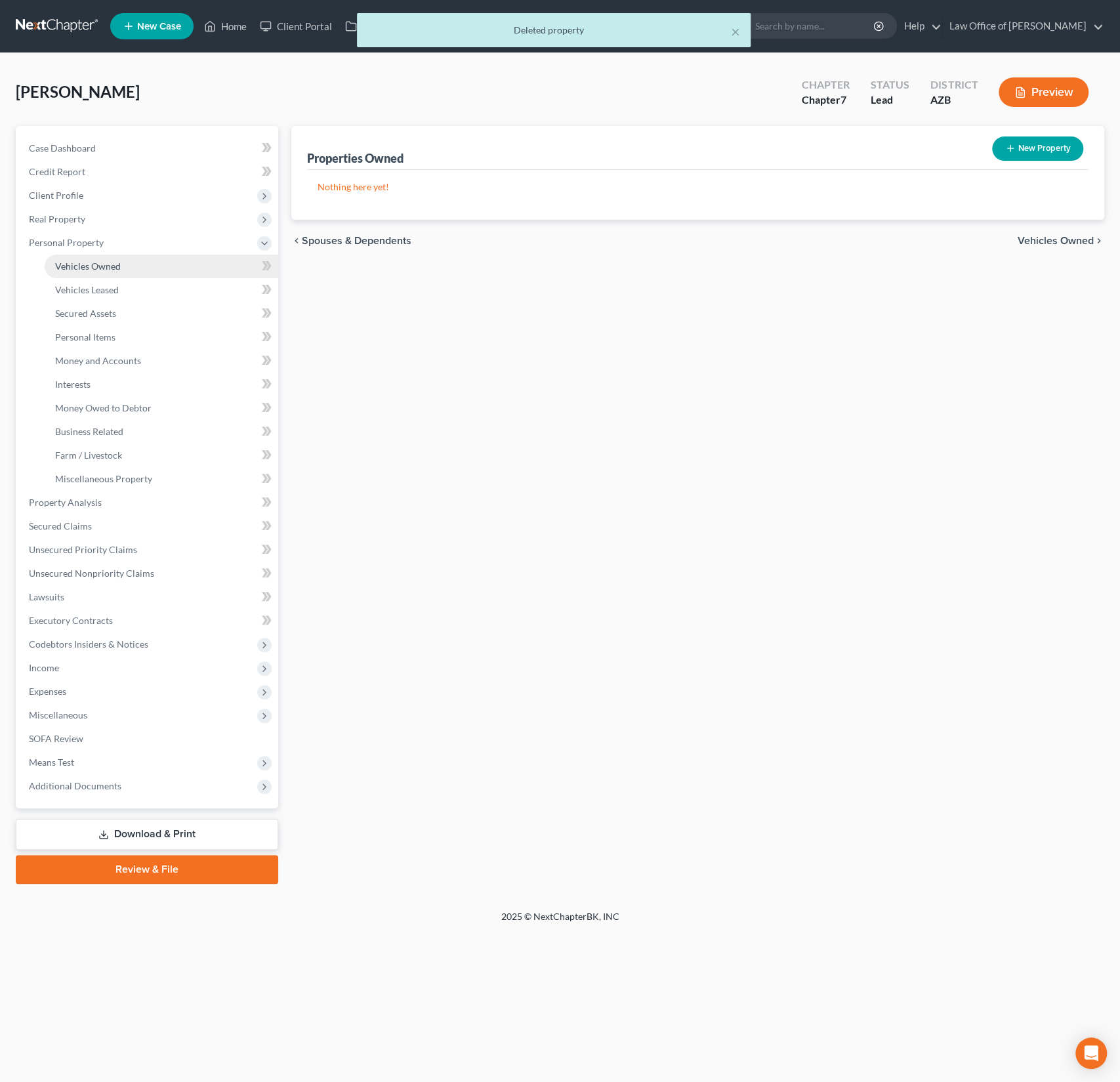
click at [93, 263] on span "Vehicles Owned" at bounding box center [88, 266] width 66 height 11
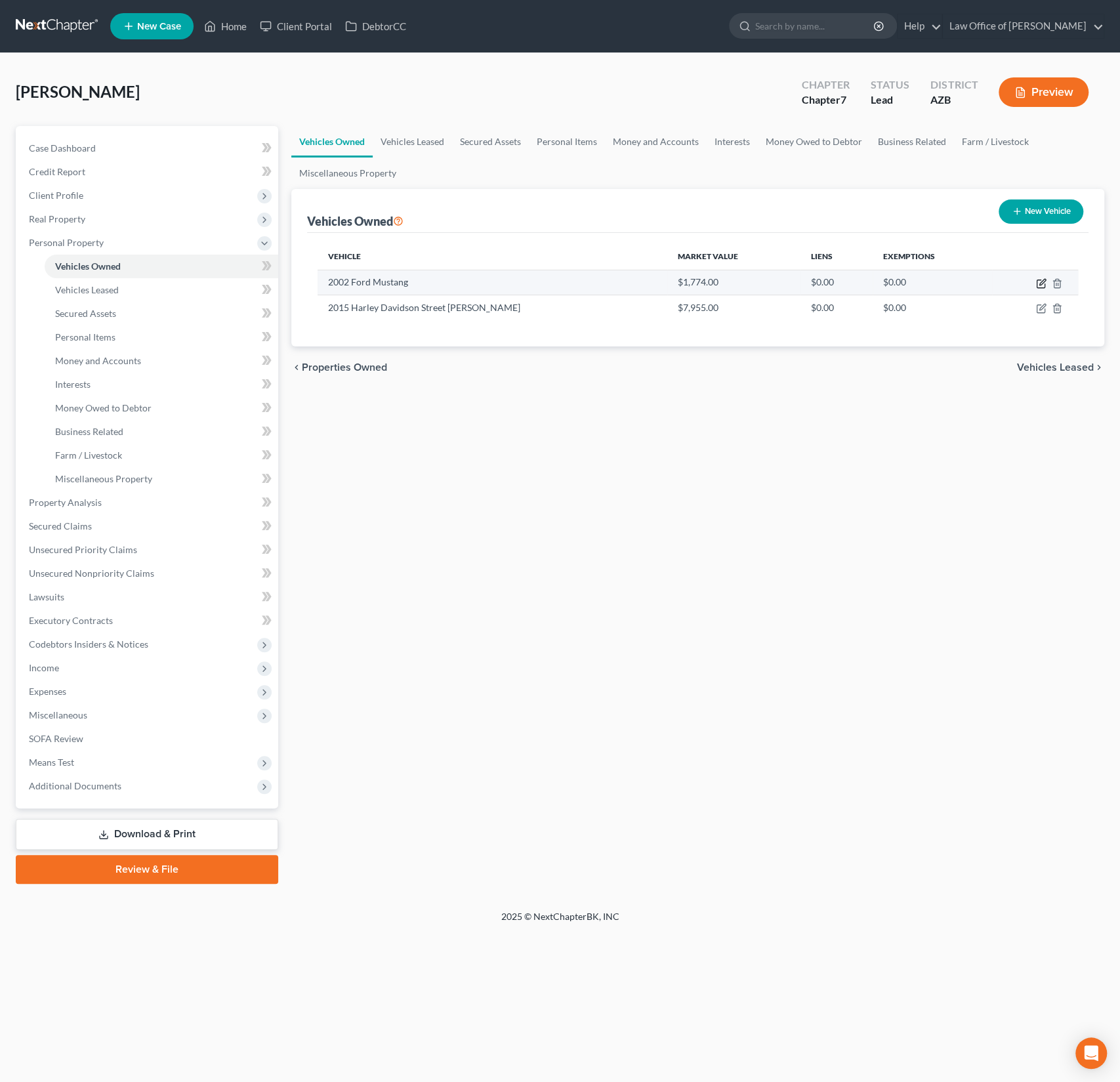
click at [1041, 279] on icon "button" at bounding box center [1041, 283] width 11 height 11
select select "0"
select select "24"
select select "4"
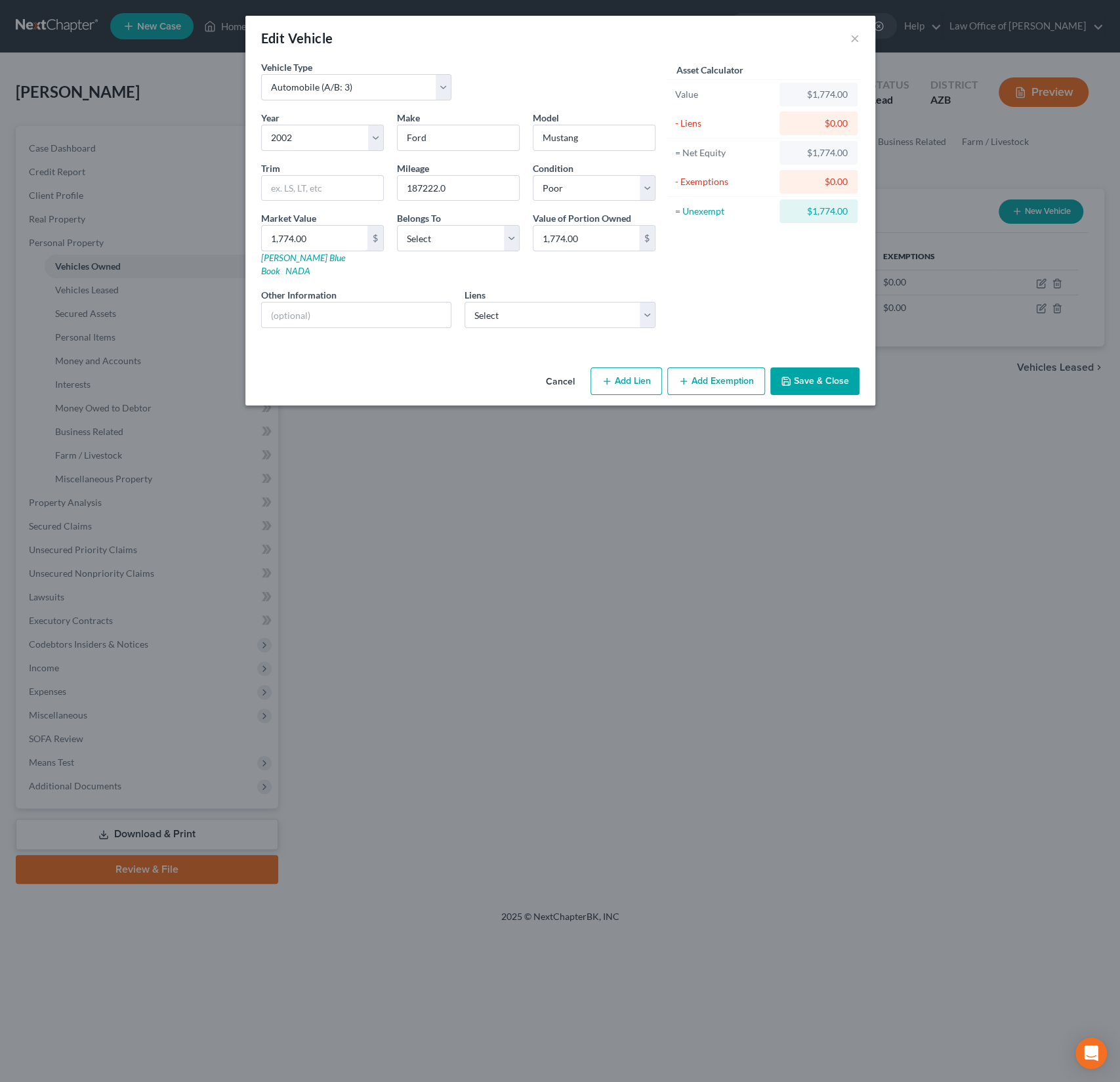
drag, startPoint x: 339, startPoint y: 243, endPoint x: 199, endPoint y: 214, distance: 143.0
click at [199, 214] on div "Edit Vehicle × Vehicle Type Select Automobile (A/B: 3) Truck (A/B: 3) Trailer (…" at bounding box center [560, 541] width 1120 height 1082
drag, startPoint x: 319, startPoint y: 237, endPoint x: 230, endPoint y: 233, distance: 89.1
click at [230, 233] on div "Edit Vehicle × Vehicle Type Select Automobile (A/B: 3) Truck (A/B: 3) Trailer (…" at bounding box center [560, 541] width 1120 height 1082
type input "2"
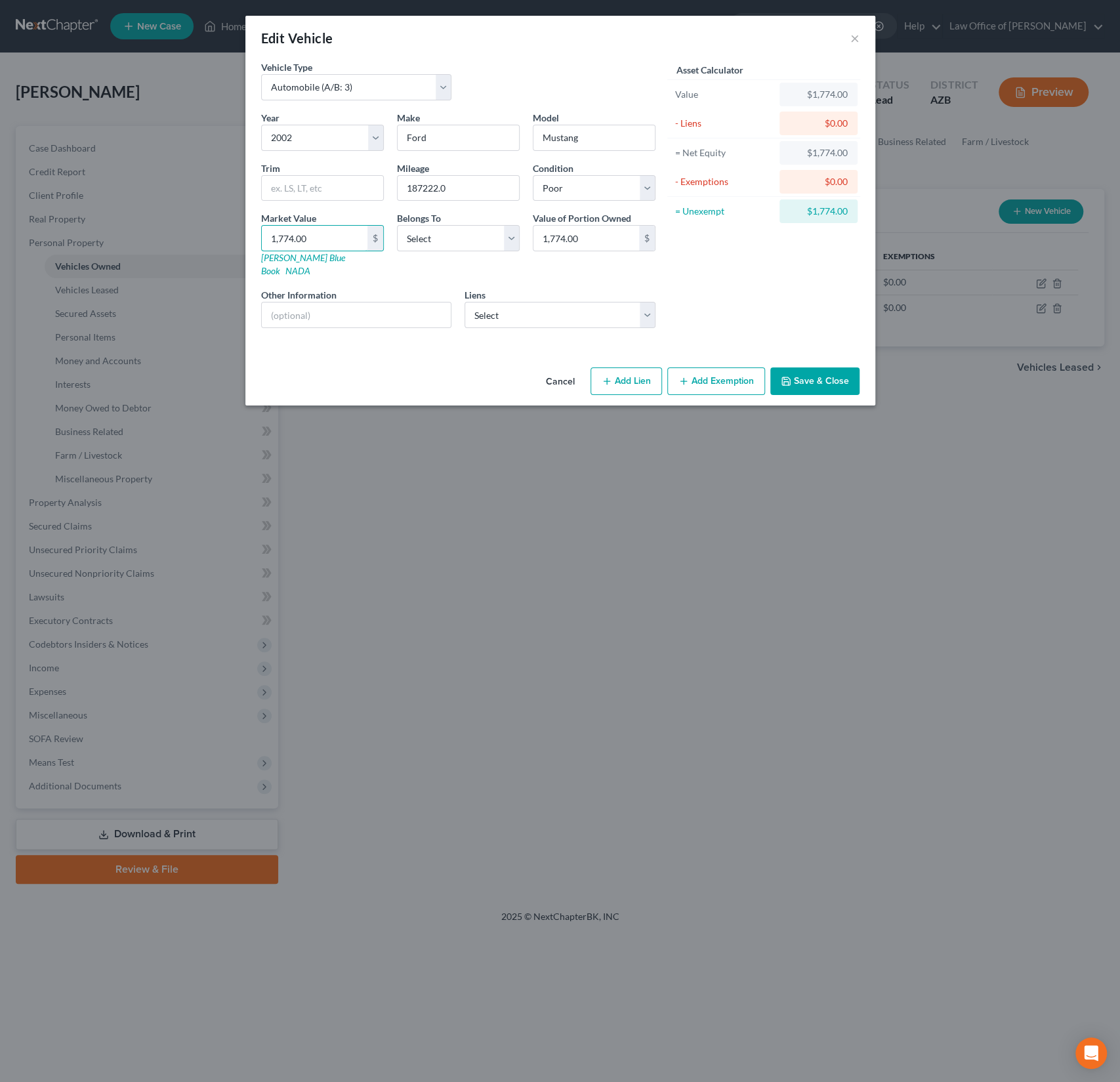
type input "2.00"
type input "20"
type input "20.00"
type input "200"
type input "200.00"
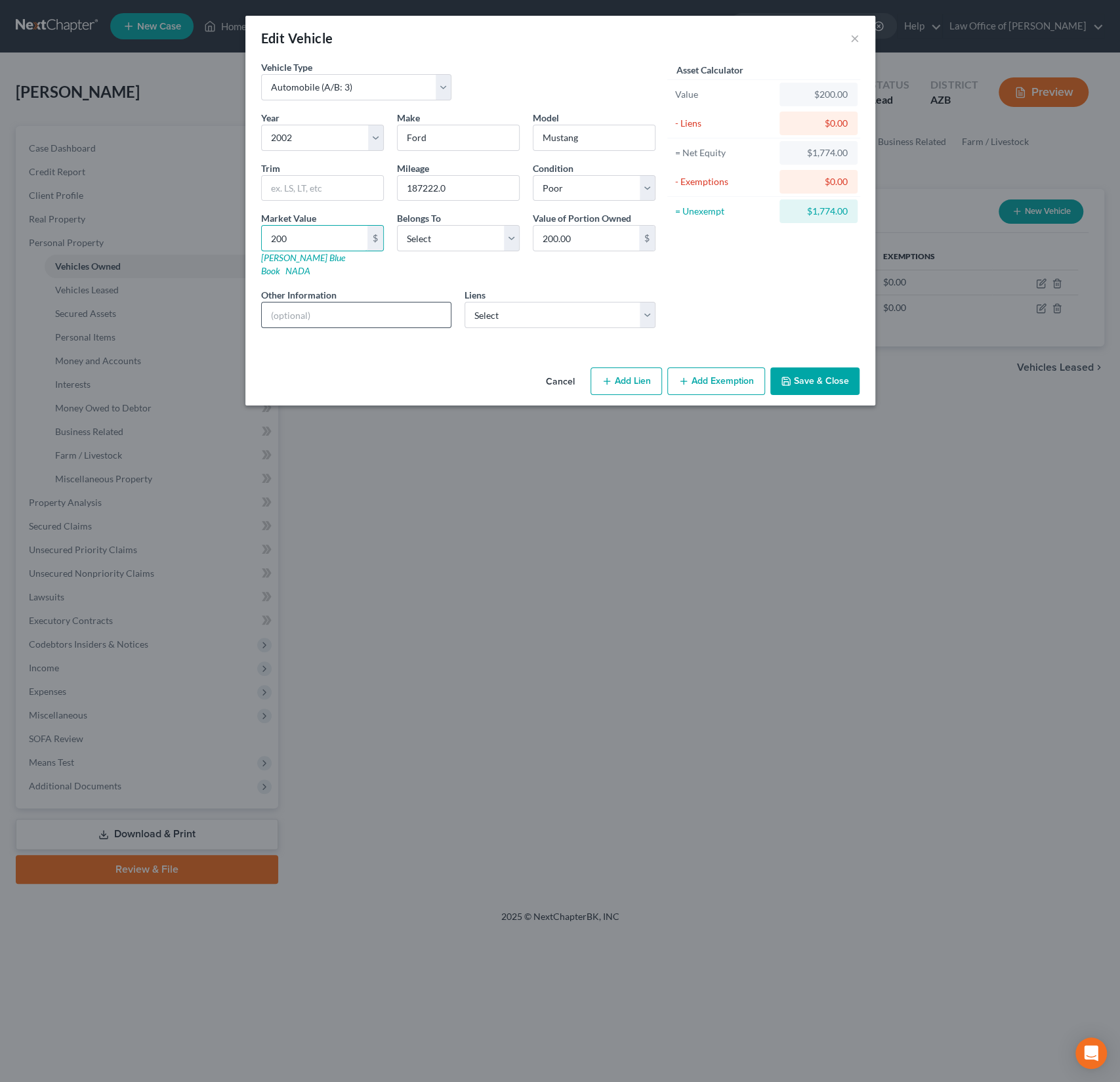
type input "200"
click at [272, 303] on input "text" at bounding box center [357, 315] width 190 height 25
type input "Broken. Junk value."
click at [831, 373] on button "Save & Close" at bounding box center [814, 381] width 89 height 28
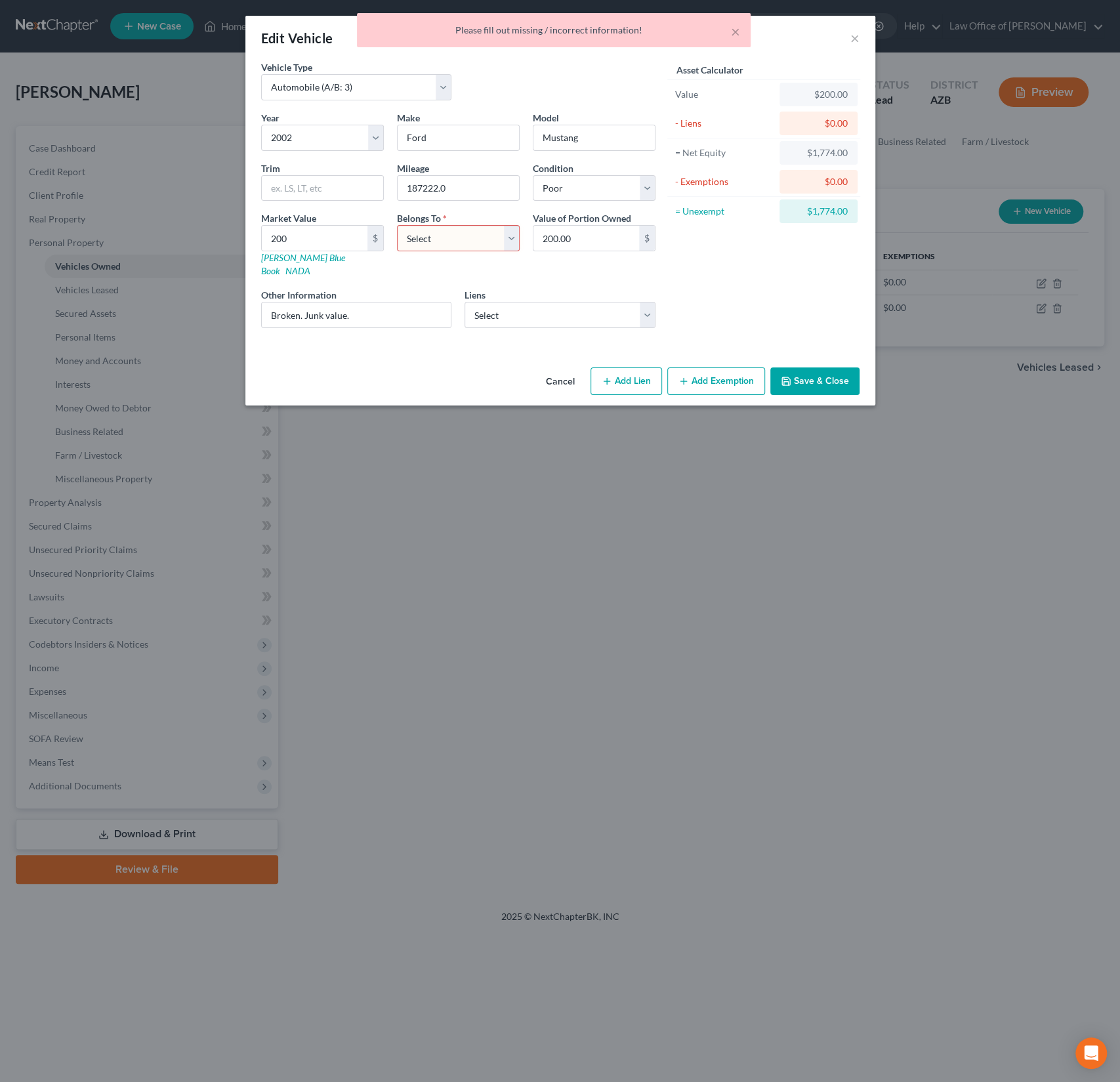
click at [412, 243] on select "Select Debtor 1 Only Debtor 2 Only Debtor 1 And Debtor 2 Only At Least One Of T…" at bounding box center [458, 238] width 122 height 26
select select "0"
click at [397, 225] on select "Select Debtor 1 Only Debtor 2 Only Debtor 1 And Debtor 2 Only At Least One Of T…" at bounding box center [458, 238] width 122 height 26
click at [805, 378] on button "Save & Close" at bounding box center [814, 381] width 89 height 28
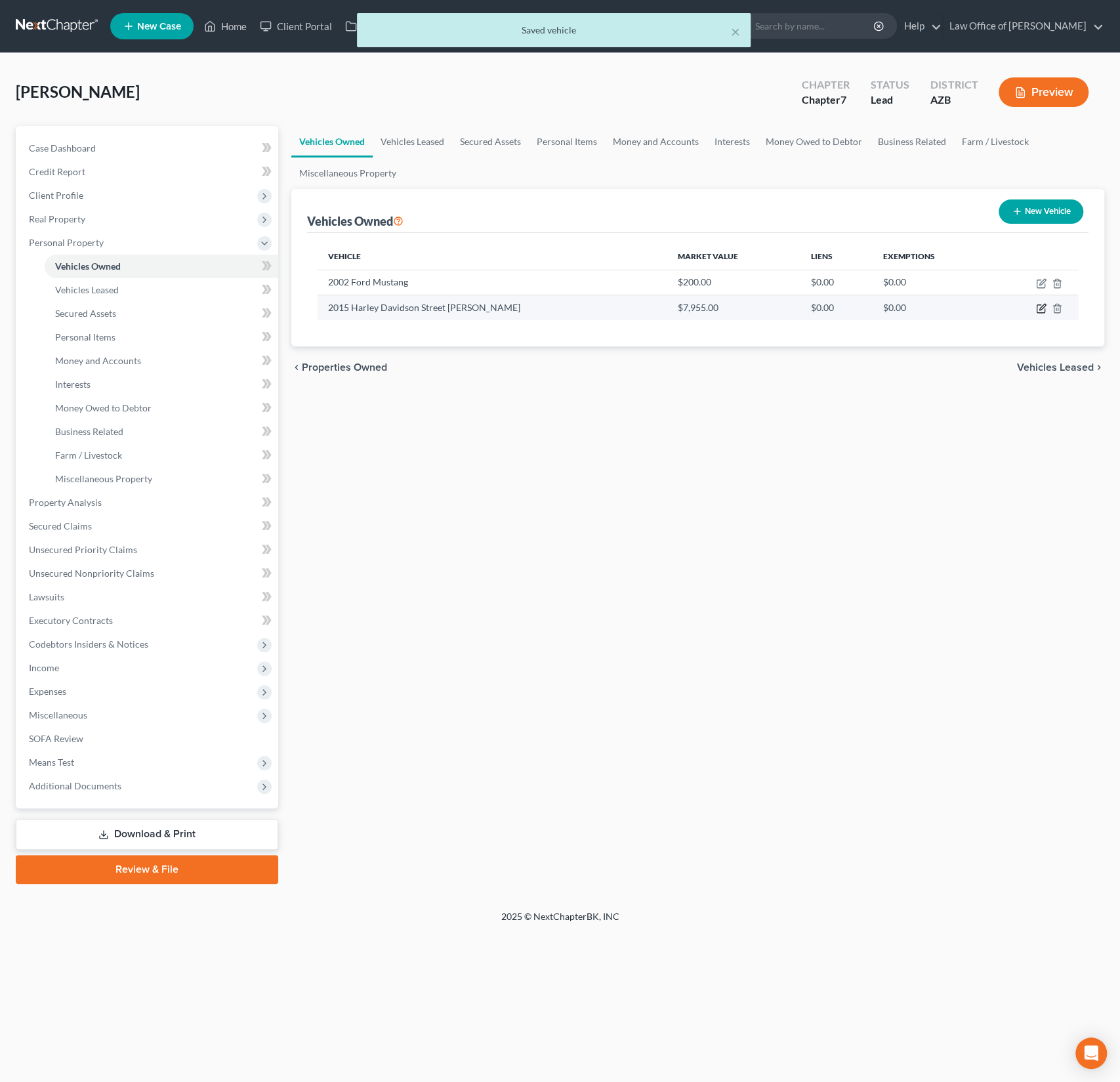
click at [1038, 307] on icon "button" at bounding box center [1041, 308] width 11 height 11
select select "0"
select select "11"
select select "1"
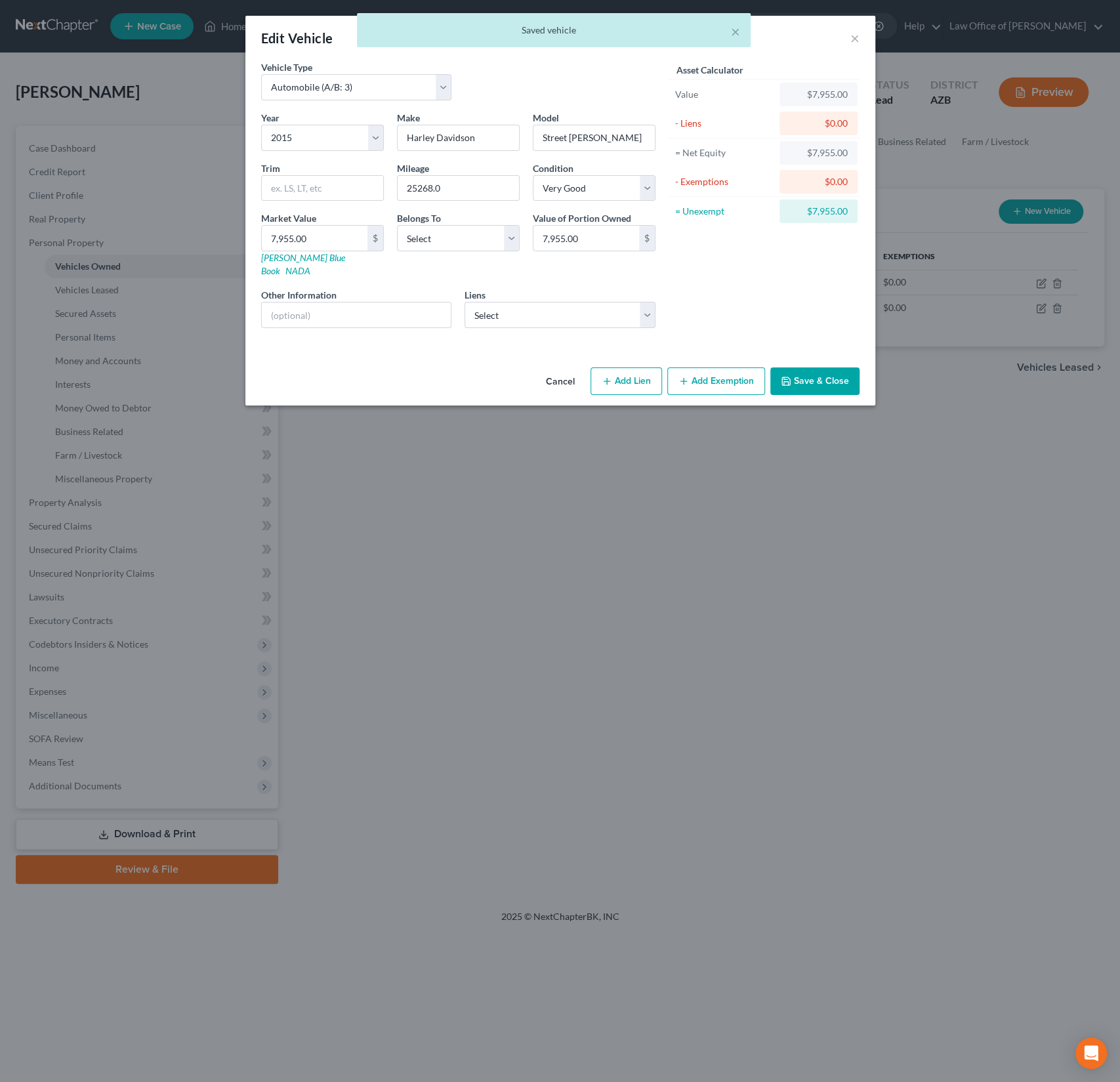
click at [722, 370] on button "Add Exemption" at bounding box center [716, 381] width 98 height 28
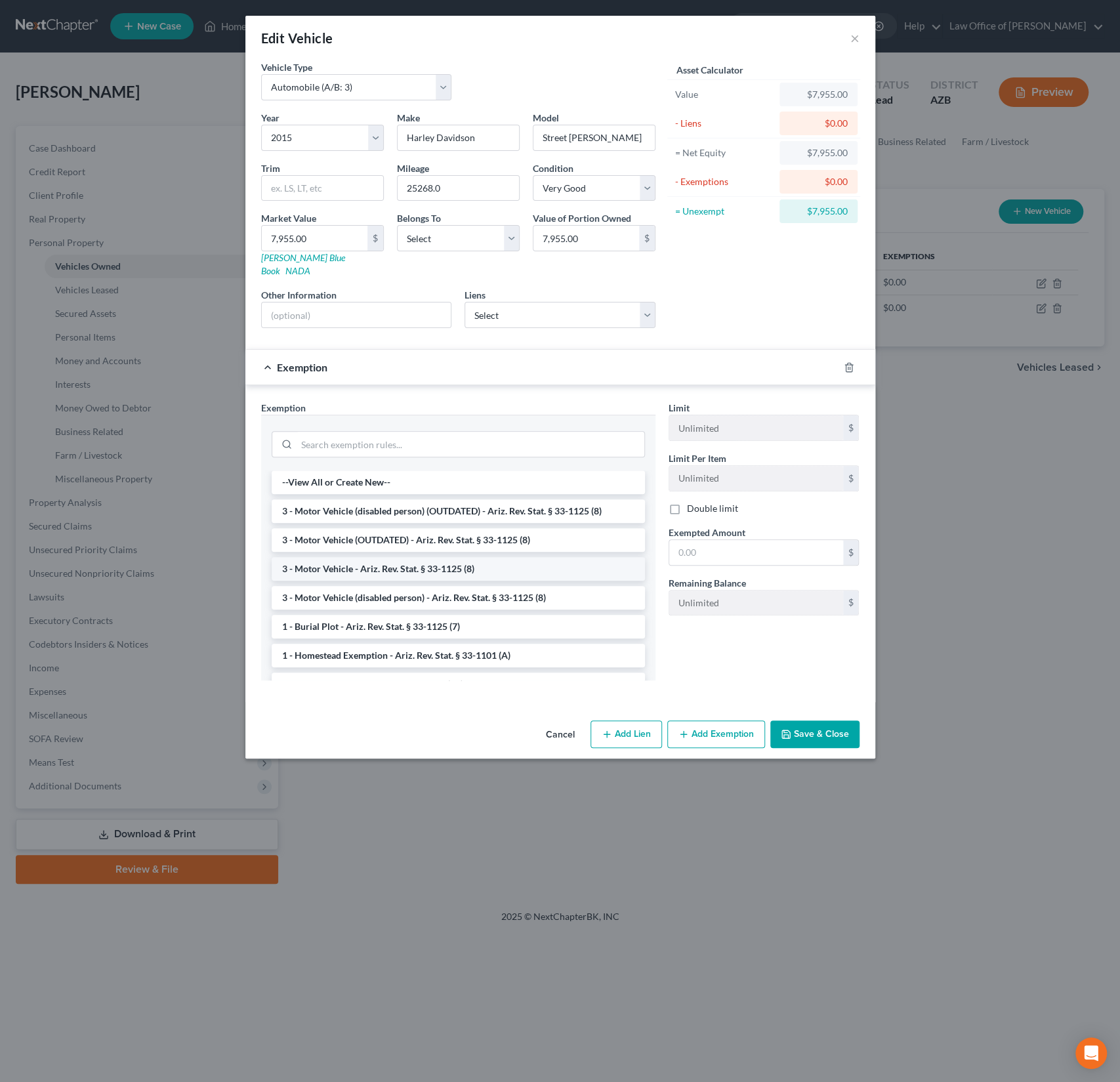
click at [412, 557] on li "3 - Motor Vehicle - Ariz. Rev. Stat. § 33-1125 (8)" at bounding box center [458, 569] width 373 height 23
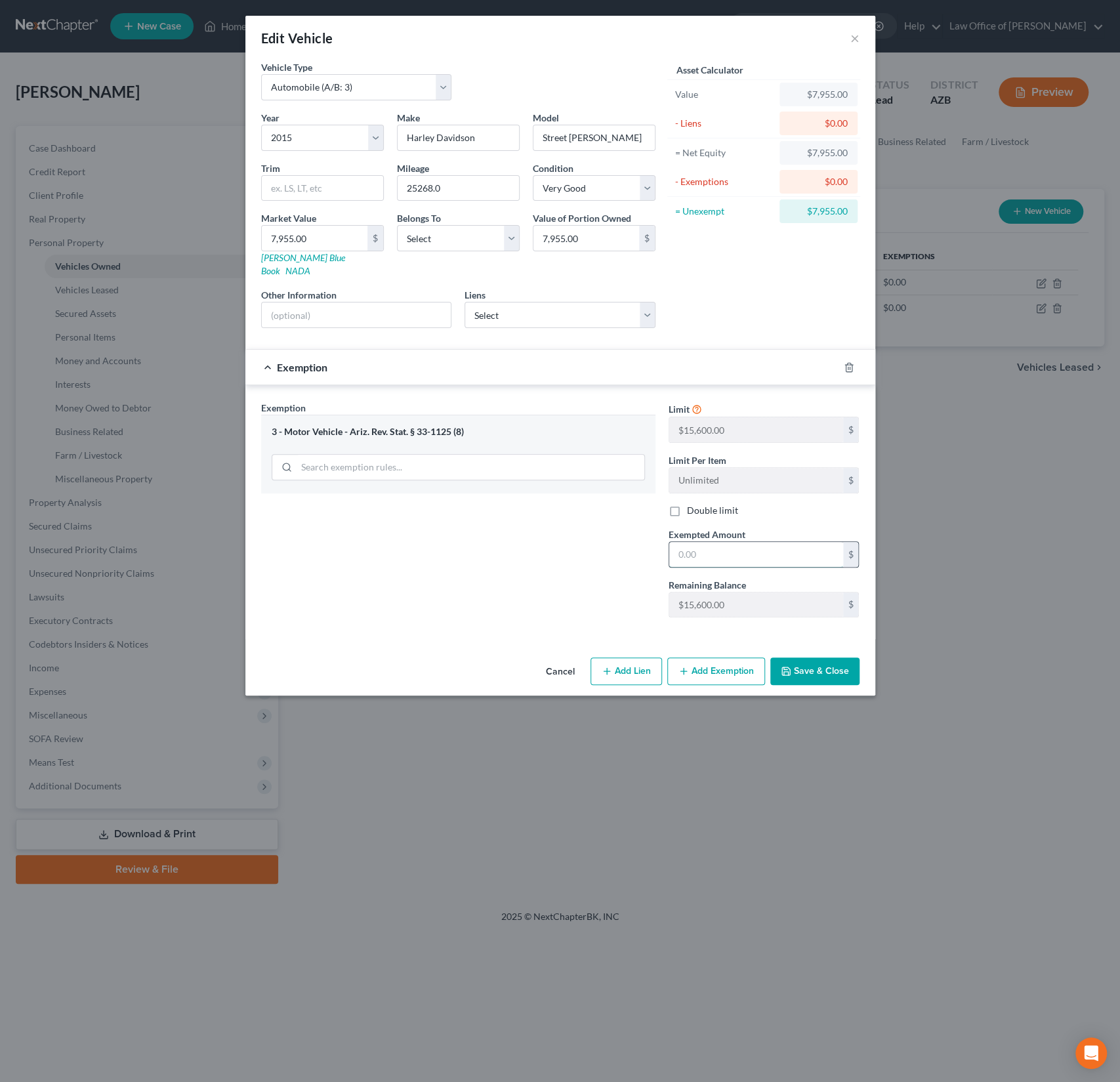
click at [695, 544] on input "text" at bounding box center [756, 554] width 174 height 25
type input "15,600"
click at [818, 658] on button "Save & Close" at bounding box center [814, 671] width 89 height 28
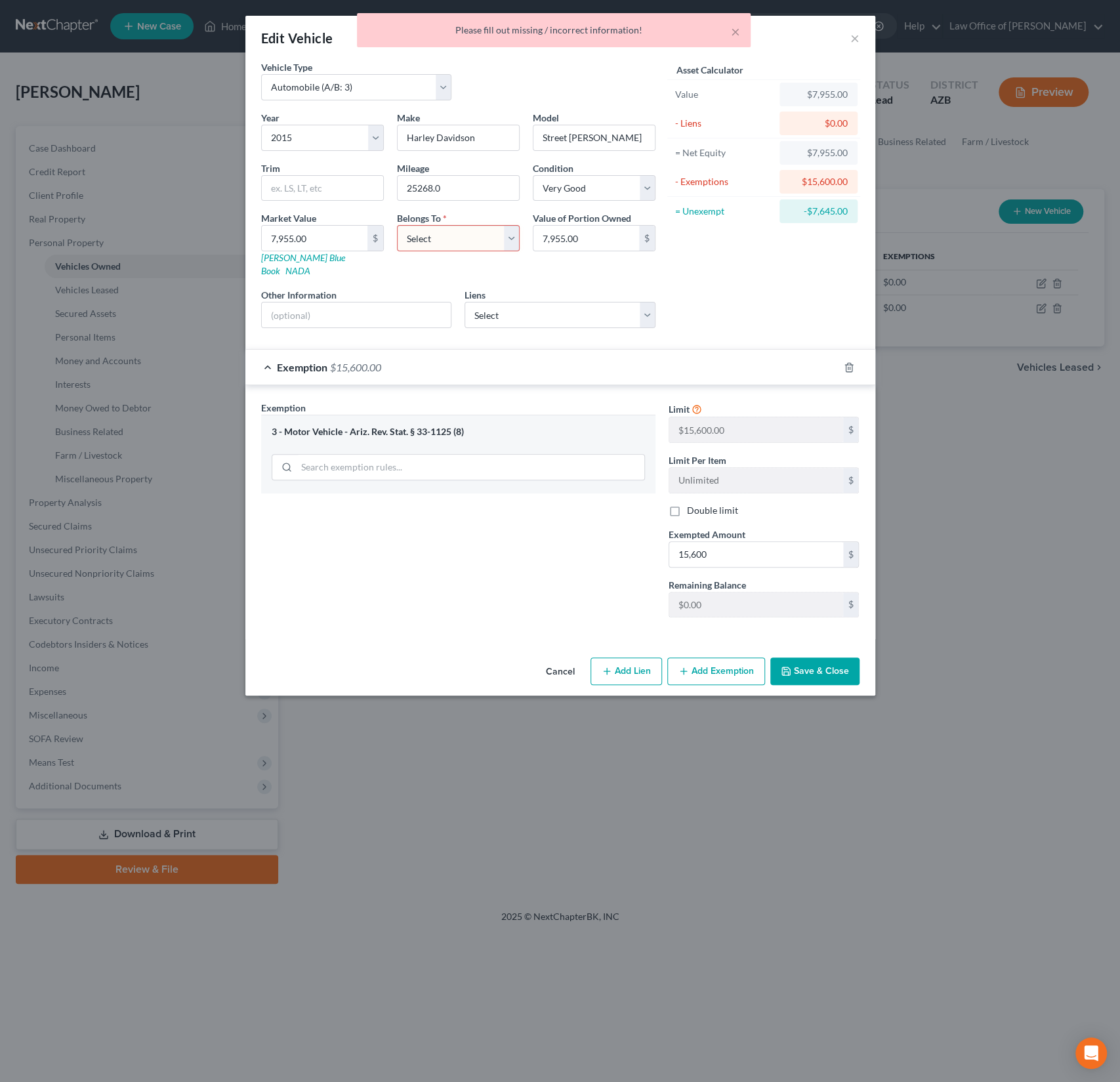
click at [453, 236] on select "Select Debtor 1 Only Debtor 2 Only Debtor 1 And Debtor 2 Only At Least One Of T…" at bounding box center [458, 238] width 122 height 26
select select "0"
click at [397, 225] on select "Select Debtor 1 Only Debtor 2 Only Debtor 1 And Debtor 2 Only At Least One Of T…" at bounding box center [458, 238] width 122 height 26
click at [809, 658] on button "Save & Close" at bounding box center [814, 671] width 89 height 28
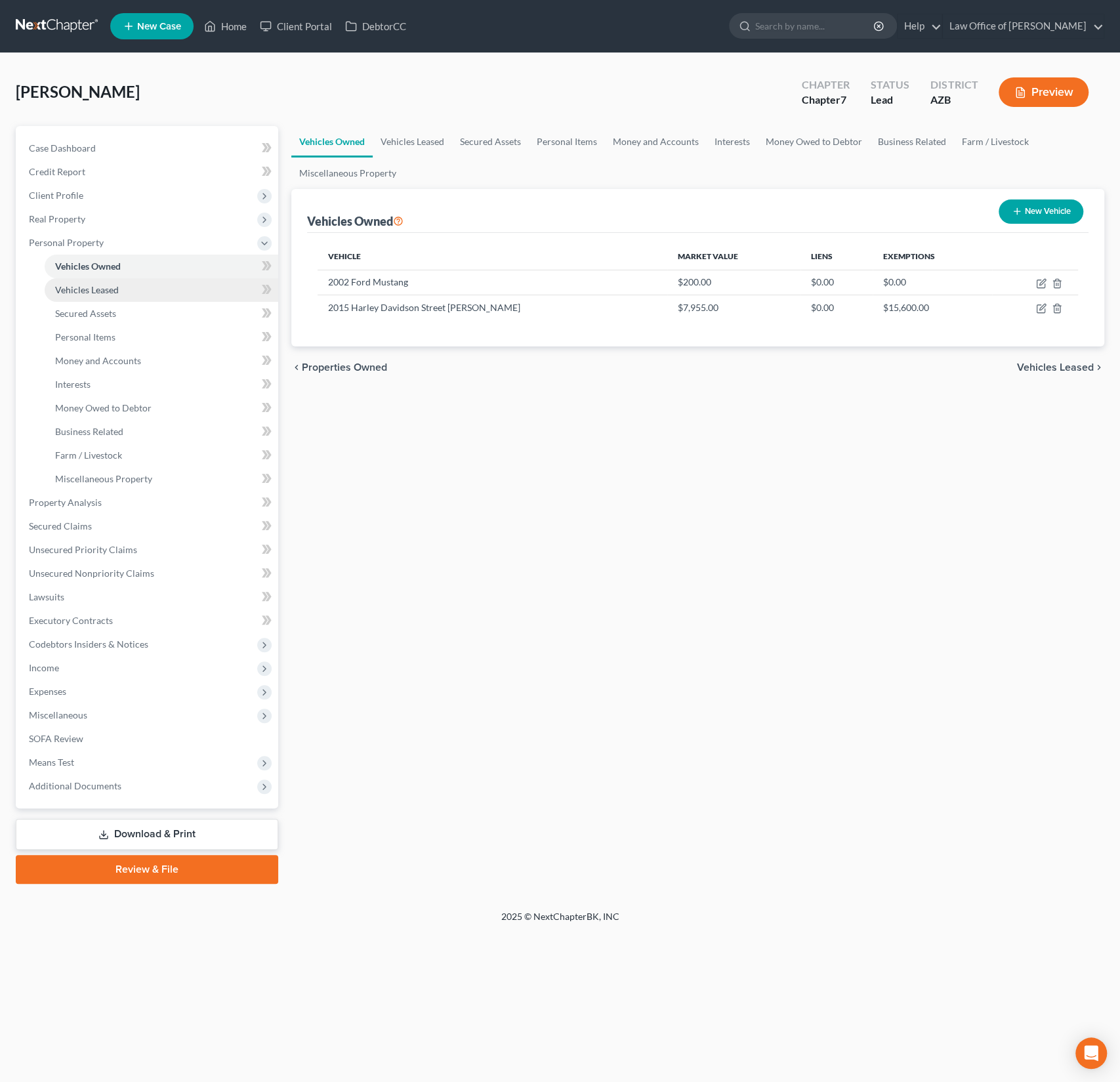
click at [80, 292] on span "Vehicles Leased" at bounding box center [87, 289] width 63 height 11
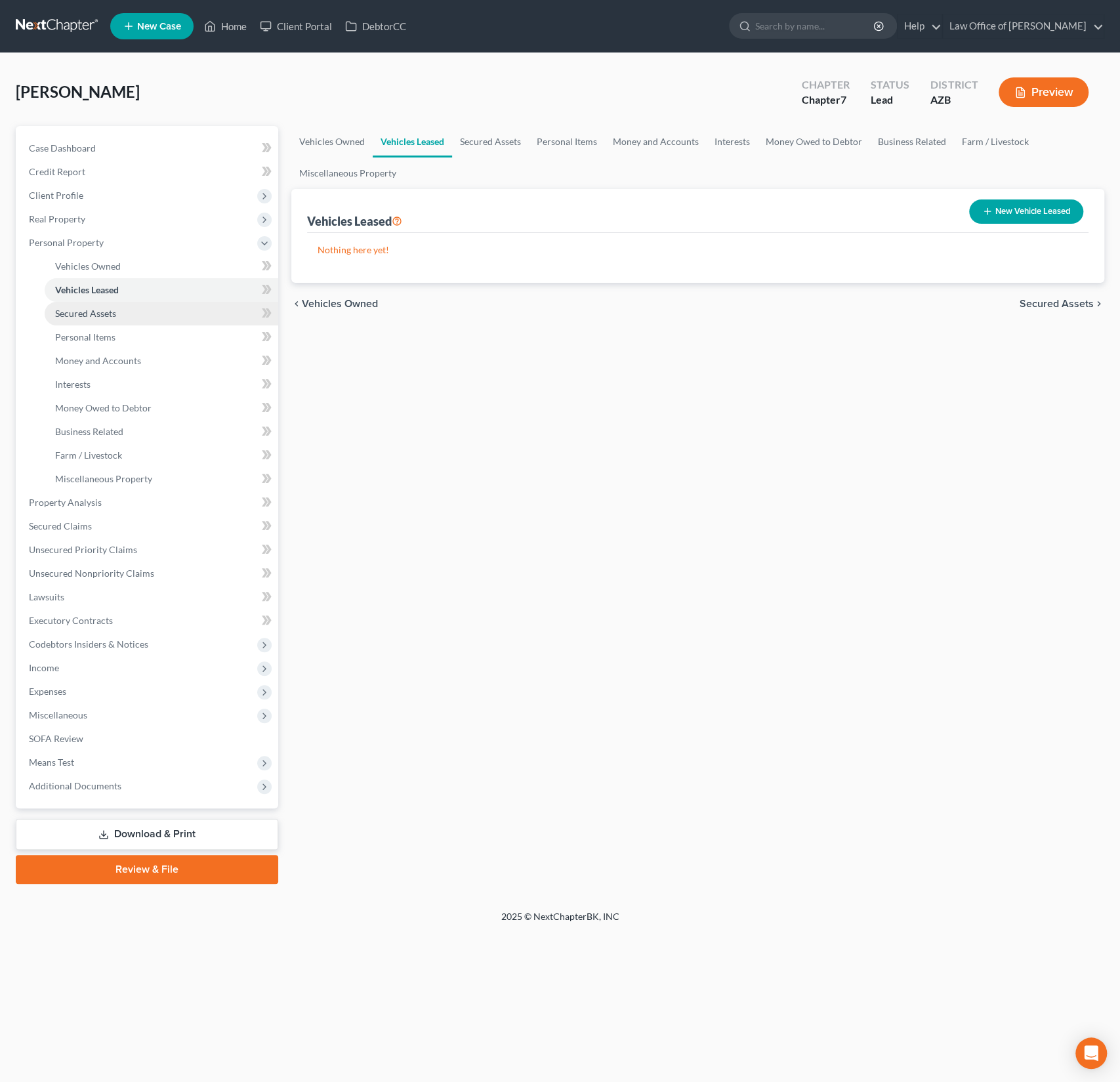
click at [86, 316] on span "Secured Assets" at bounding box center [85, 313] width 61 height 11
click at [85, 332] on span "Personal Items" at bounding box center [85, 337] width 60 height 11
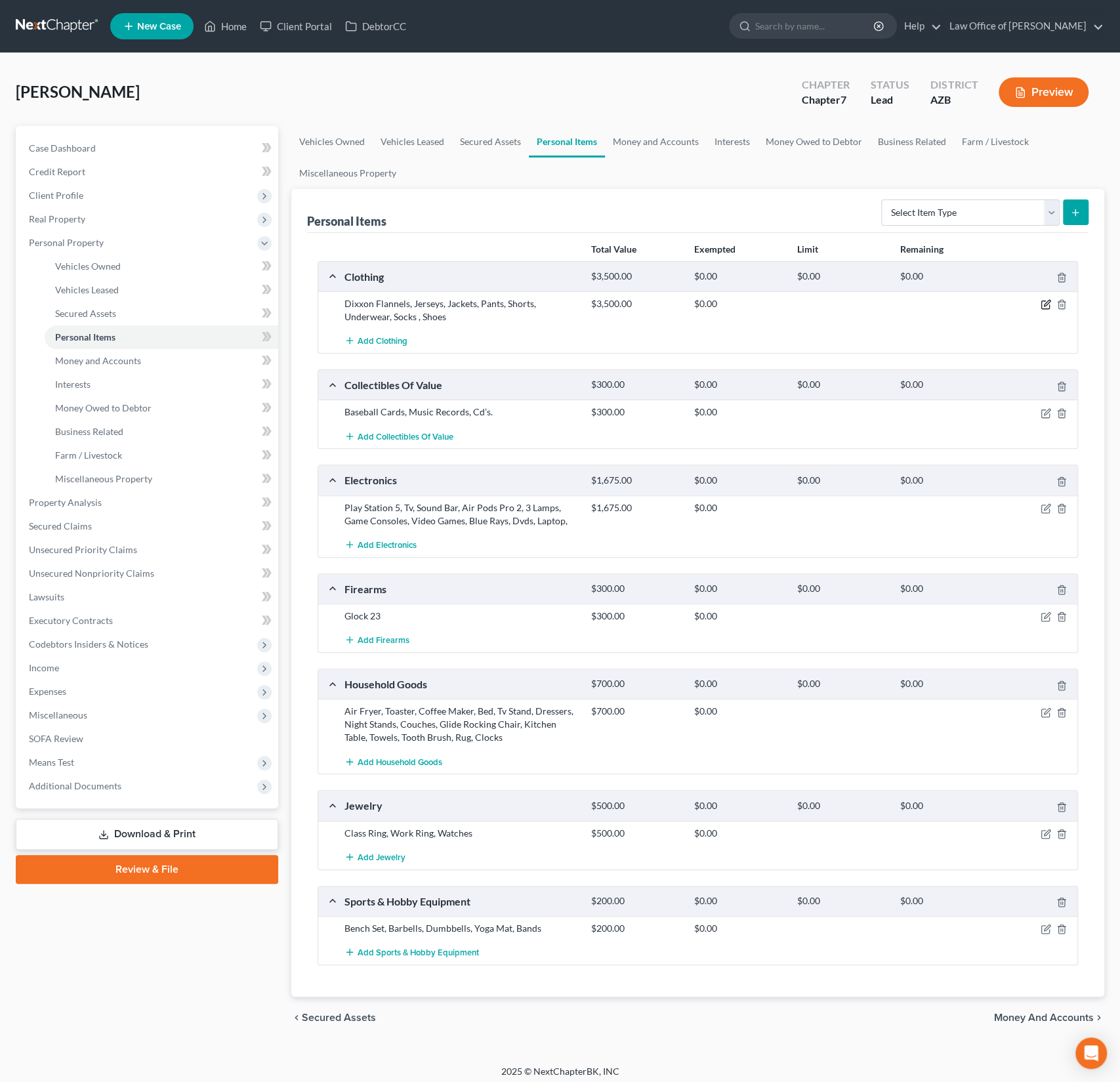
click at [1047, 303] on icon "button" at bounding box center [1046, 304] width 11 height 11
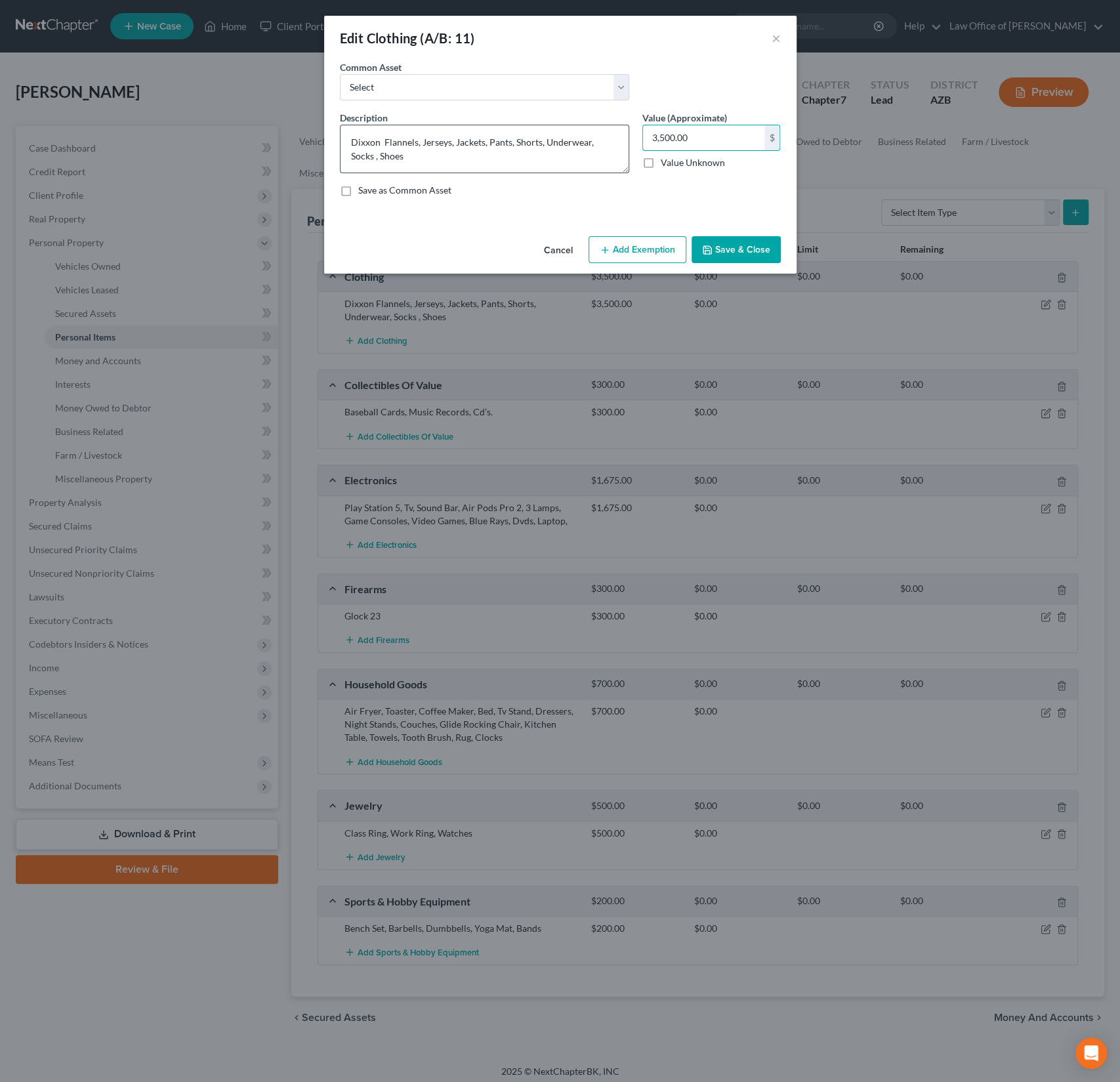
drag, startPoint x: 712, startPoint y: 137, endPoint x: 605, endPoint y: 136, distance: 107.0
click at [605, 136] on div "Description * Dixxon Flannels, Jerseys, Jackets, Pants, Shorts, Underwear, Sock…" at bounding box center [560, 159] width 454 height 97
drag, startPoint x: 698, startPoint y: 143, endPoint x: 618, endPoint y: 134, distance: 80.5
click at [618, 134] on div "Description * Dixxon Flannels, Jerseys, Jackets, Pants, Shorts, Underwear, Sock…" at bounding box center [560, 159] width 454 height 97
type input "500"
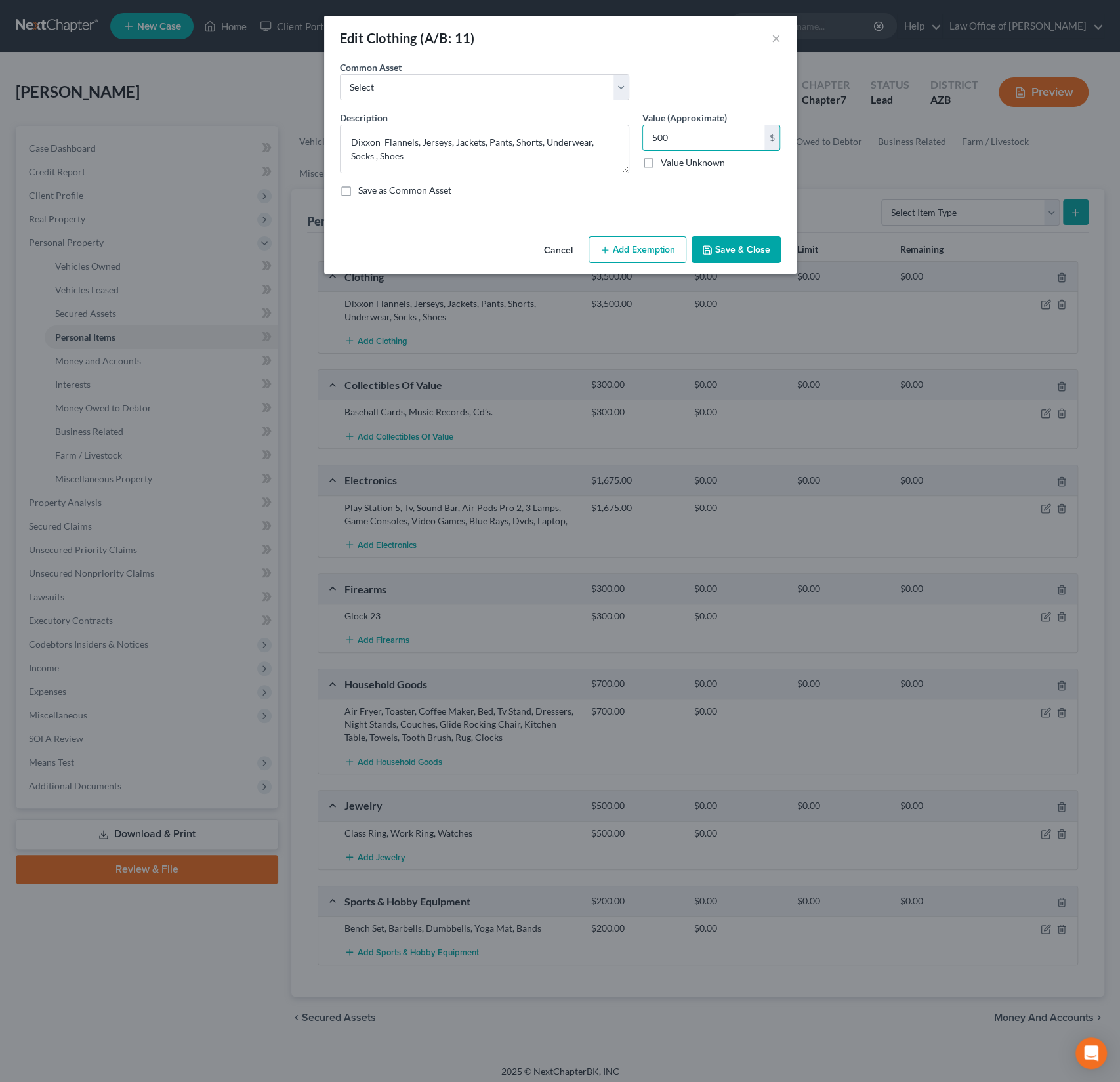
click at [634, 248] on button "Add Exemption" at bounding box center [637, 249] width 98 height 28
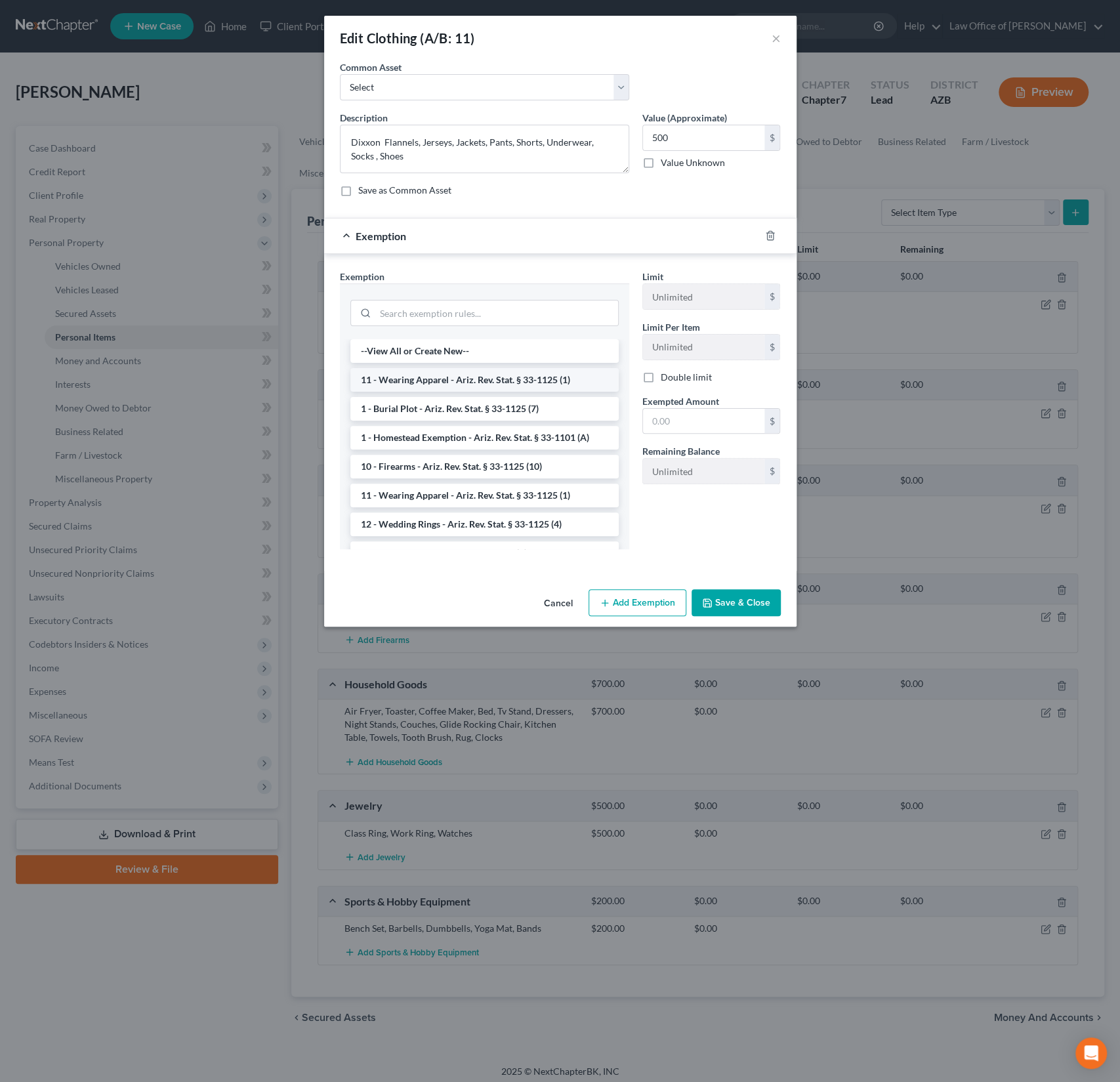
click at [458, 379] on li "11 - Wearing Apparel - Ariz. Rev. Stat. § 33-1125 (1)" at bounding box center [484, 380] width 268 height 23
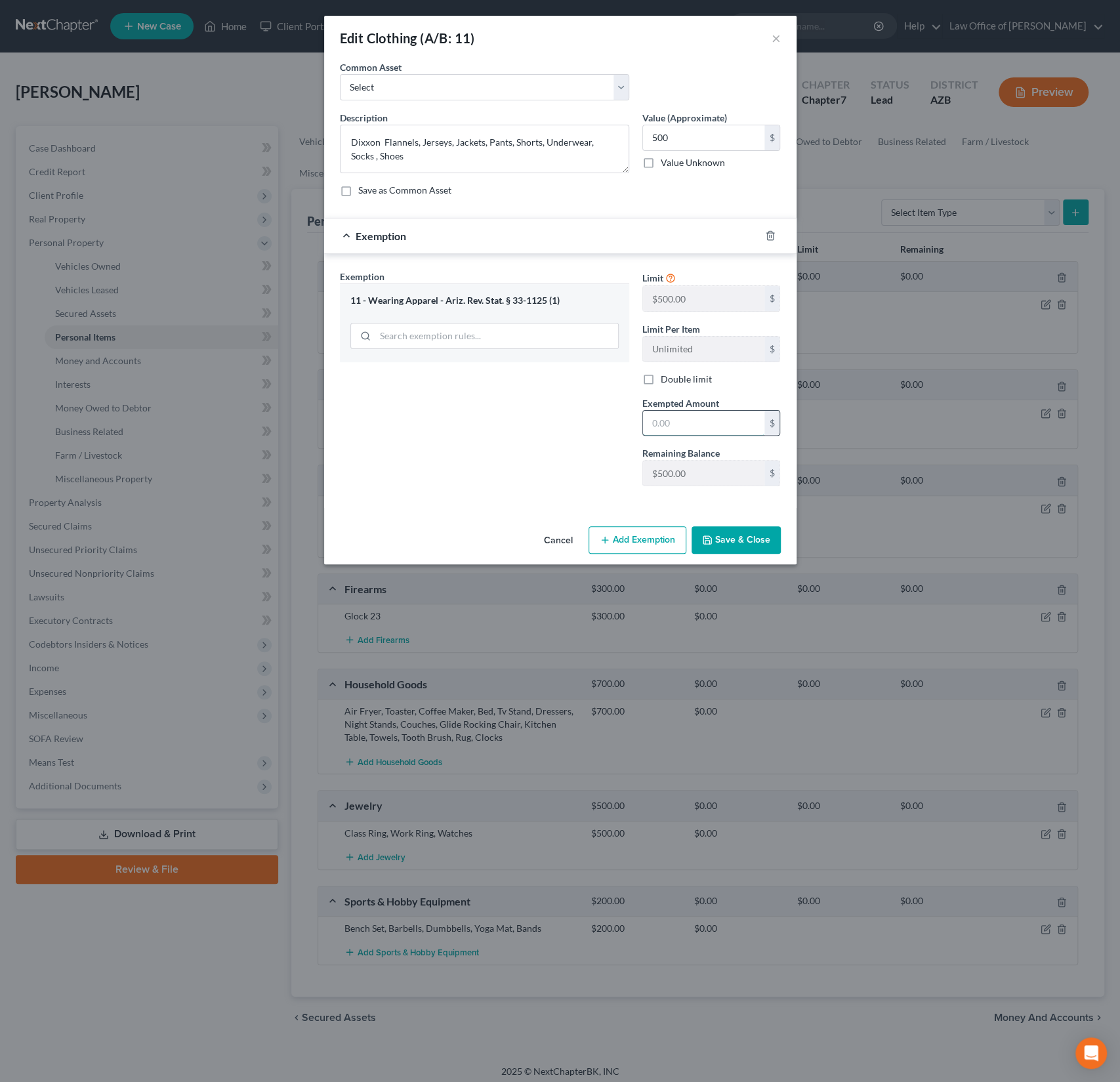
click at [668, 418] on input "text" at bounding box center [703, 423] width 122 height 25
type input "500"
click at [551, 454] on div "Exemption Set must be selected for CA. Exemption * 11 - Wearing Apparel - Ariz.…" at bounding box center [484, 383] width 302 height 227
click at [723, 539] on button "Save & Close" at bounding box center [736, 539] width 89 height 28
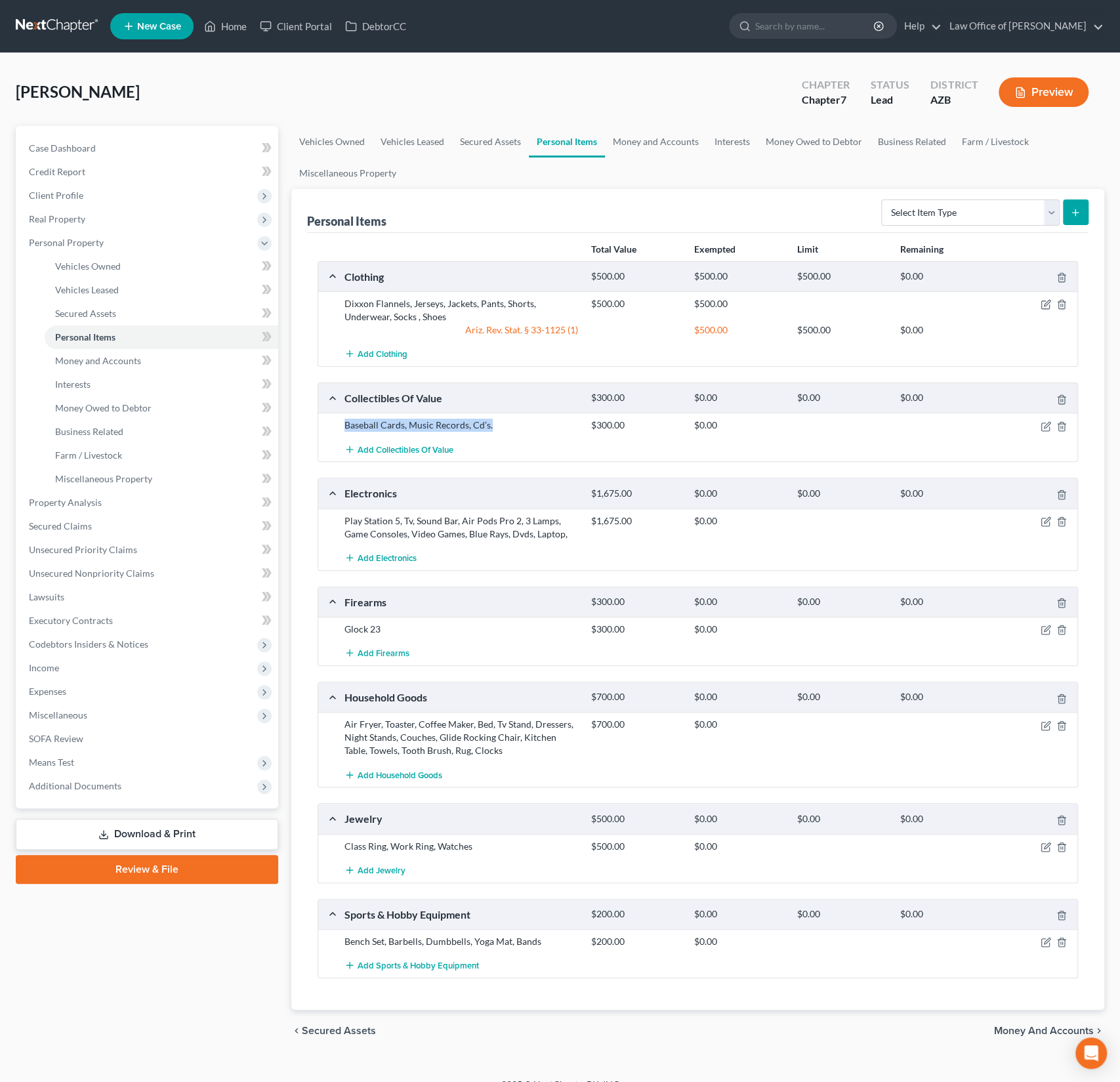
drag, startPoint x: 499, startPoint y: 420, endPoint x: 307, endPoint y: 424, distance: 192.0
click at [307, 424] on div "Total Value Exempted Limit Remaining Clothing $500.00 $500.00 $500.00 $0.00 Dix…" at bounding box center [698, 621] width 782 height 777
copy div "Baseball Cards, Music Records, Cd’s."
click at [504, 750] on div "Air Fryer, Toaster, Coffee Maker, Bed, Tv Stand, Dressers, Night Stands, Couche…" at bounding box center [461, 737] width 247 height 39
click at [1043, 723] on icon "button" at bounding box center [1046, 725] width 11 height 11
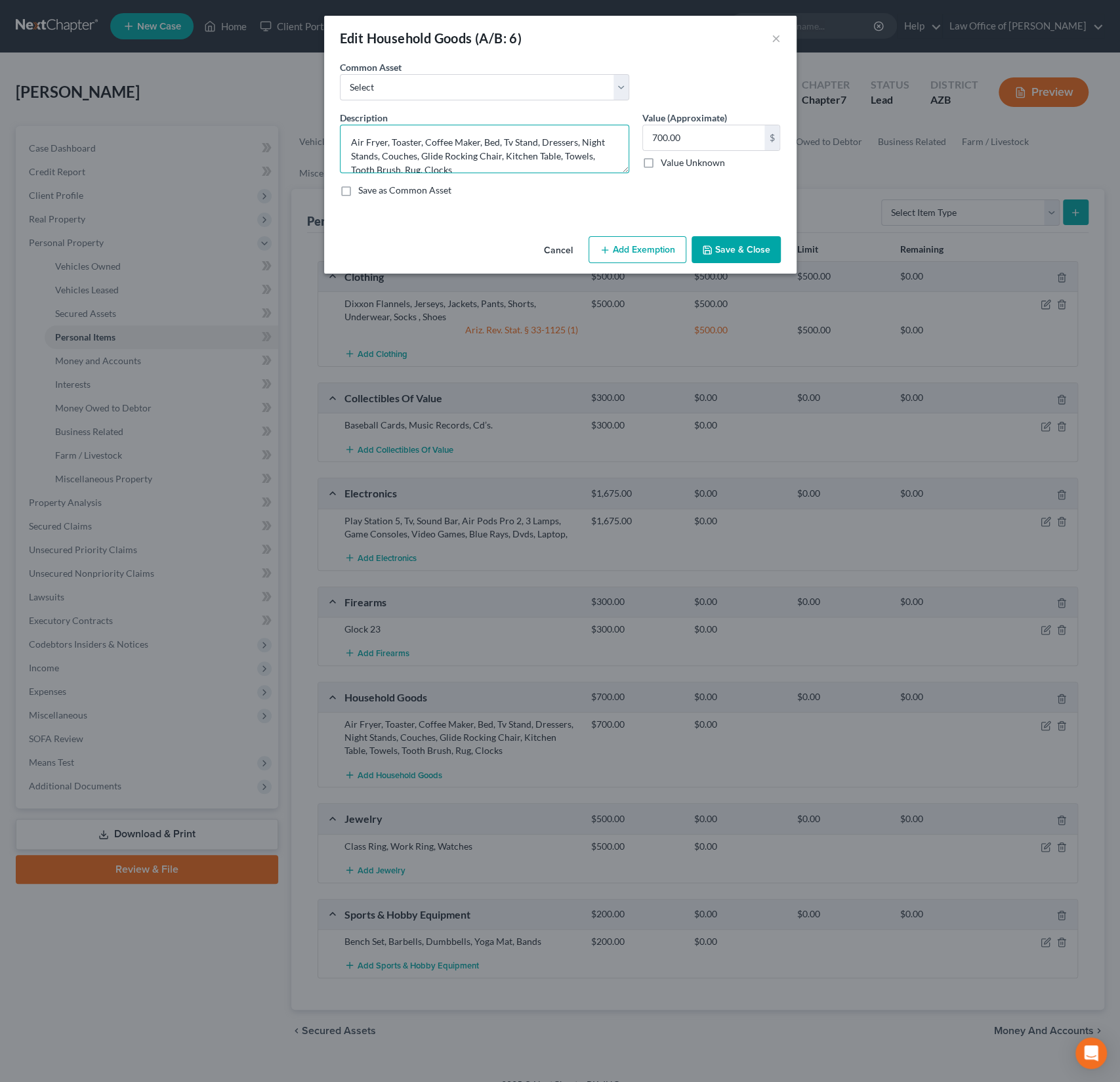
click at [468, 163] on textarea "Air Fryer, Toaster, Coffee Maker, Bed, Tv Stand, Dressers, Night Stands, Couche…" at bounding box center [484, 149] width 289 height 48
paste textarea "Baseball Cards, Music Records, Cd’s."
type textarea "Air Fryer, Toaster, Coffee Maker, Bed, Tv Stand, Dressers, Night Stands, Couche…"
drag, startPoint x: 694, startPoint y: 133, endPoint x: 593, endPoint y: 123, distance: 101.5
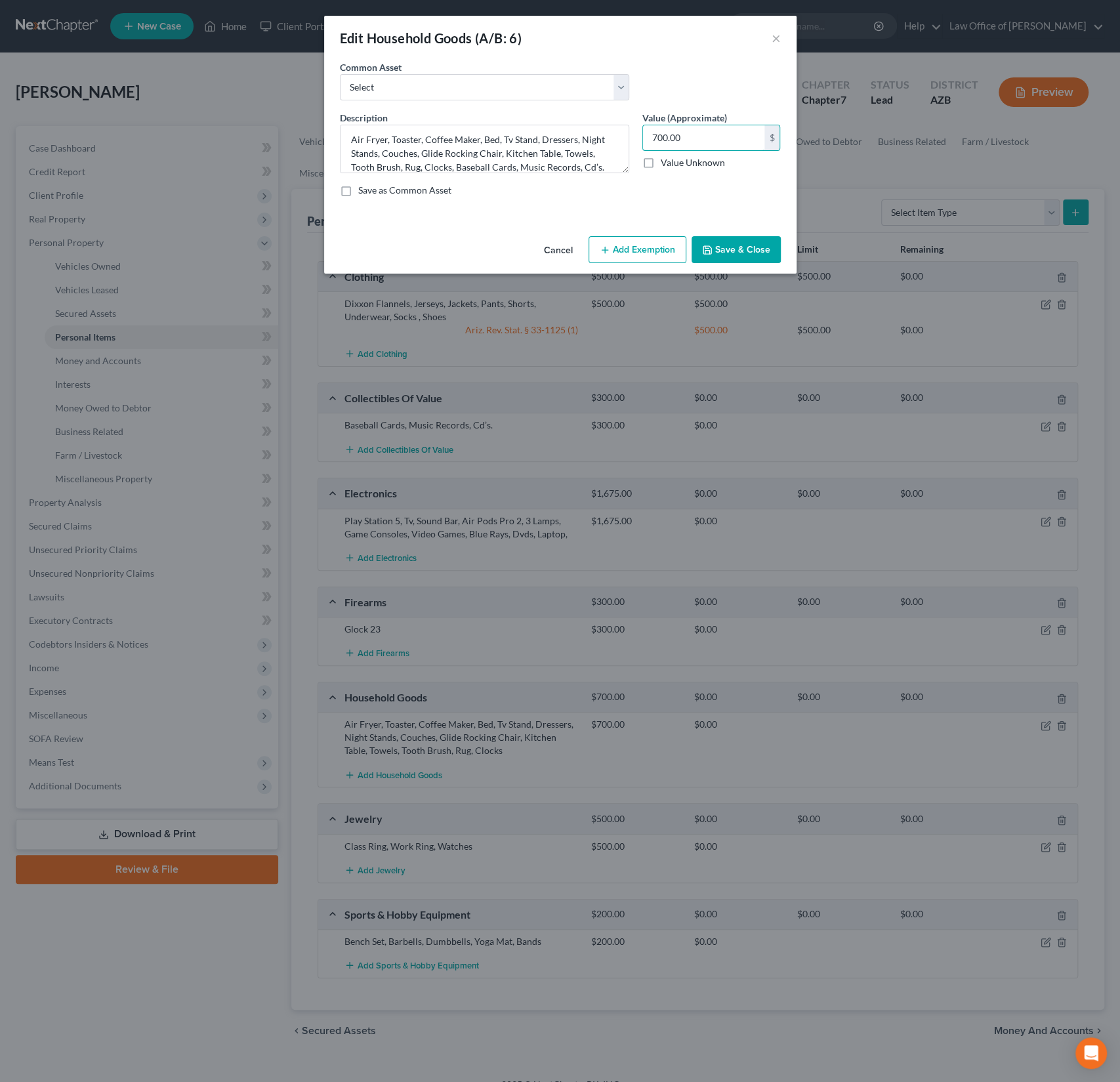
click at [593, 123] on div "Description * Air Fryer, Toaster, Coffee Maker, Bed, Tv Stand, Dressers, Night …" at bounding box center [560, 159] width 454 height 97
drag, startPoint x: 702, startPoint y: 142, endPoint x: 628, endPoint y: 133, distance: 74.5
click at [628, 133] on div "Description * Air Fryer, Toaster, Coffee Maker, Bed, Tv Stand, Dressers, Night …" at bounding box center [560, 159] width 454 height 97
type input "1,000"
click at [642, 247] on button "Add Exemption" at bounding box center [637, 249] width 98 height 28
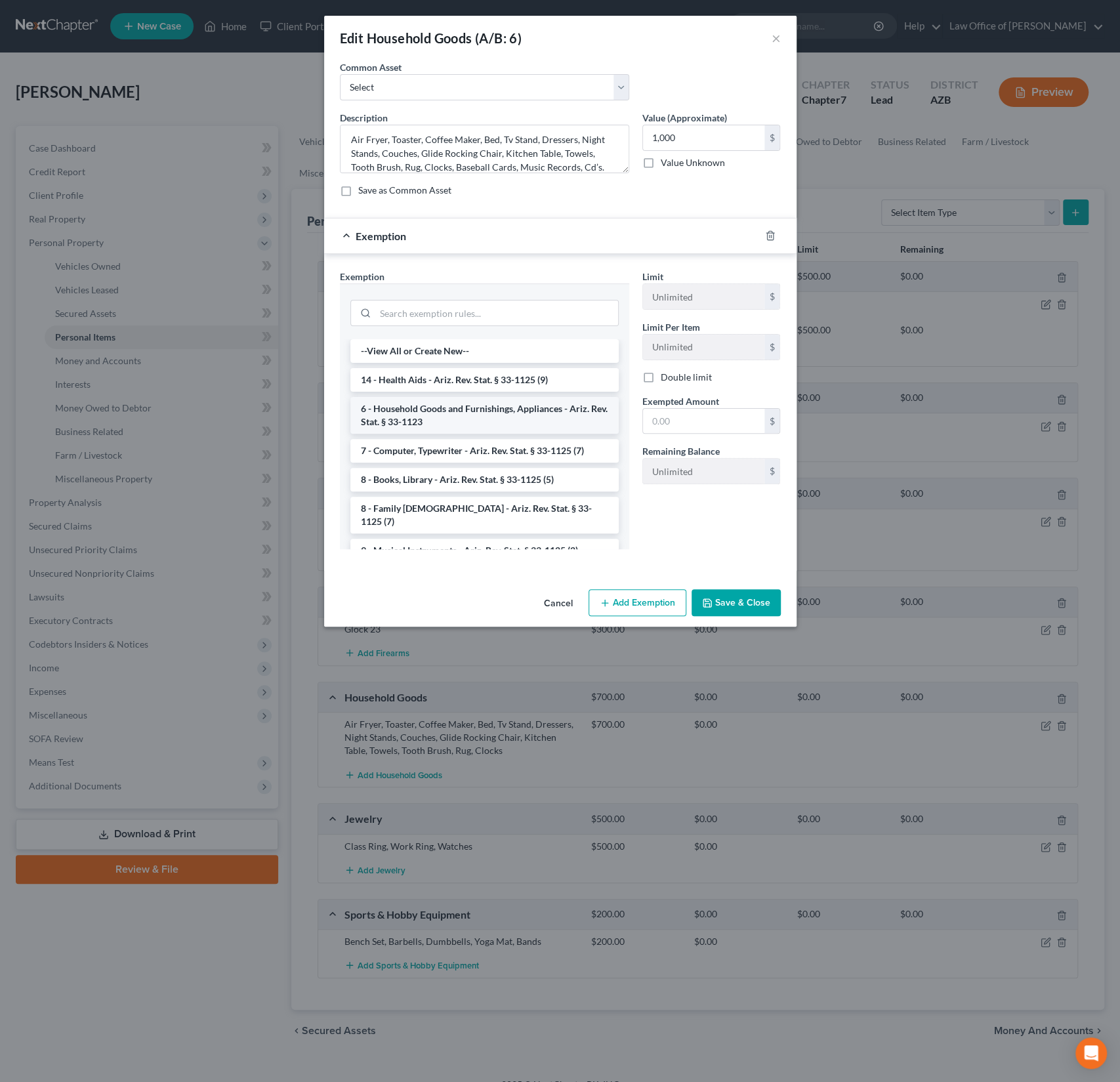
click at [492, 408] on li "6 - Household Goods and Furnishings, Appliances - Ariz. Rev. Stat. § 33-1123" at bounding box center [484, 415] width 268 height 37
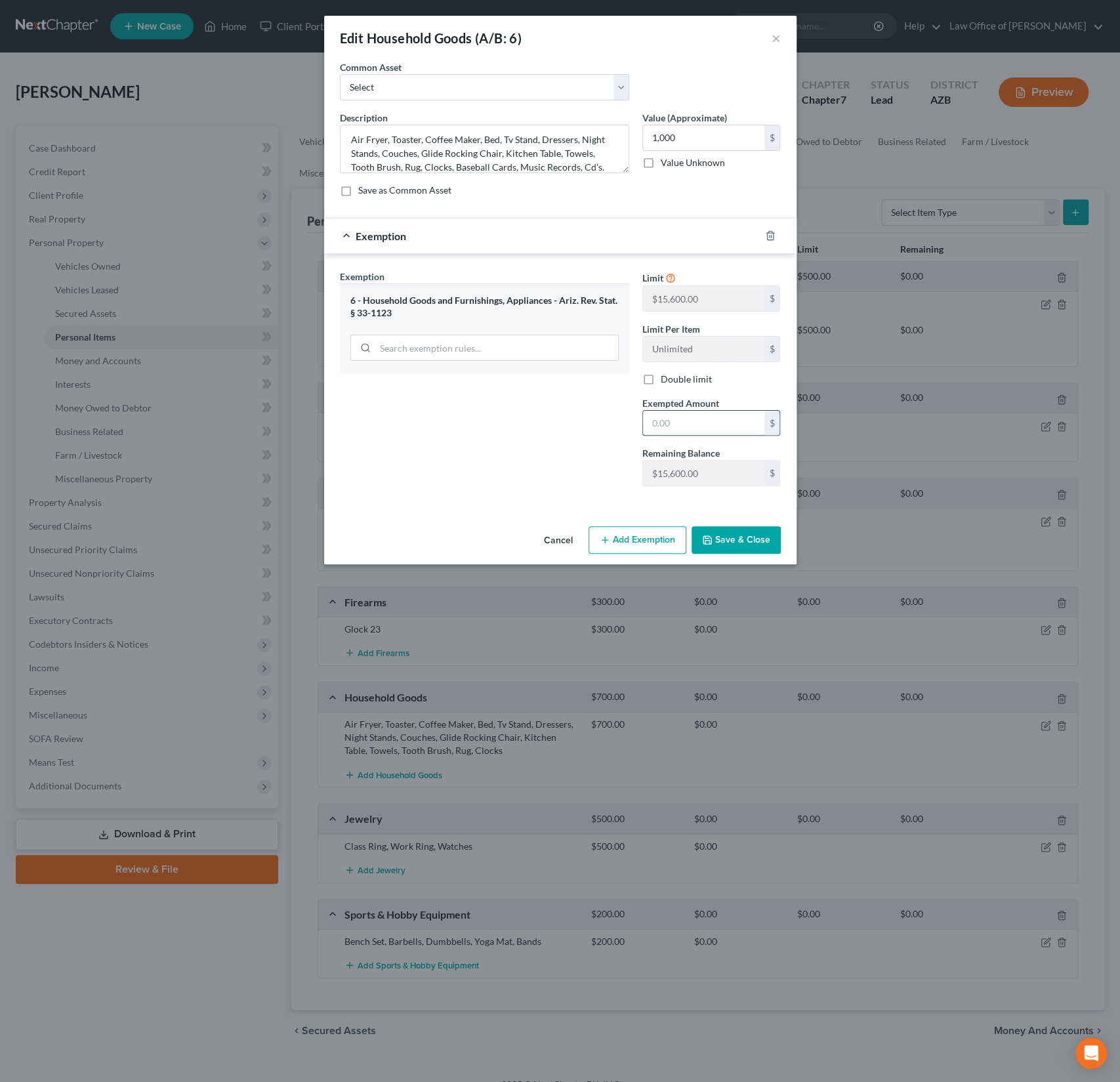
click at [672, 427] on input "text" at bounding box center [703, 423] width 122 height 25
type input "7,800"
click at [742, 544] on button "Save & Close" at bounding box center [736, 539] width 89 height 28
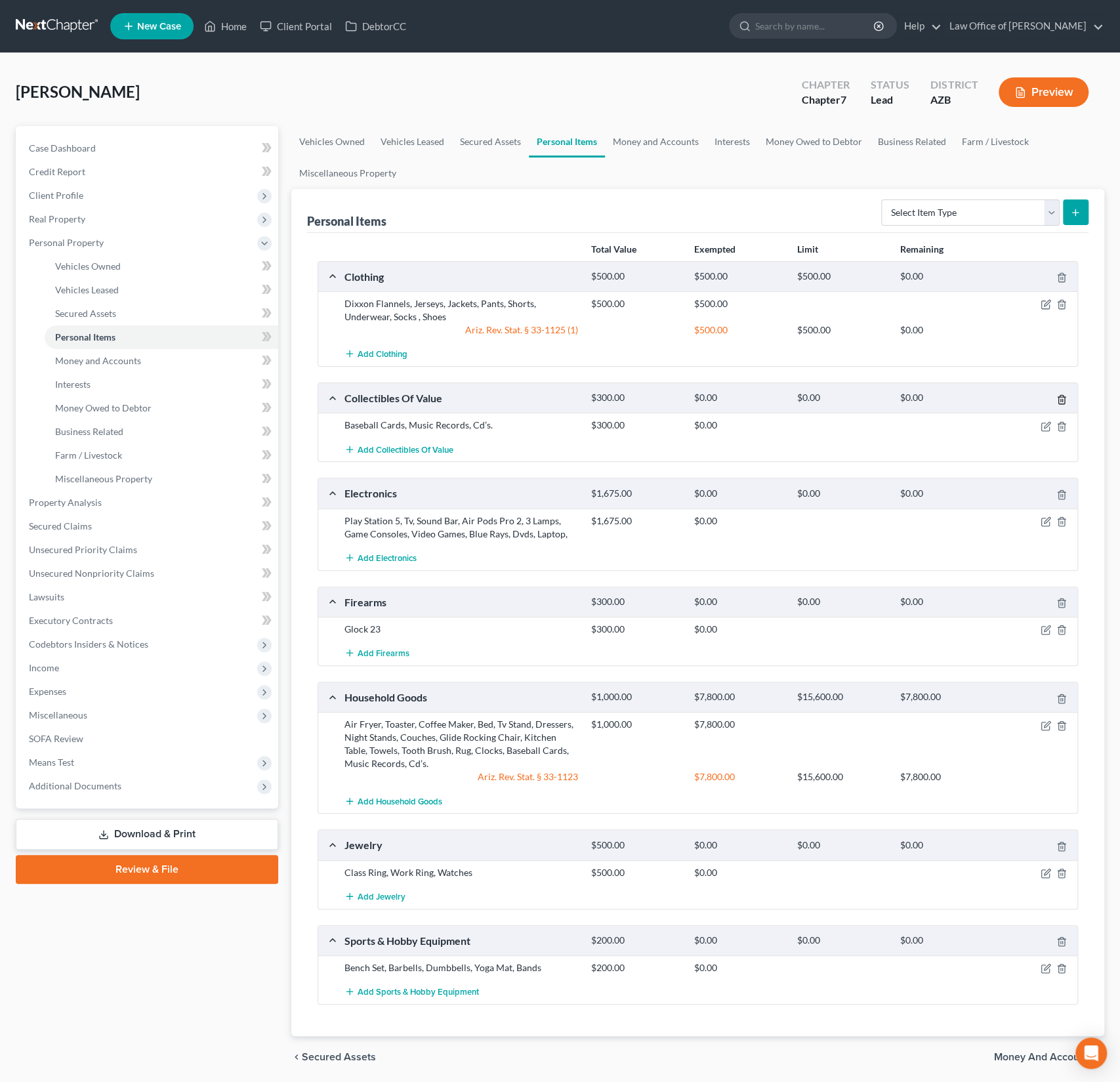
click at [1061, 394] on icon "button" at bounding box center [1061, 399] width 11 height 11
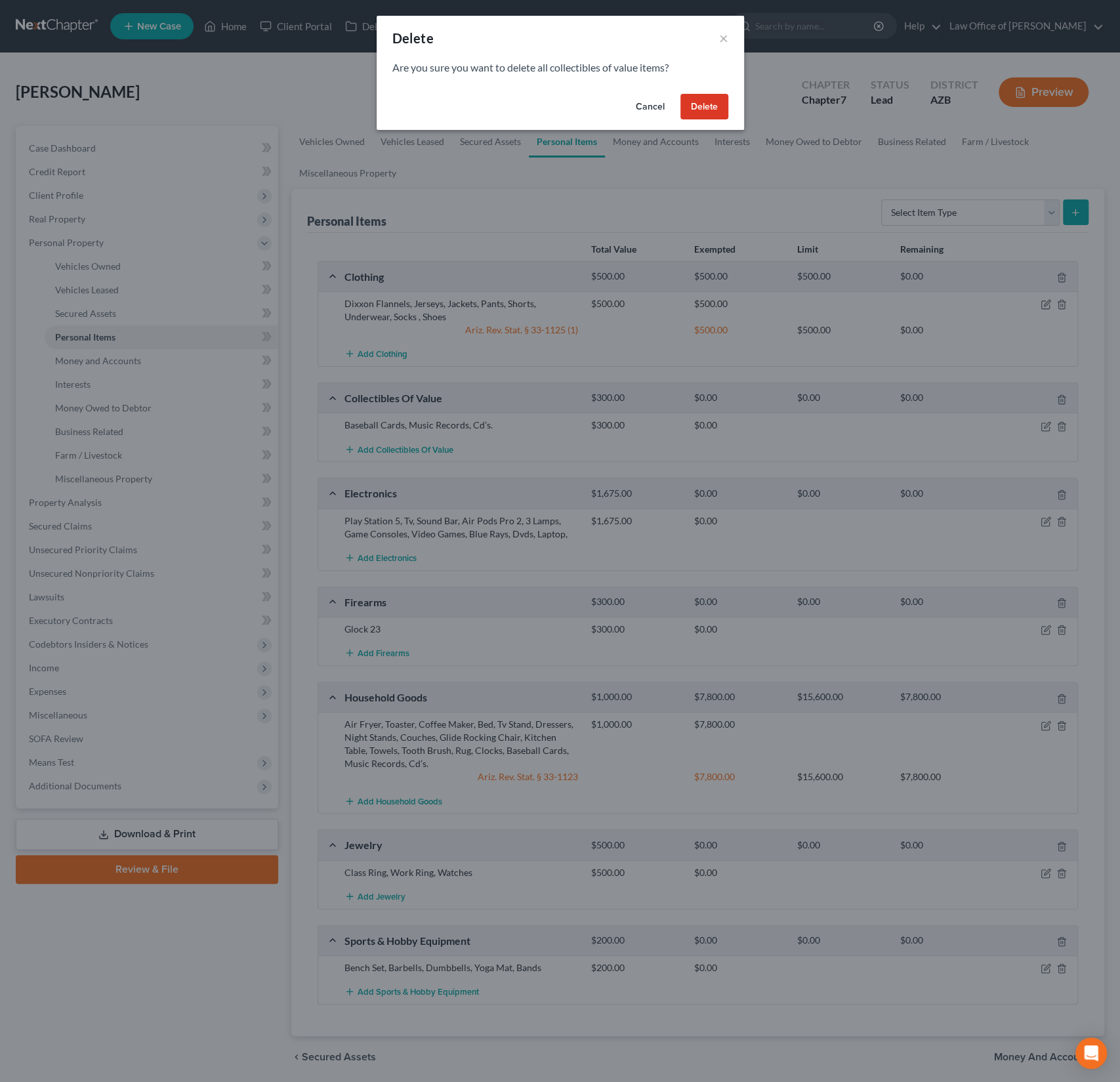
click at [698, 108] on button "Delete" at bounding box center [703, 107] width 48 height 26
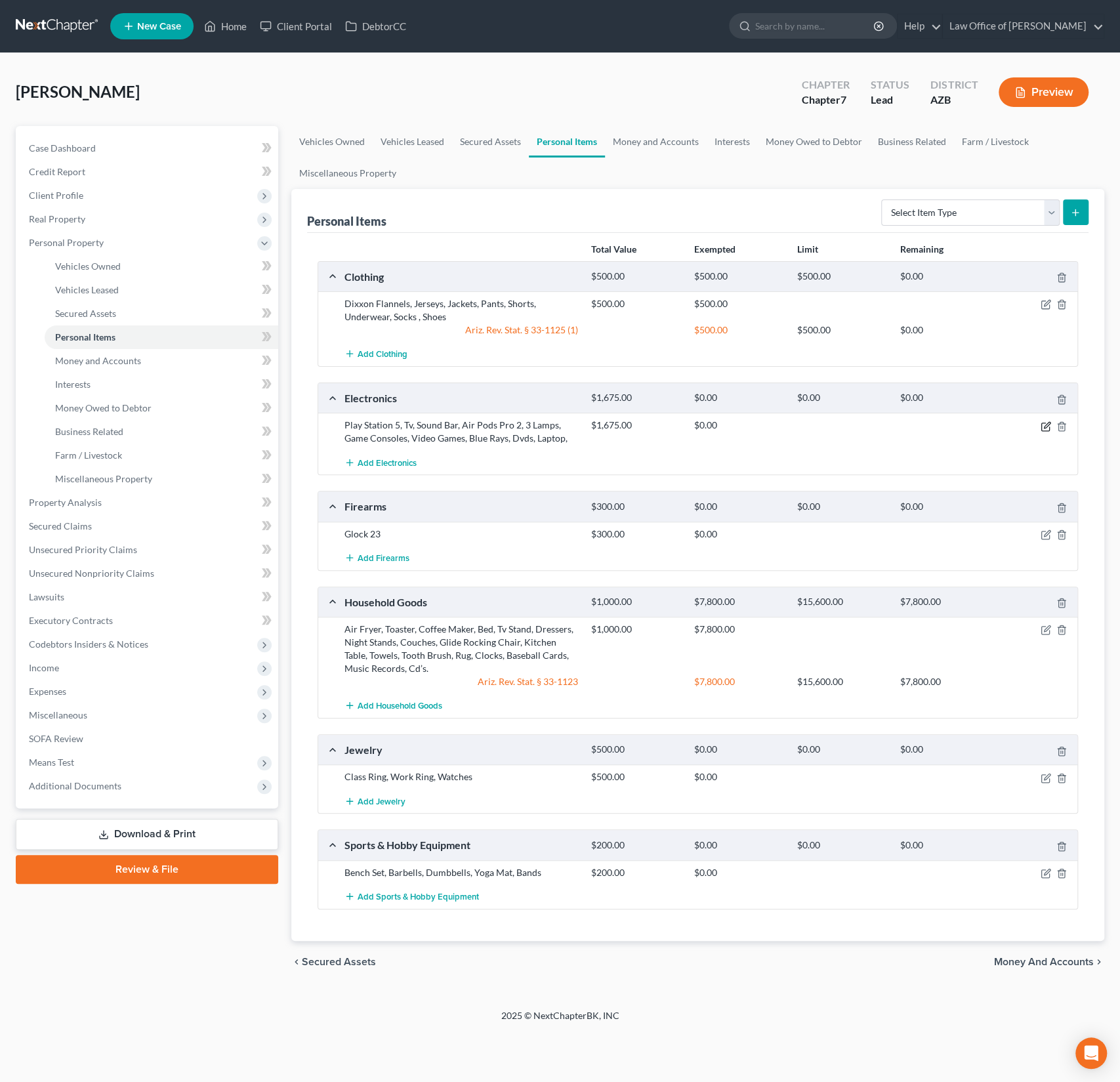
click at [1044, 424] on icon "button" at bounding box center [1046, 424] width 6 height 6
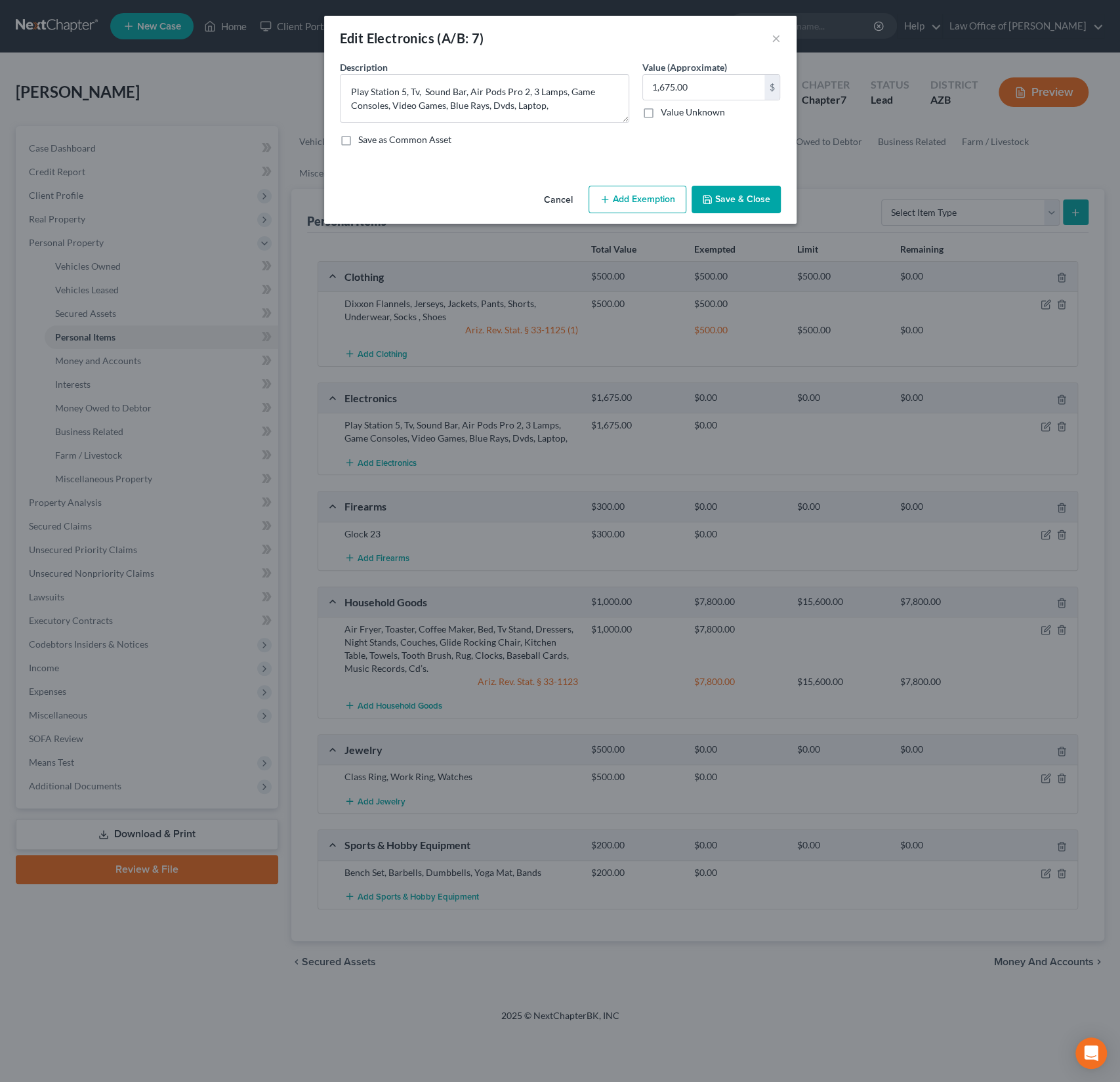
click at [654, 180] on div "Cancel Add Exemption Save & Close" at bounding box center [560, 202] width 472 height 43
click at [633, 208] on button "Add Exemption" at bounding box center [637, 199] width 98 height 28
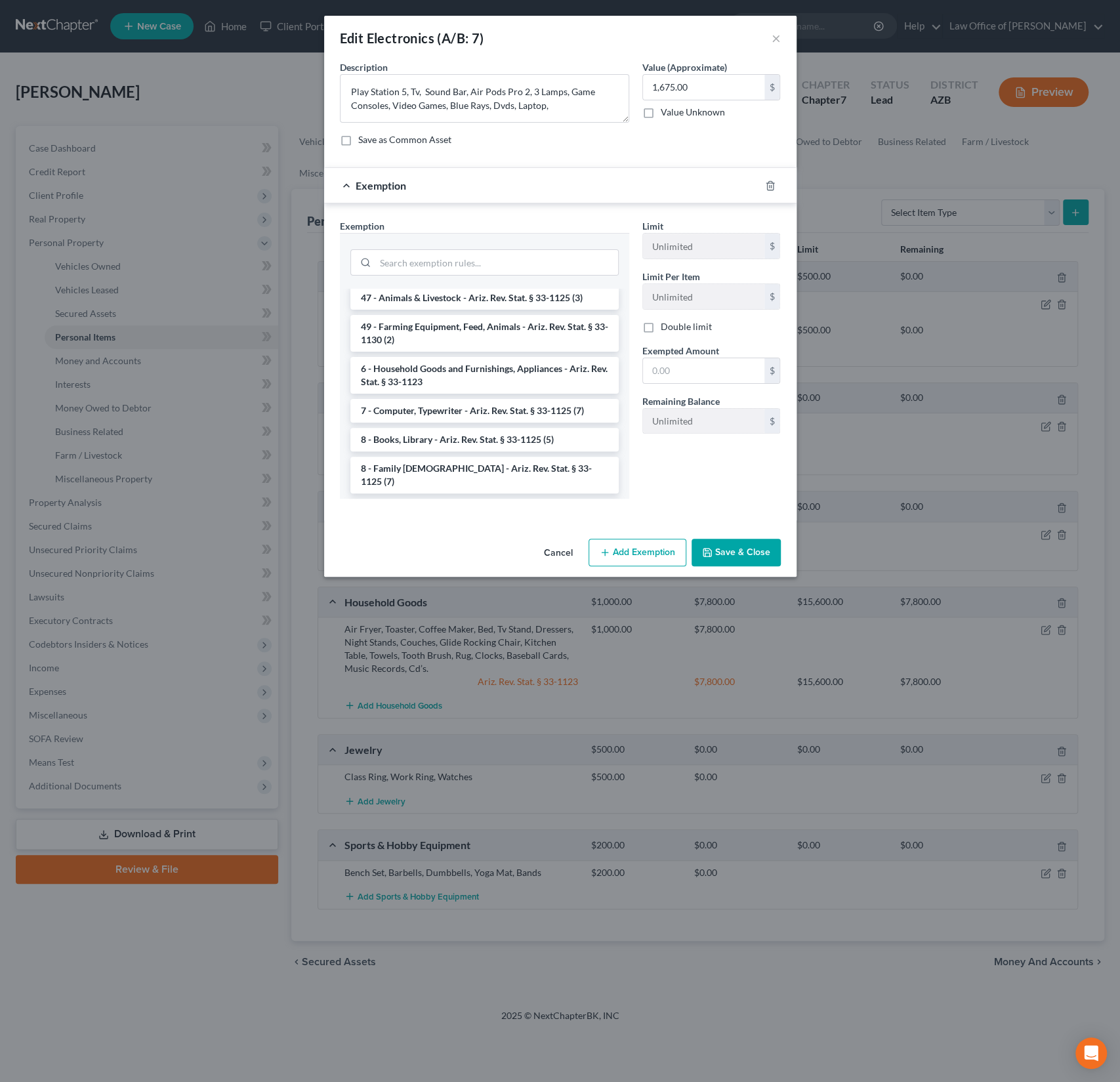
scroll to position [1479, 0]
click at [438, 363] on li "6 - Household Goods and Furnishings, Appliances - Ariz. Rev. Stat. § 33-1123" at bounding box center [484, 377] width 268 height 37
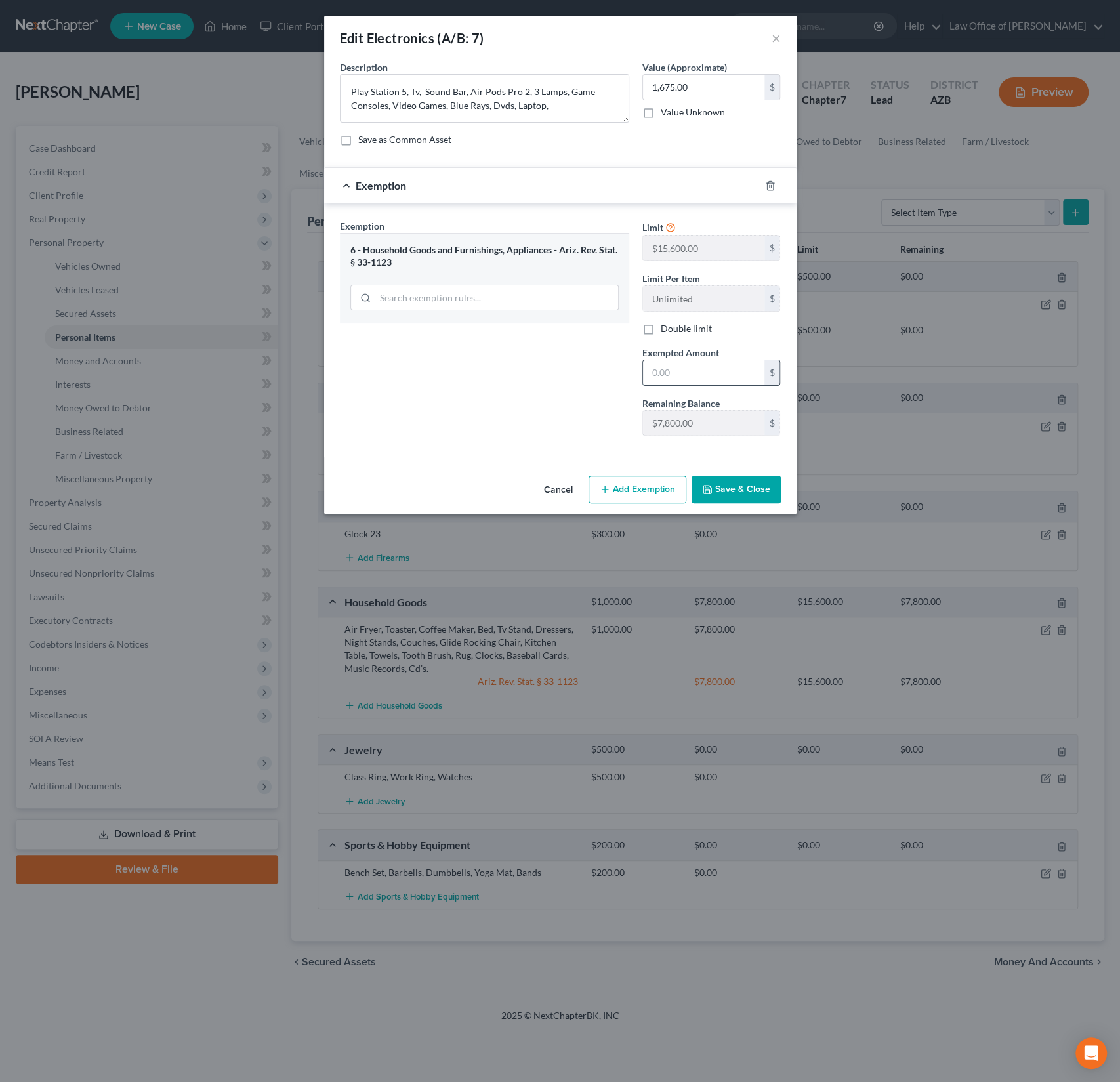
click at [698, 373] on input "text" at bounding box center [703, 373] width 122 height 25
type input "7,800"
click at [742, 492] on button "Save & Close" at bounding box center [736, 489] width 89 height 28
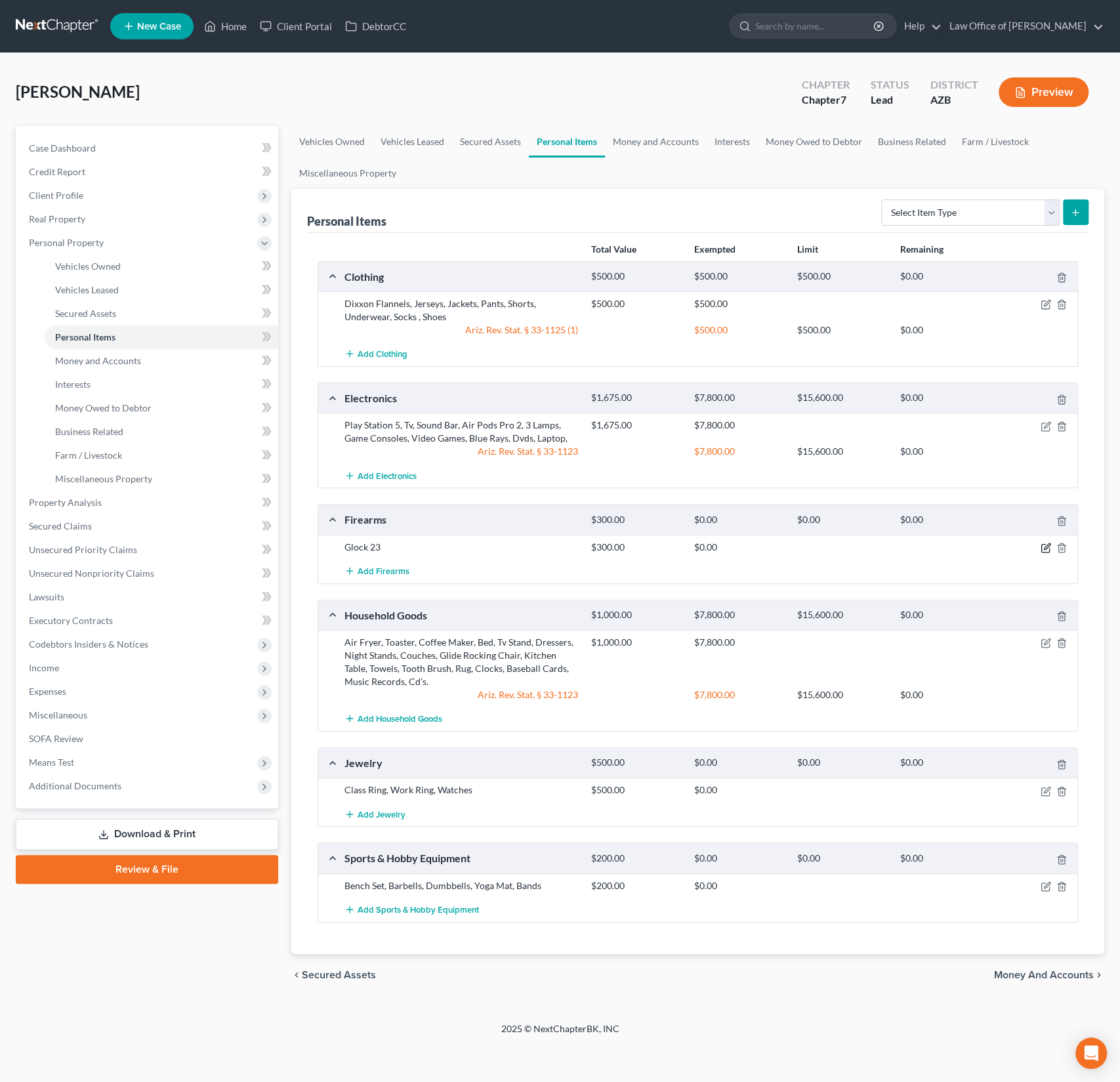
click at [1047, 544] on icon "button" at bounding box center [1046, 546] width 6 height 6
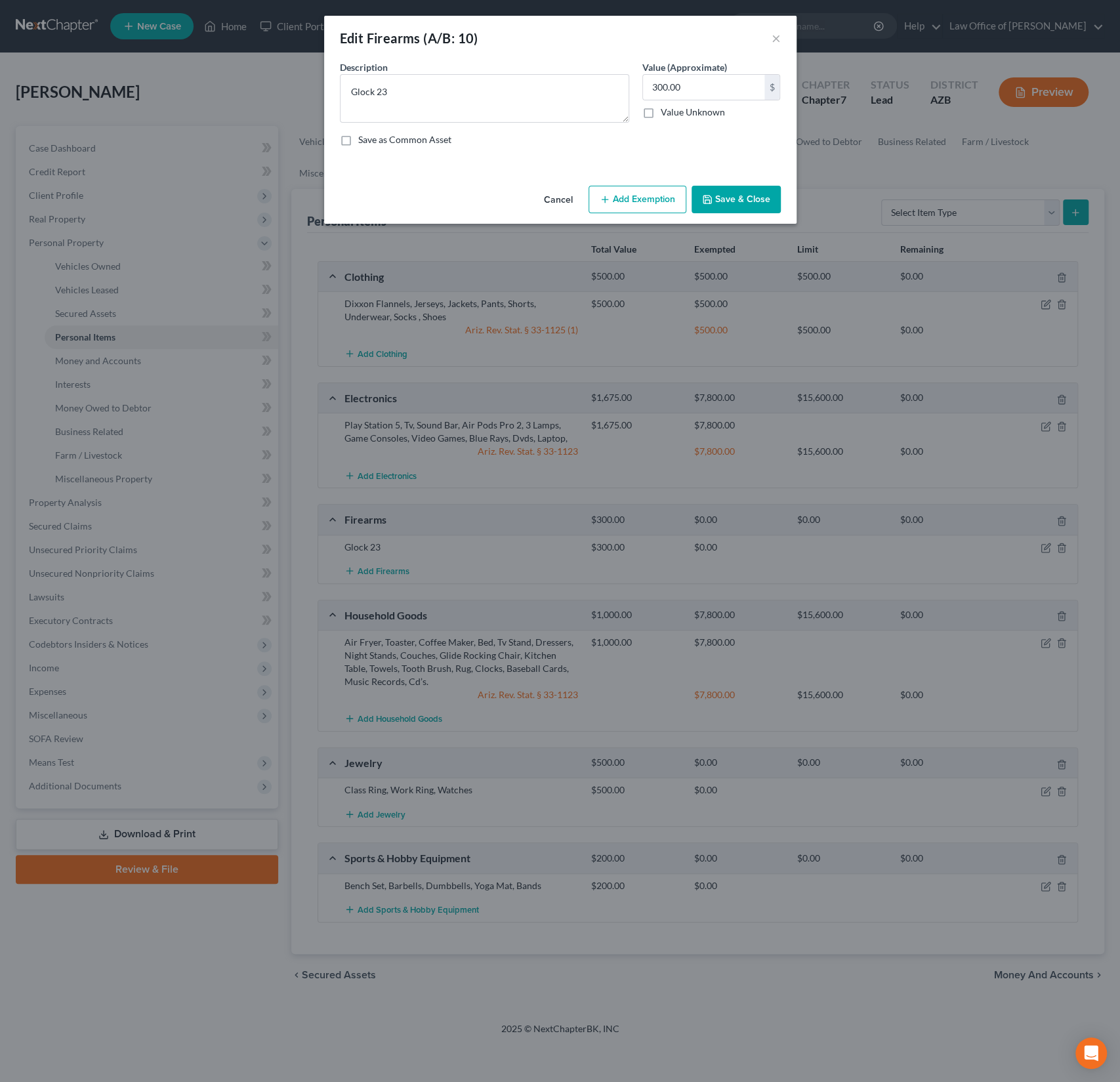
click at [645, 199] on button "Add Exemption" at bounding box center [637, 199] width 98 height 28
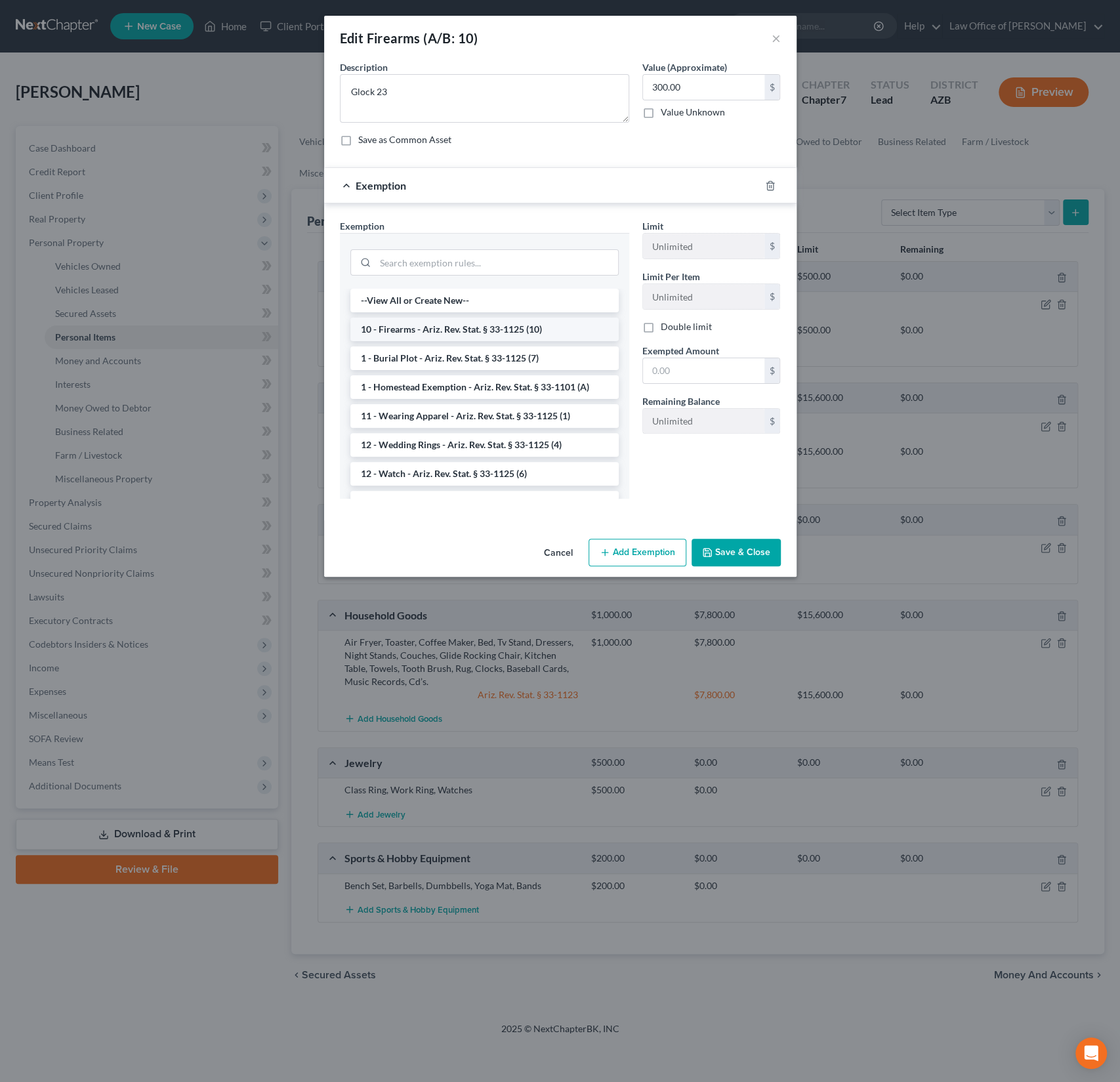
click at [456, 332] on li "10 - Firearms - Ariz. Rev. Stat. § 33-1125 (10)" at bounding box center [484, 329] width 268 height 23
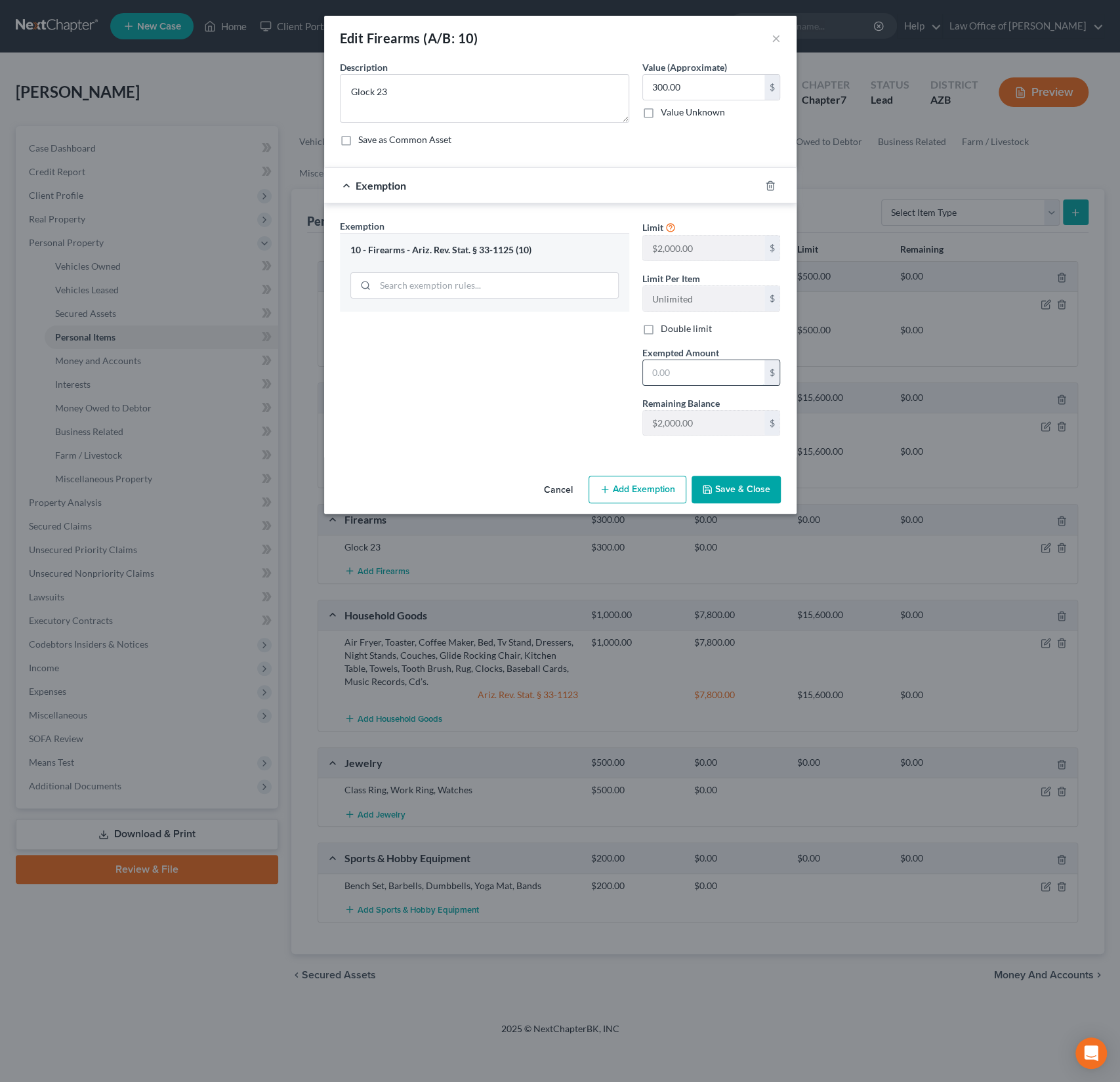
click at [677, 370] on input "text" at bounding box center [703, 373] width 122 height 25
type input "2,000"
click at [559, 426] on div "Exemption Set must be selected for CA. Exemption * 10 - Firearms - Ariz. Rev. S…" at bounding box center [484, 333] width 302 height 227
click at [748, 487] on button "Save & Close" at bounding box center [736, 489] width 89 height 28
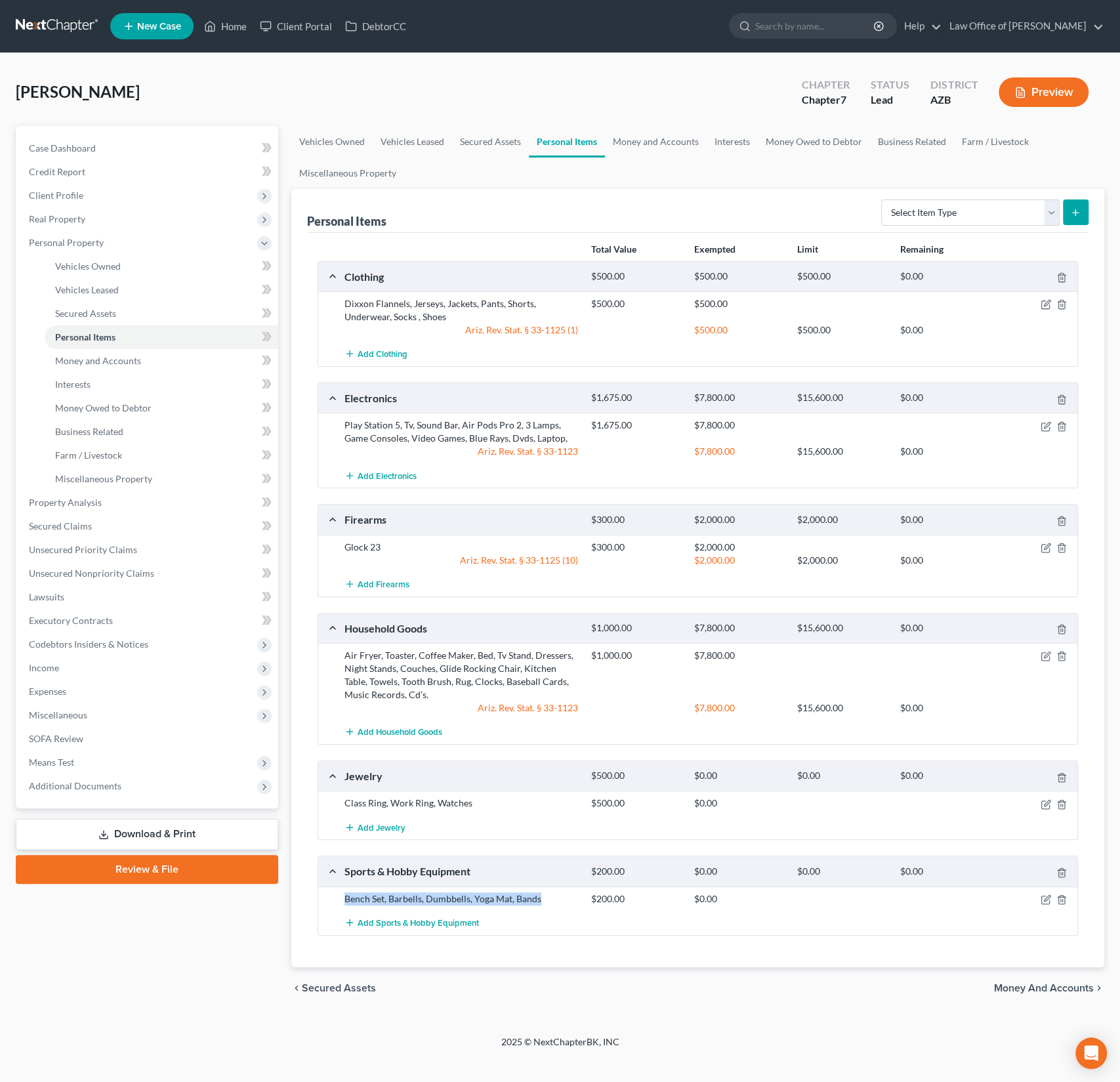
drag, startPoint x: 548, startPoint y: 894, endPoint x: 338, endPoint y: 896, distance: 210.0
click at [338, 896] on div "Bench Set, Barbells, Dumbbells, Yoga Mat, Bands" at bounding box center [461, 899] width 247 height 13
copy div "Bench Set, Barbells, Dumbbells, Yoga Mat, Bands"
click at [1047, 654] on icon "button" at bounding box center [1046, 656] width 11 height 11
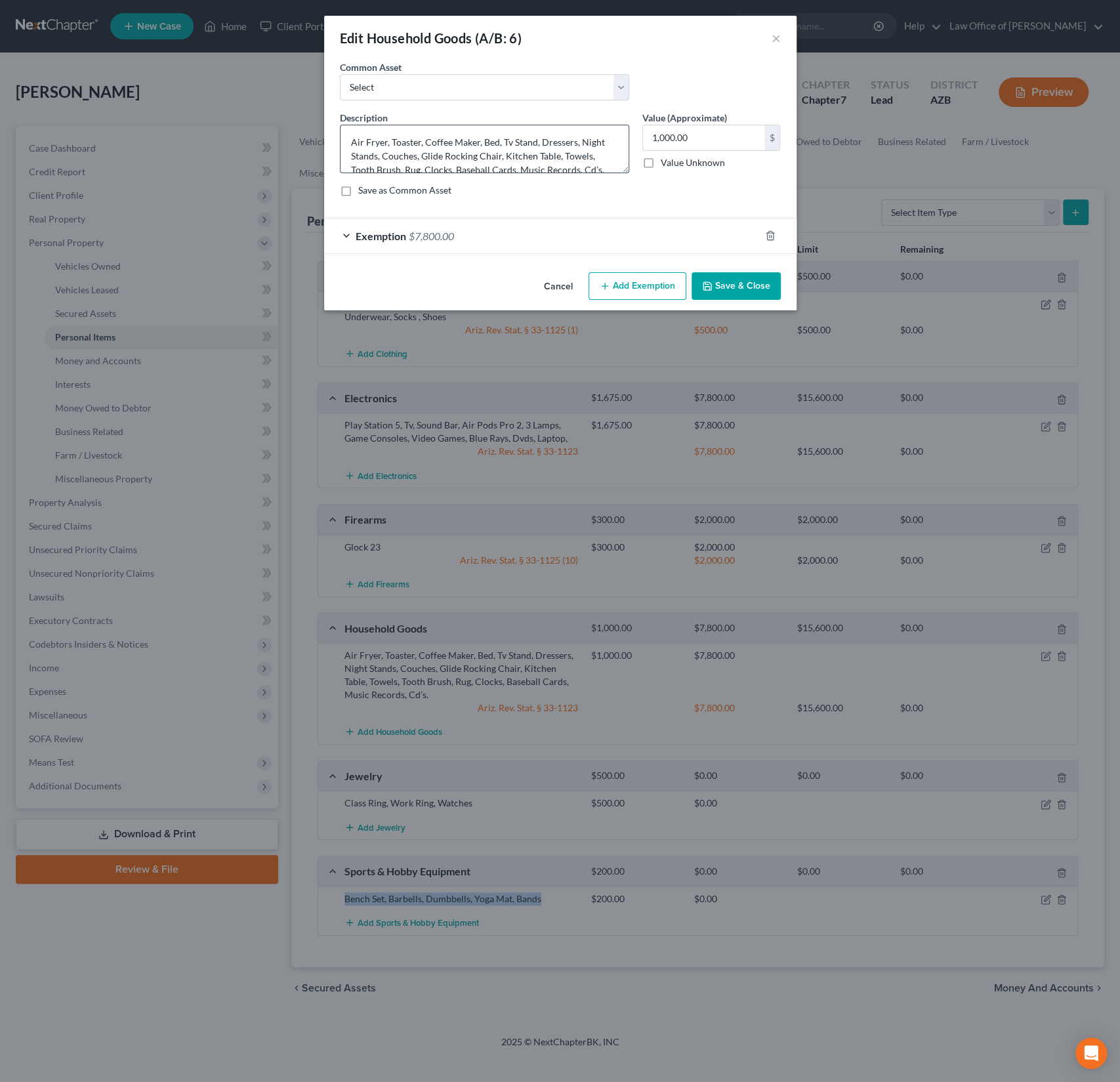
scroll to position [13, 0]
click at [589, 158] on textarea "Air Fryer, Toaster, Coffee Maker, Bed, Tv Stand, Dressers, Night Stands, Couche…" at bounding box center [484, 149] width 289 height 48
paste textarea "Bench Set, Barbells, Dumbbells, Yoga Mat, Bands"
type textarea "Air Fryer, Toaster, Coffee Maker, Bed, Tv Stand, Dressers, Night Stands, Couche…"
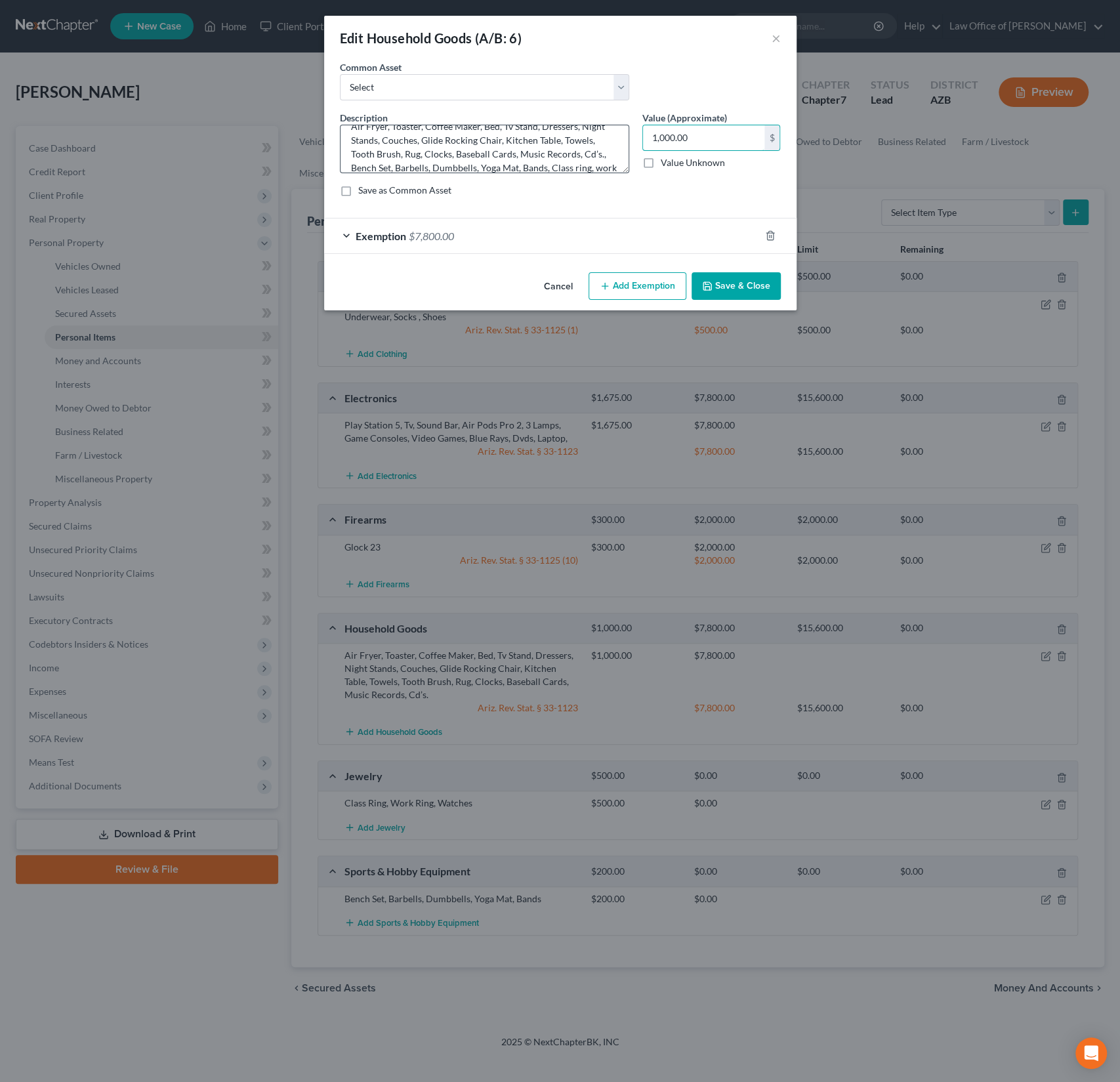
drag, startPoint x: 708, startPoint y: 140, endPoint x: 570, endPoint y: 130, distance: 138.4
click at [570, 130] on div "Description * Air Fryer, Toaster, Coffee Maker, Bed, Tv Stand, Dressers, Night …" at bounding box center [560, 159] width 454 height 97
drag, startPoint x: 704, startPoint y: 137, endPoint x: 608, endPoint y: 125, distance: 96.7
click at [608, 125] on div "Description * Air Fryer, Toaster, Coffee Maker, Bed, Tv Stand, Dressers, Night …" at bounding box center [560, 159] width 454 height 97
type input "1,450"
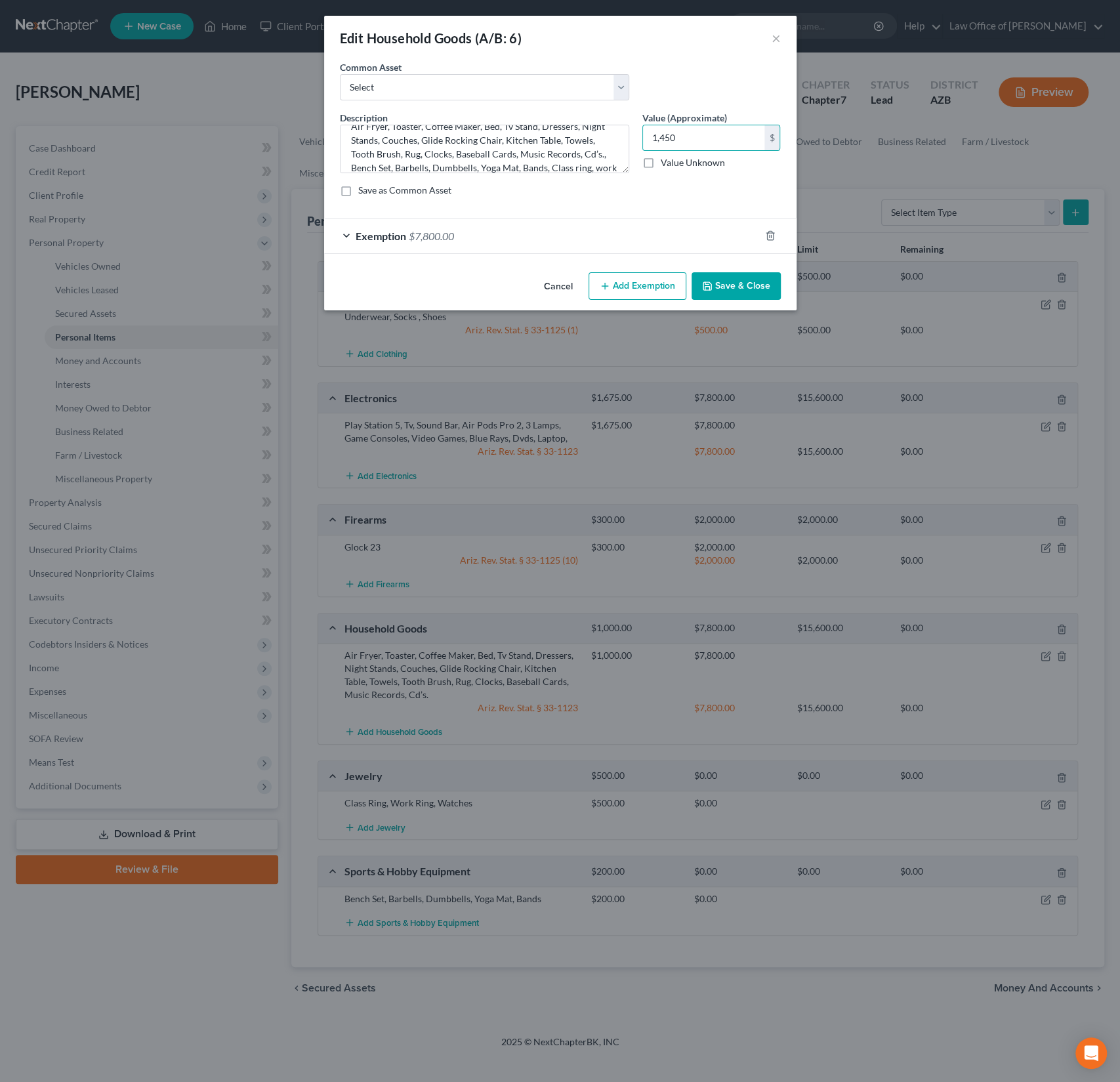
click at [738, 287] on button "Save & Close" at bounding box center [736, 286] width 89 height 28
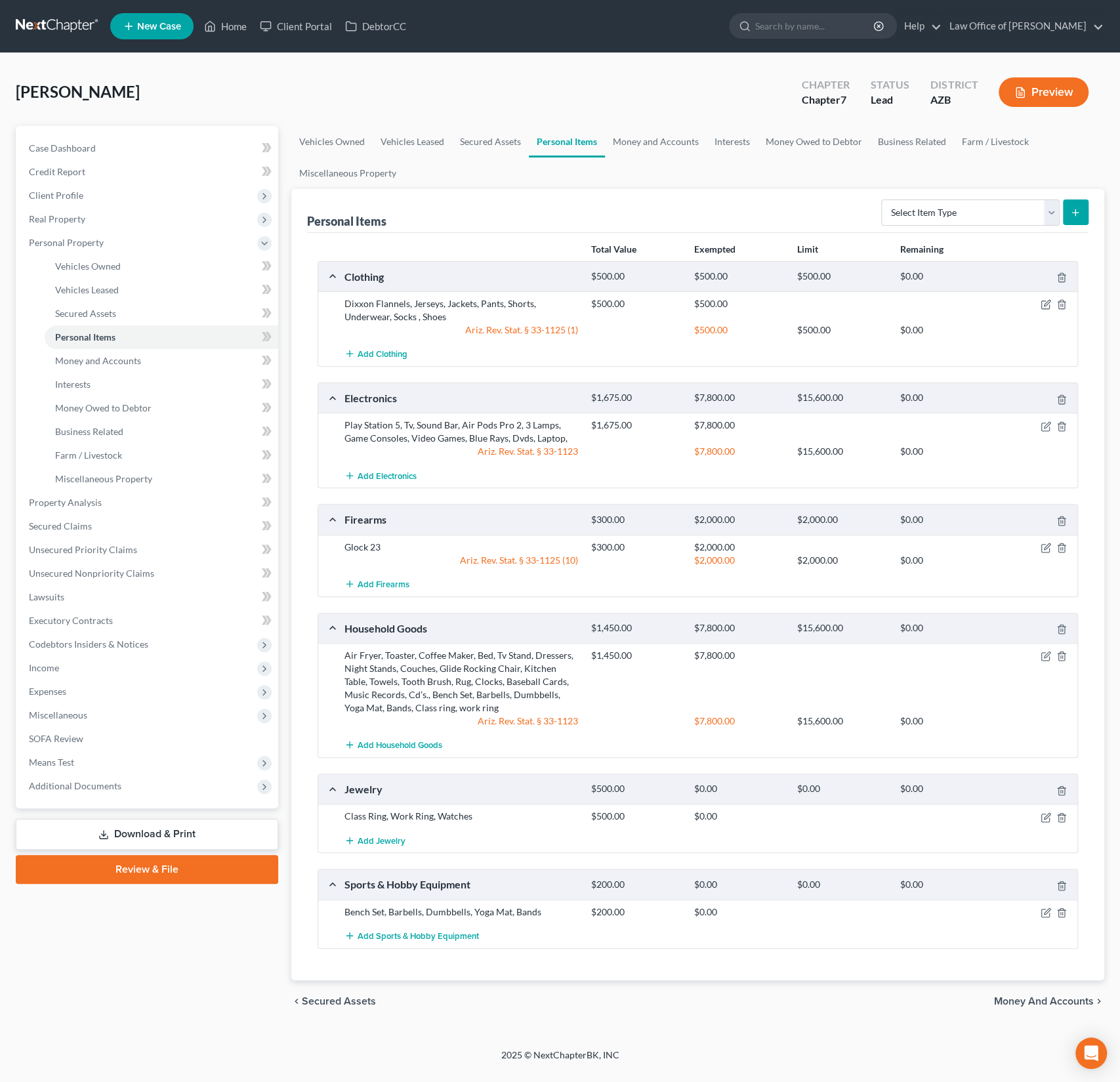
click at [1067, 878] on div at bounding box center [1038, 884] width 82 height 14
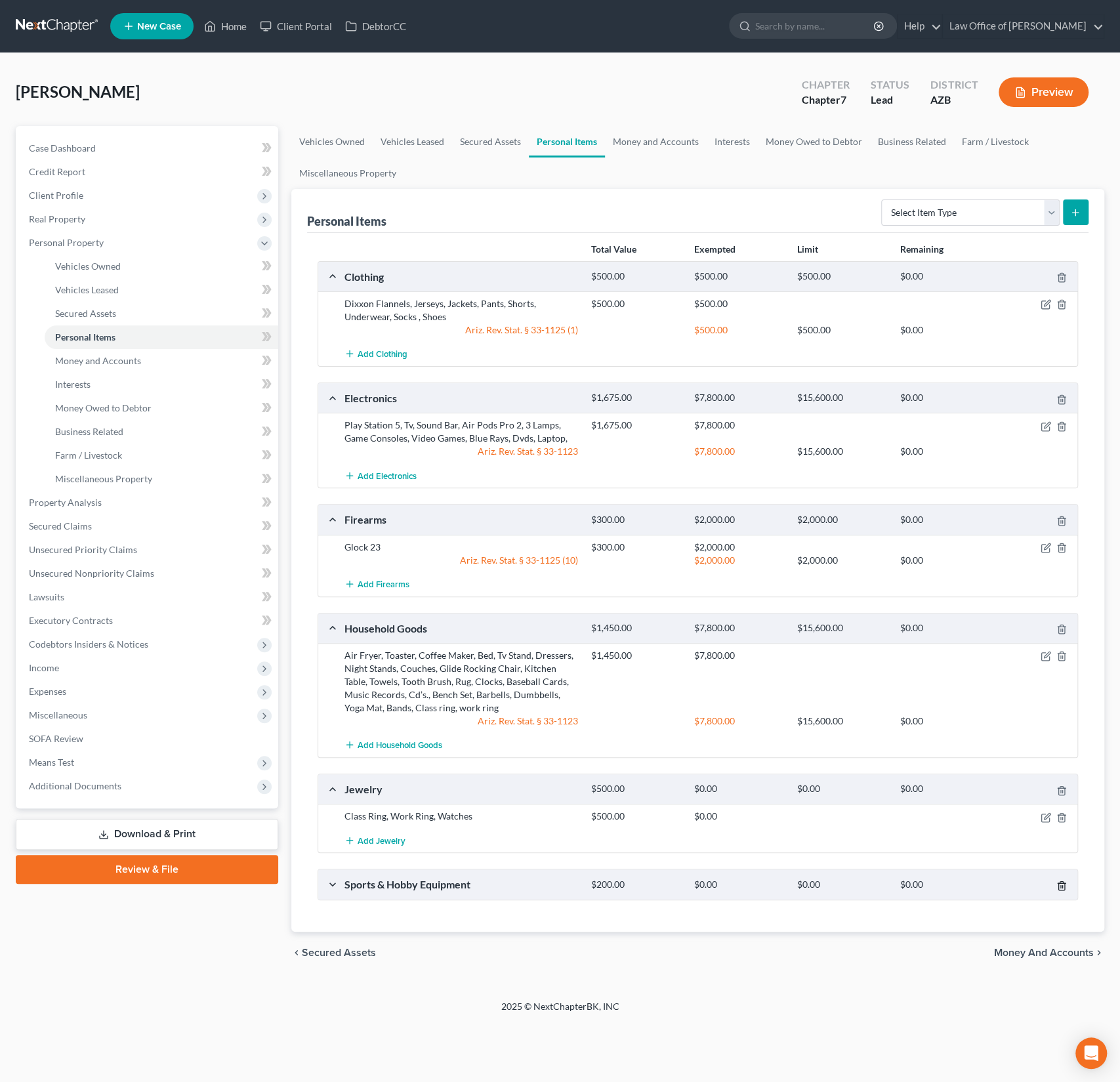
click at [1061, 881] on icon "button" at bounding box center [1061, 885] width 11 height 11
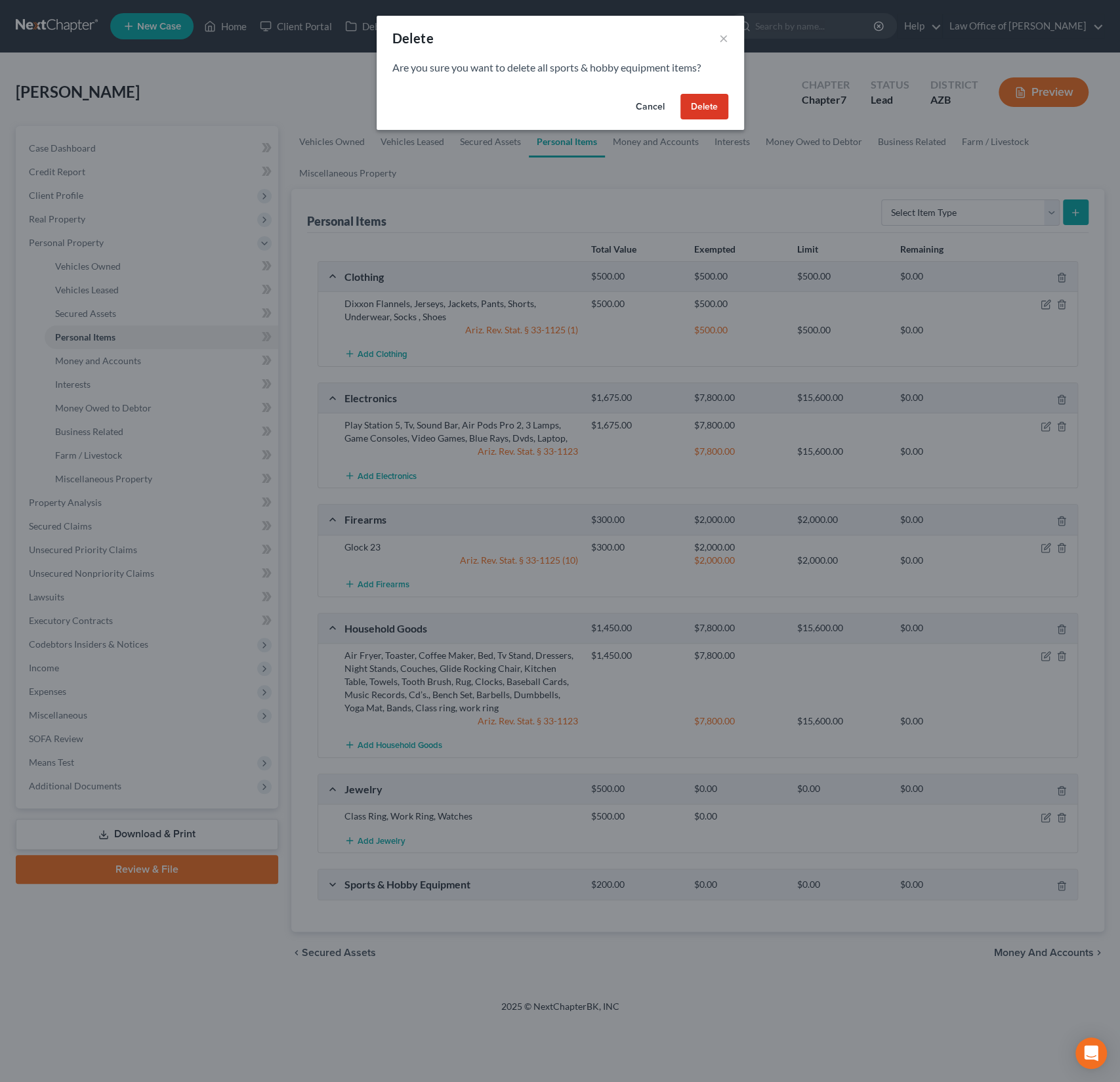
click at [708, 111] on button "Delete" at bounding box center [703, 107] width 48 height 26
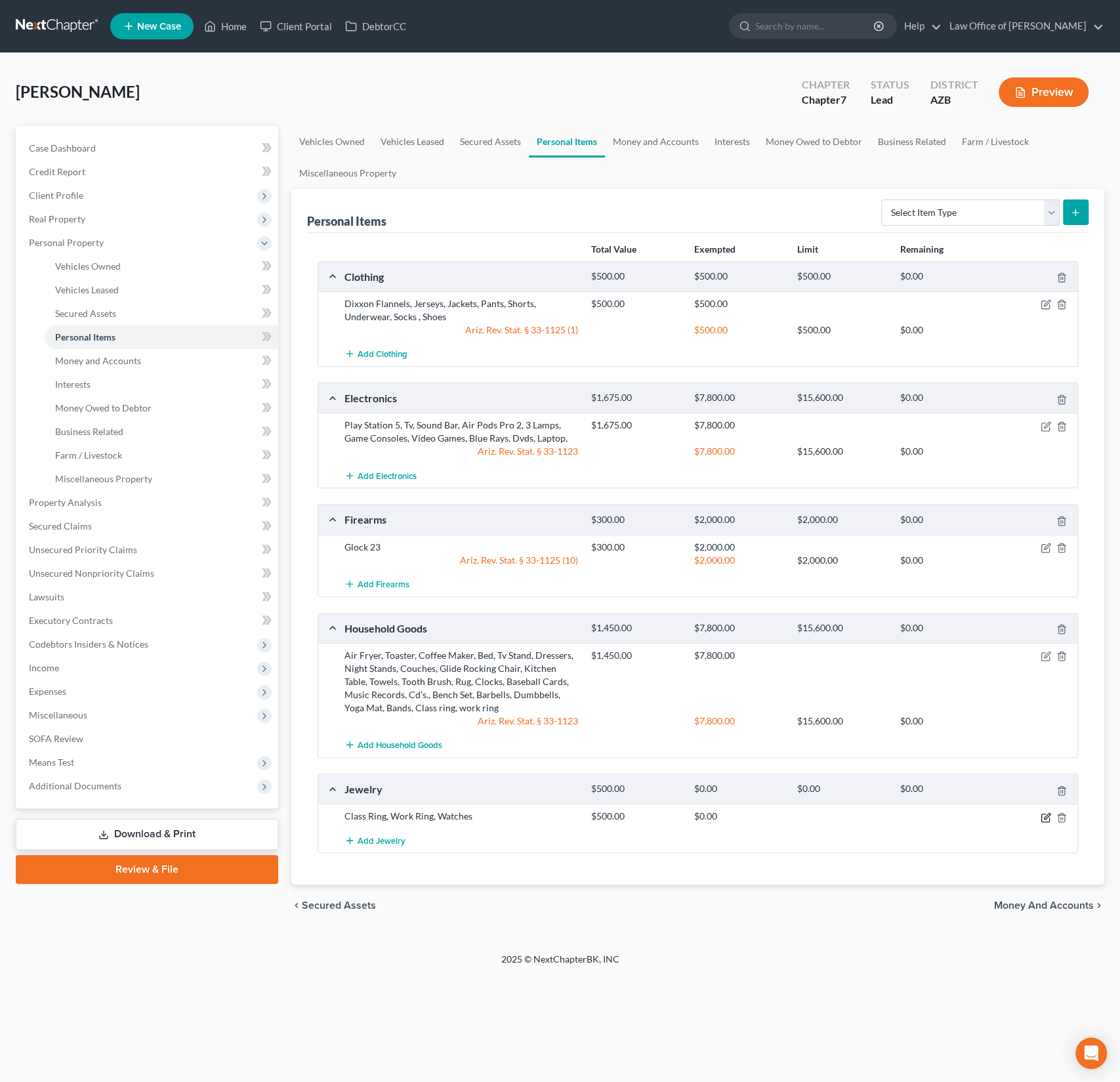
click at [1044, 813] on icon "button" at bounding box center [1046, 818] width 11 height 11
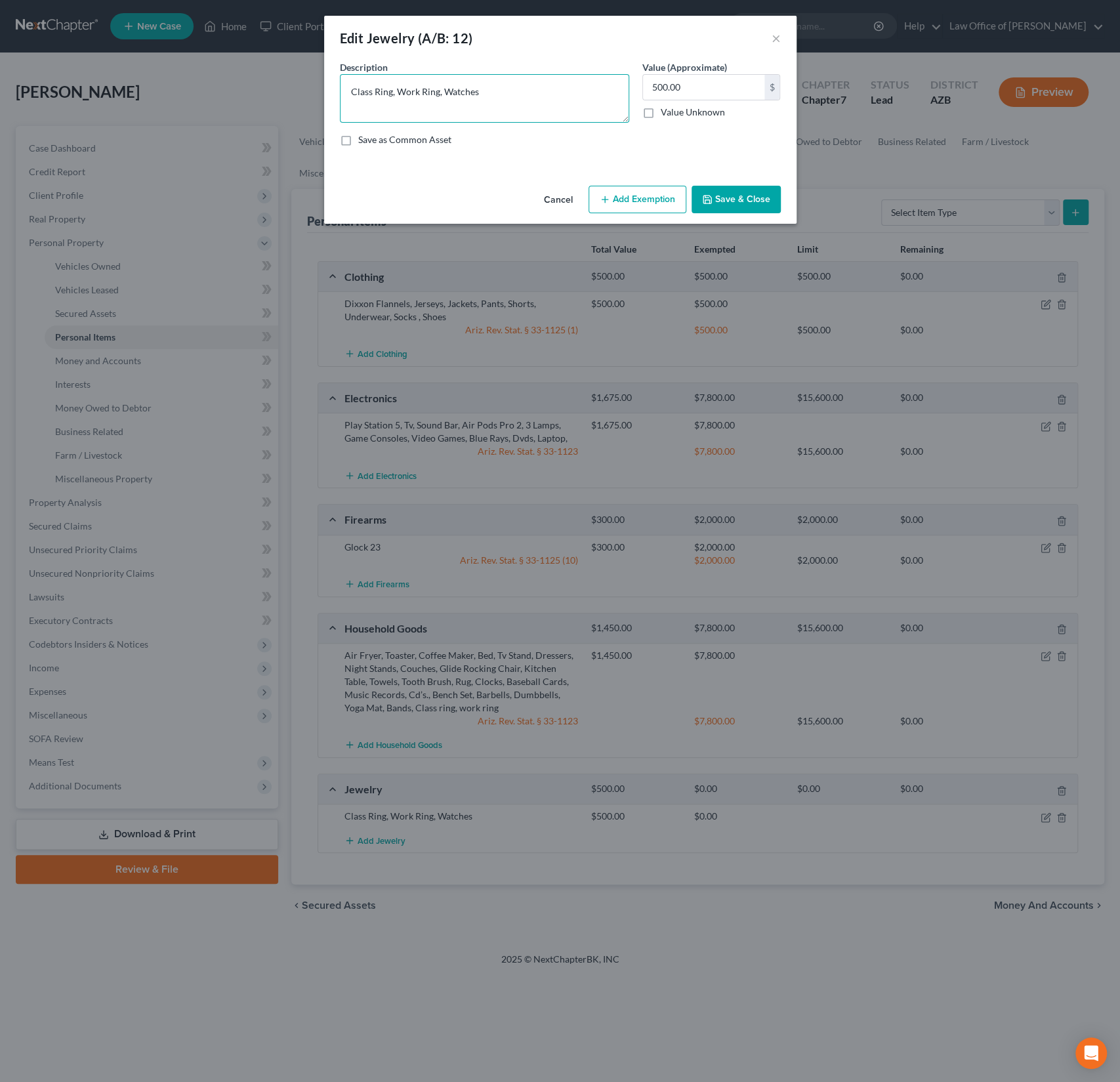
drag, startPoint x: 442, startPoint y: 95, endPoint x: 310, endPoint y: 60, distance: 136.6
click at [310, 60] on div "Edit Jewelry (A/B: 12) × An exemption set must first be selected from the Filin…" at bounding box center [560, 541] width 1120 height 1082
type textarea "Watches"
drag, startPoint x: 700, startPoint y: 93, endPoint x: 578, endPoint y: 59, distance: 126.6
click at [578, 59] on div "Edit Jewelry (A/B: 12) × An exemption set must first be selected from the Filin…" at bounding box center [560, 120] width 472 height 208
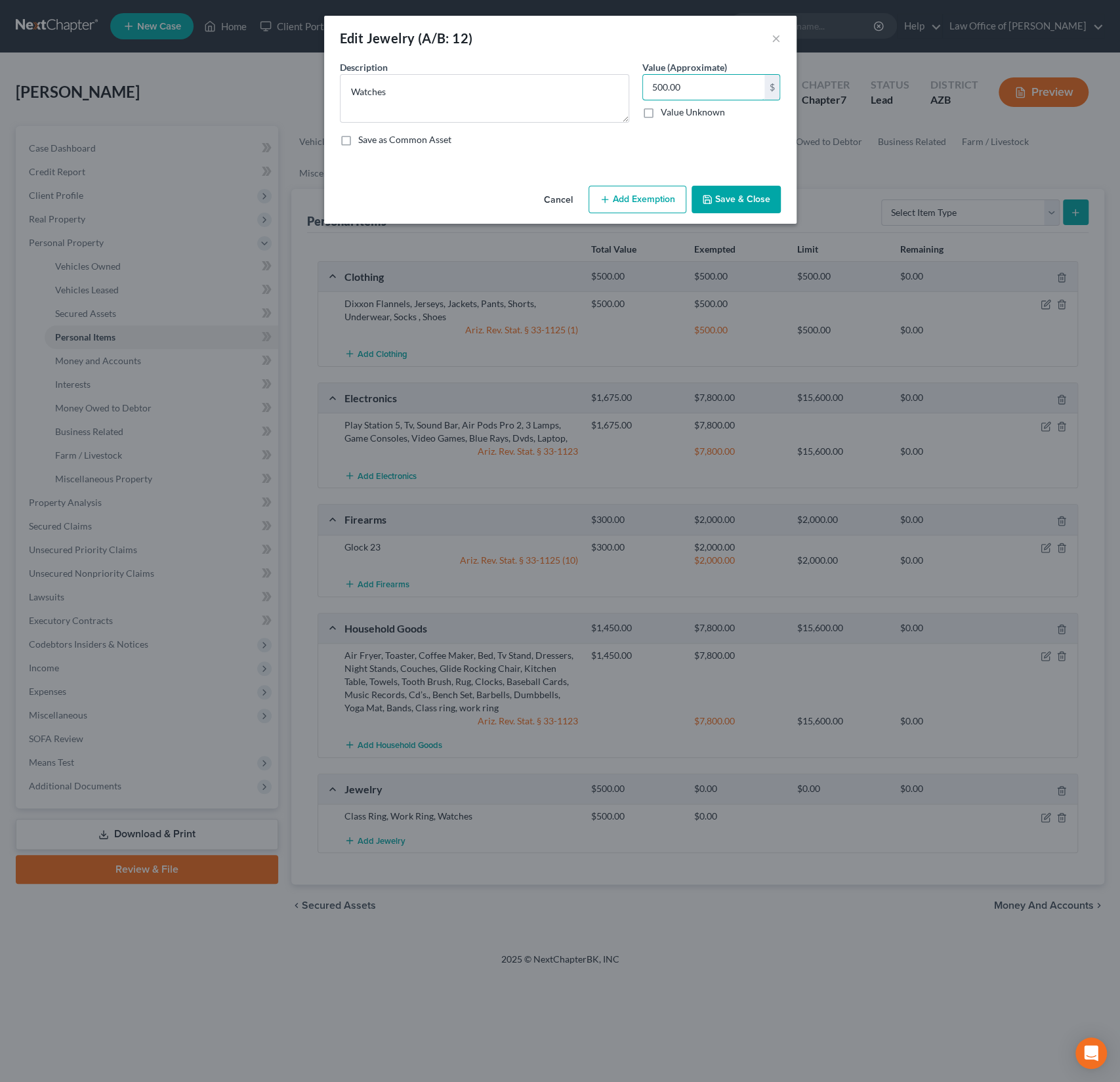
drag, startPoint x: 700, startPoint y: 91, endPoint x: 553, endPoint y: 61, distance: 150.0
click at [553, 61] on div "Description * Watches Value (Approximate) 500.00 $ Value Unknown Balance Undete…" at bounding box center [560, 108] width 454 height 97
type input "250"
click at [629, 196] on button "Add Exemption" at bounding box center [637, 199] width 98 height 28
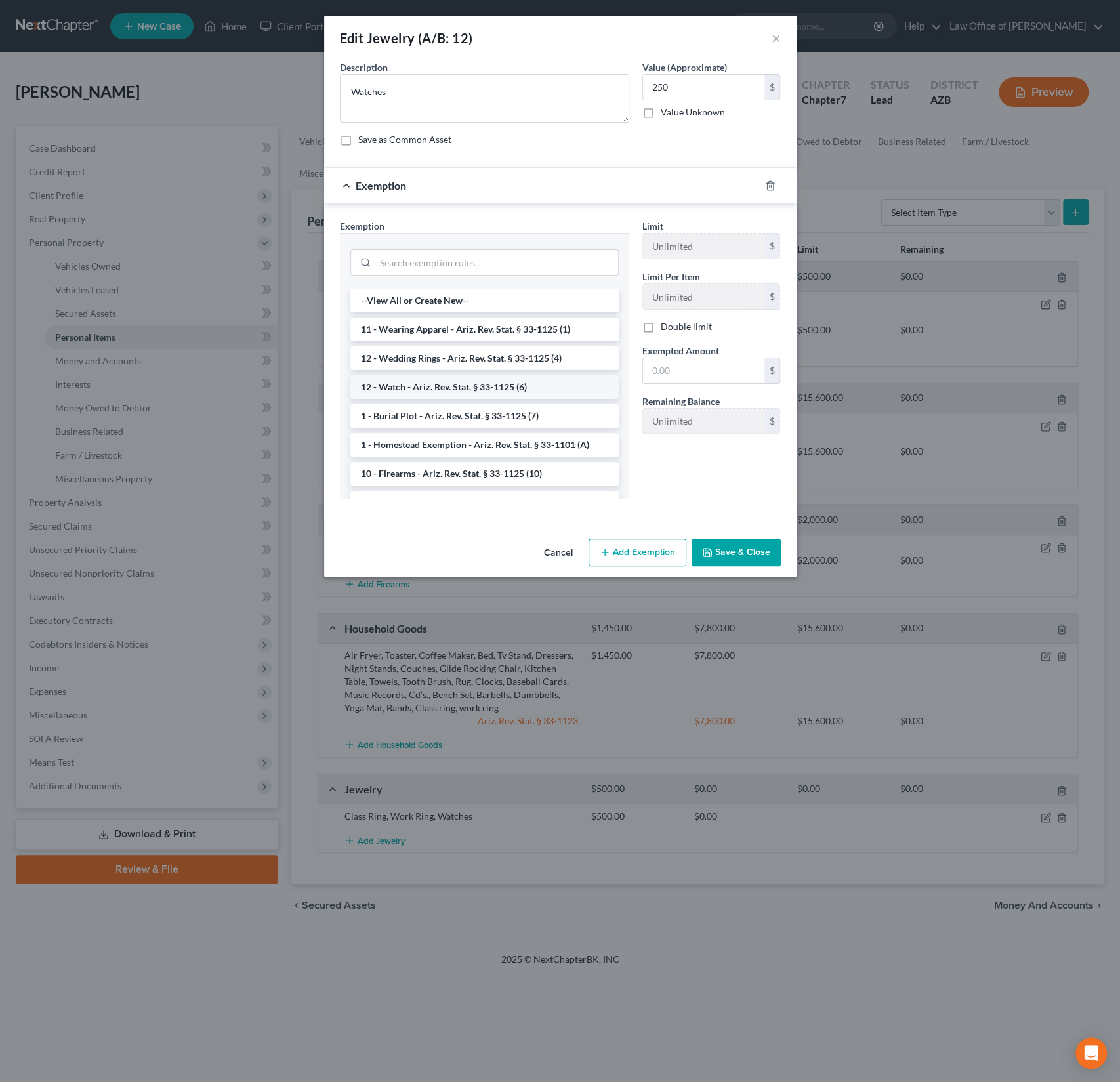
click at [419, 386] on li "12 - Watch - Ariz. Rev. Stat. § 33-1125 (6)" at bounding box center [484, 387] width 268 height 23
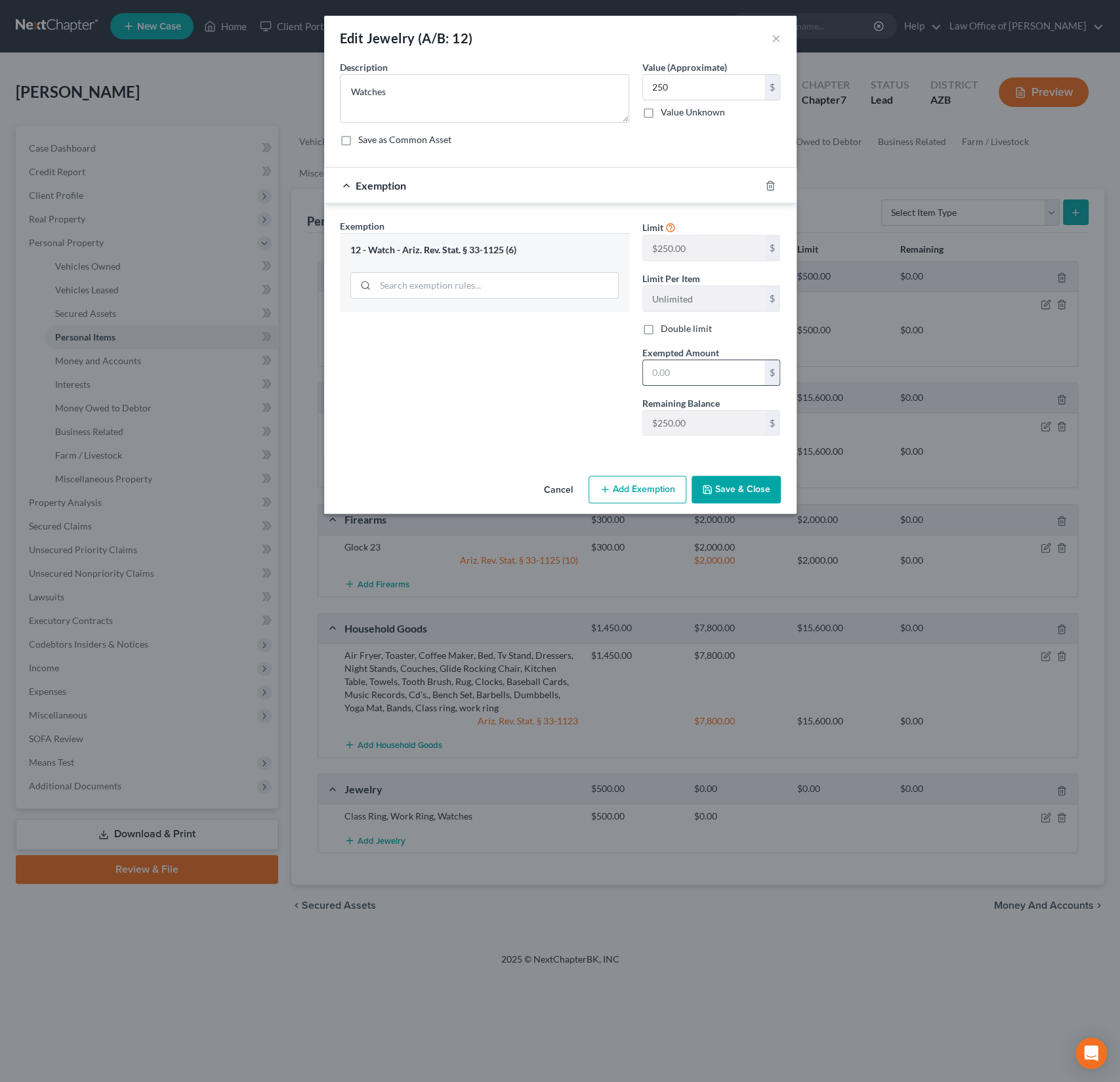
click at [667, 368] on input "text" at bounding box center [703, 373] width 122 height 25
type input "250"
click at [577, 405] on div "Exemption Set must be selected for CA. Exemption * 12 - Watch - Ariz. Rev. Stat…" at bounding box center [484, 333] width 302 height 227
click at [762, 488] on button "Save & Close" at bounding box center [736, 489] width 89 height 28
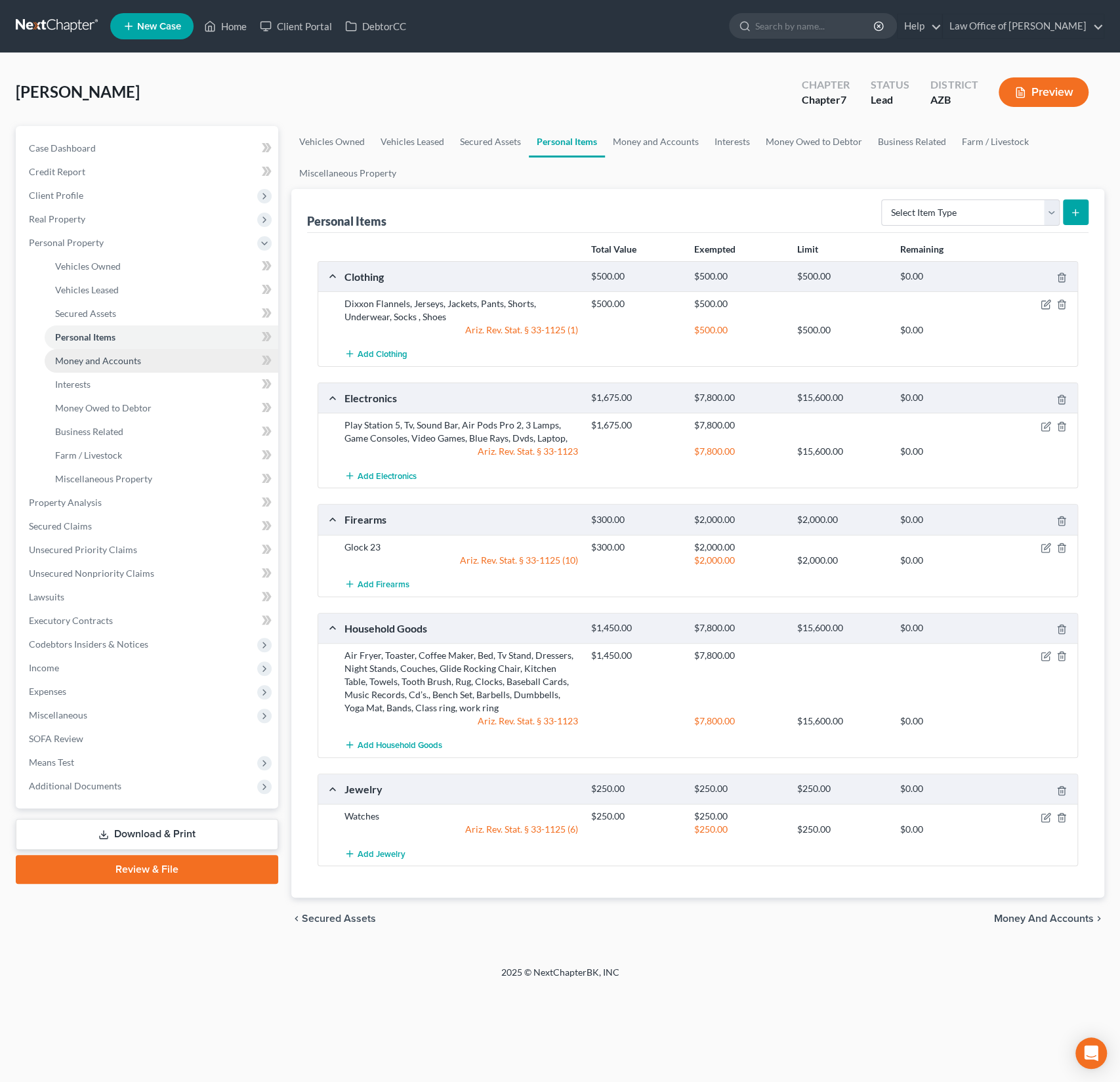
click at [102, 356] on span "Money and Accounts" at bounding box center [98, 360] width 86 height 11
